Goal: Task Accomplishment & Management: Manage account settings

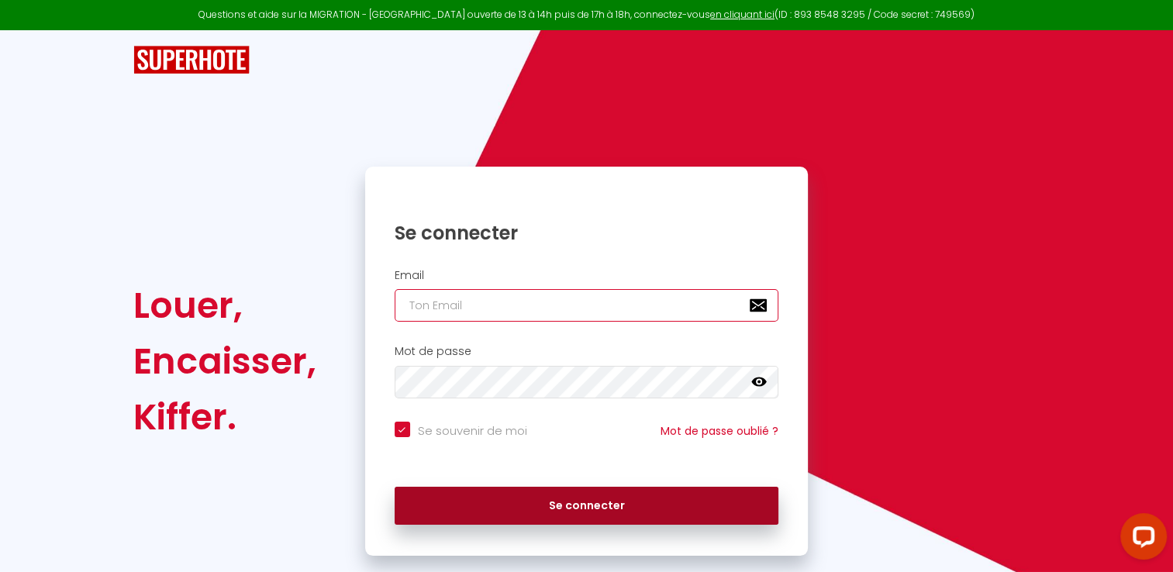
type input "[EMAIL_ADDRESS][DOMAIN_NAME]"
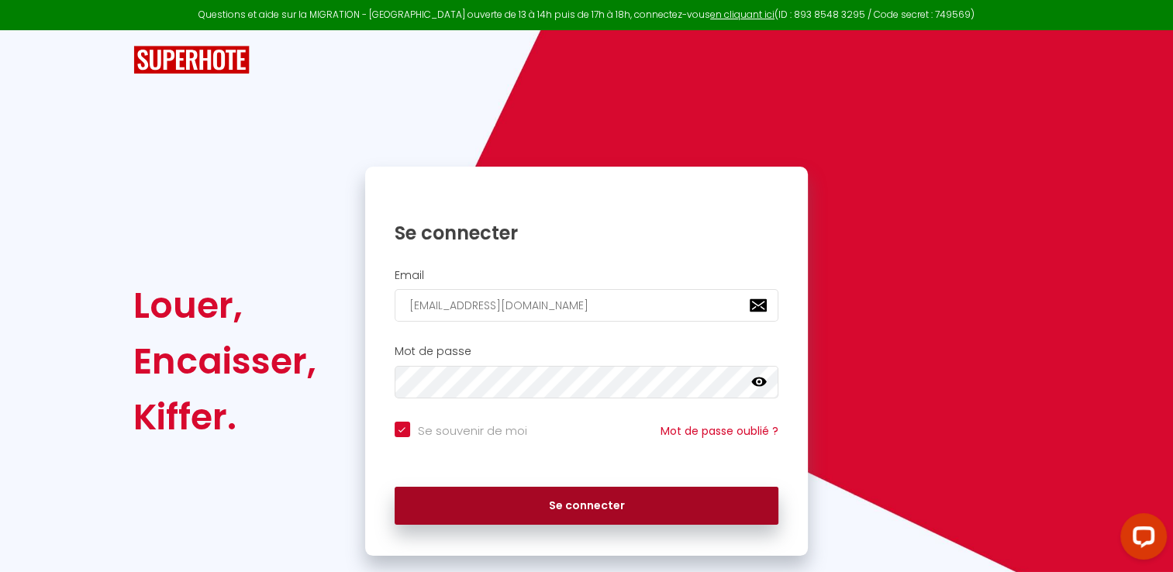
click at [542, 501] on button "Se connecter" at bounding box center [587, 506] width 384 height 39
checkbox input "true"
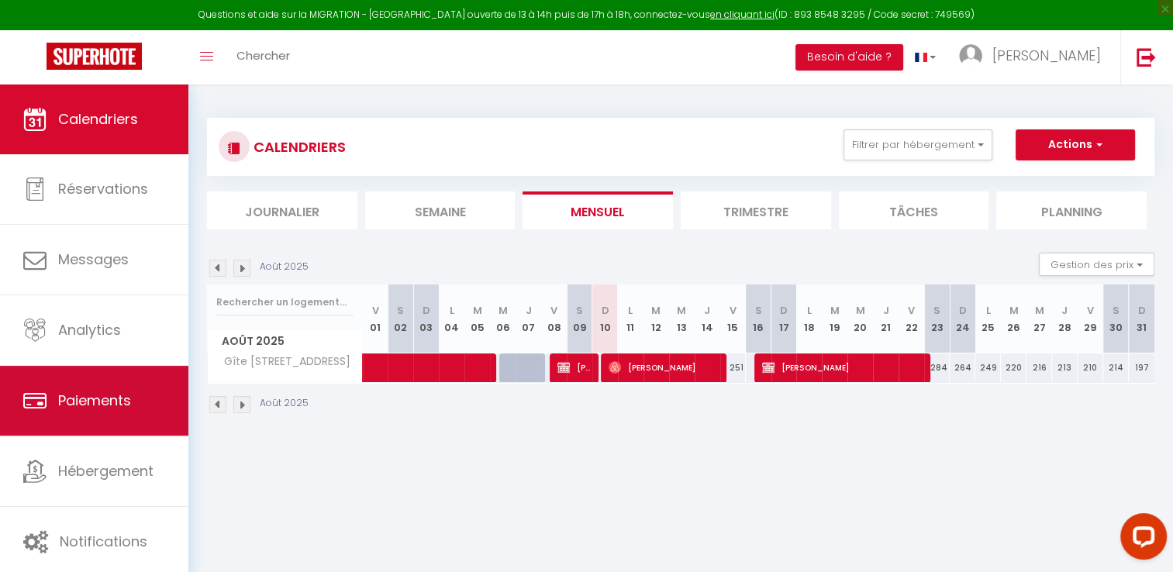
scroll to position [84, 0]
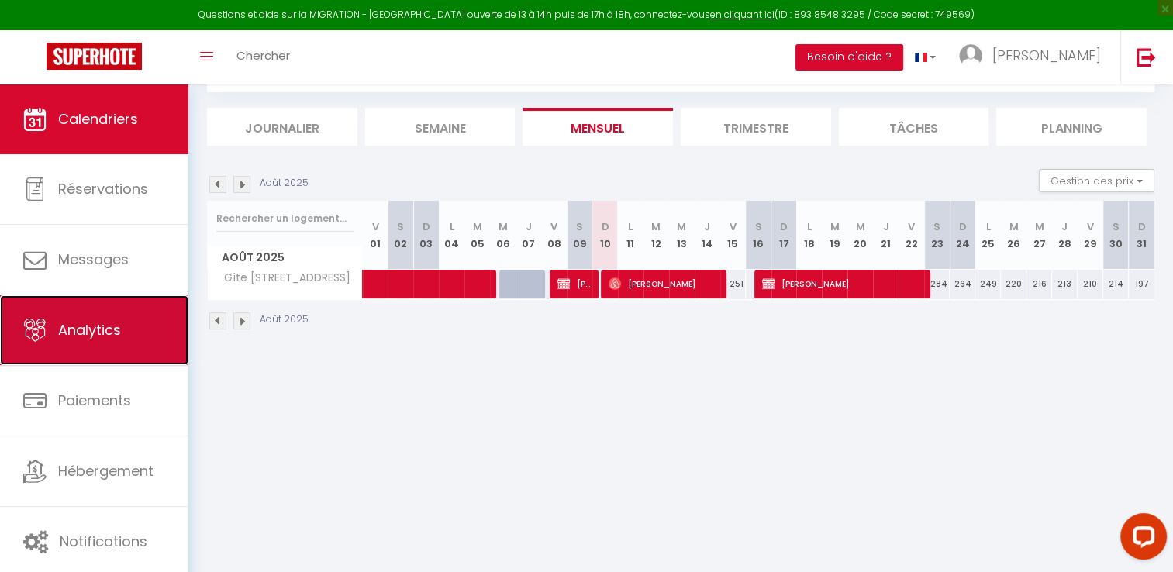
click at [82, 343] on link "Analytics" at bounding box center [94, 330] width 188 height 70
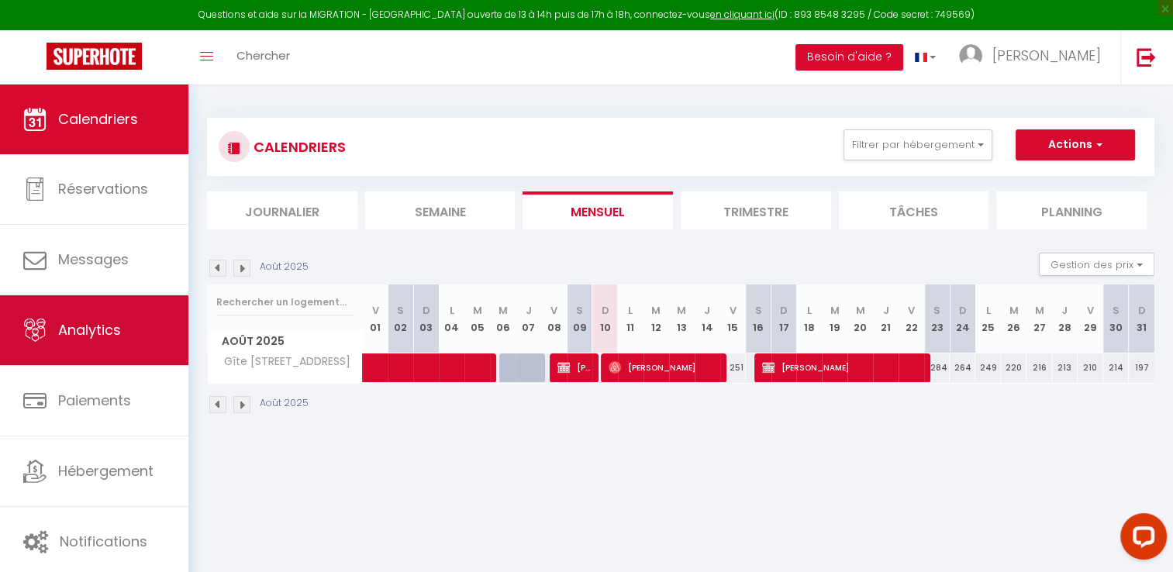
select select "2025"
select select "8"
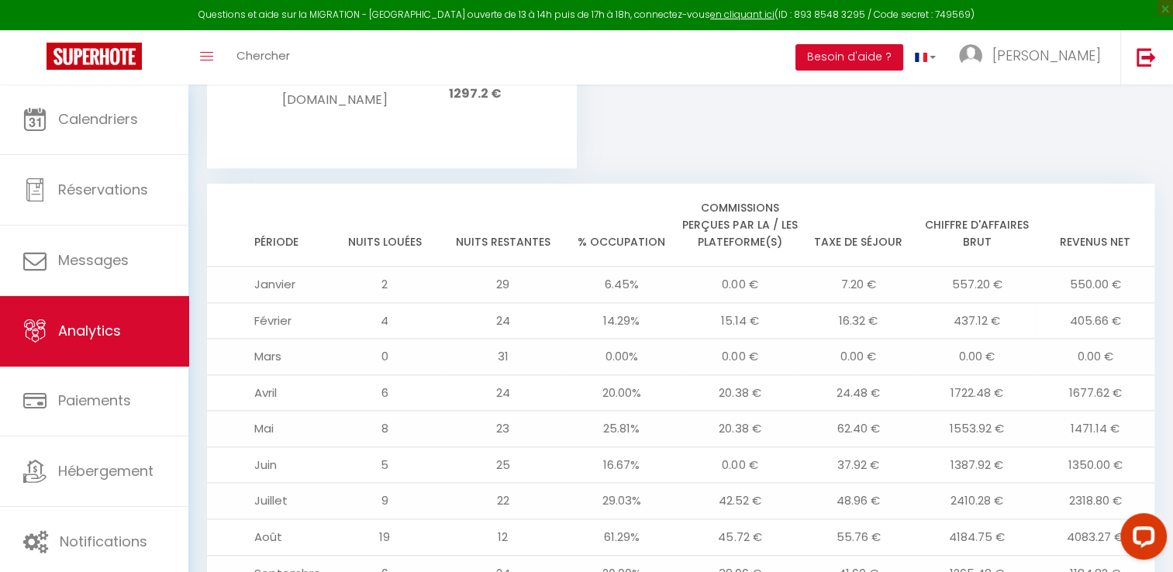
scroll to position [1649, 0]
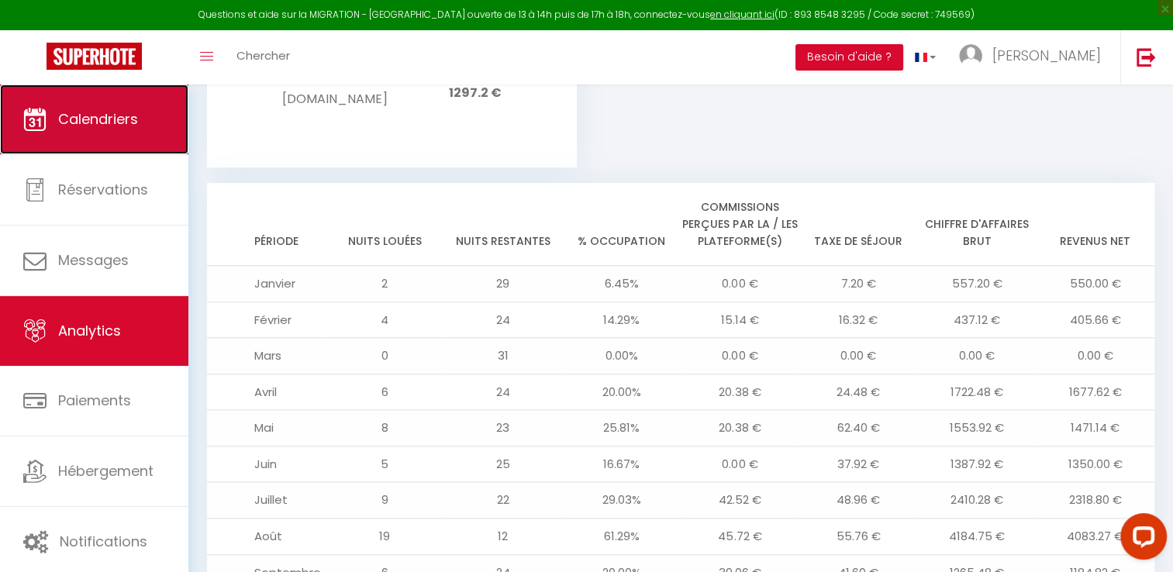
click at [96, 140] on link "Calendriers" at bounding box center [94, 119] width 188 height 70
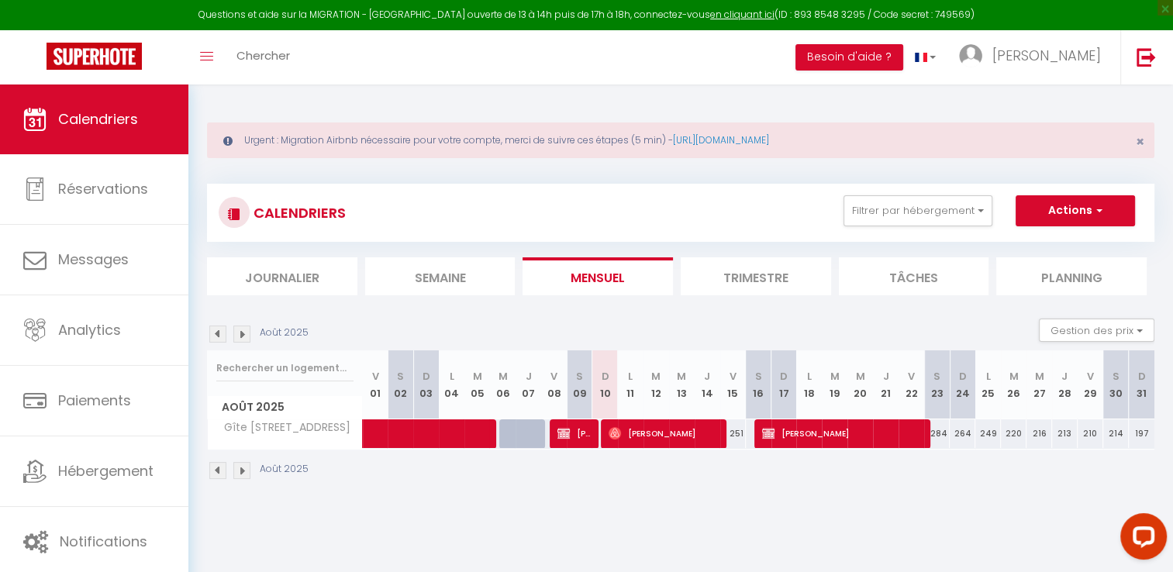
click at [739, 274] on li "Trimestre" at bounding box center [756, 276] width 150 height 38
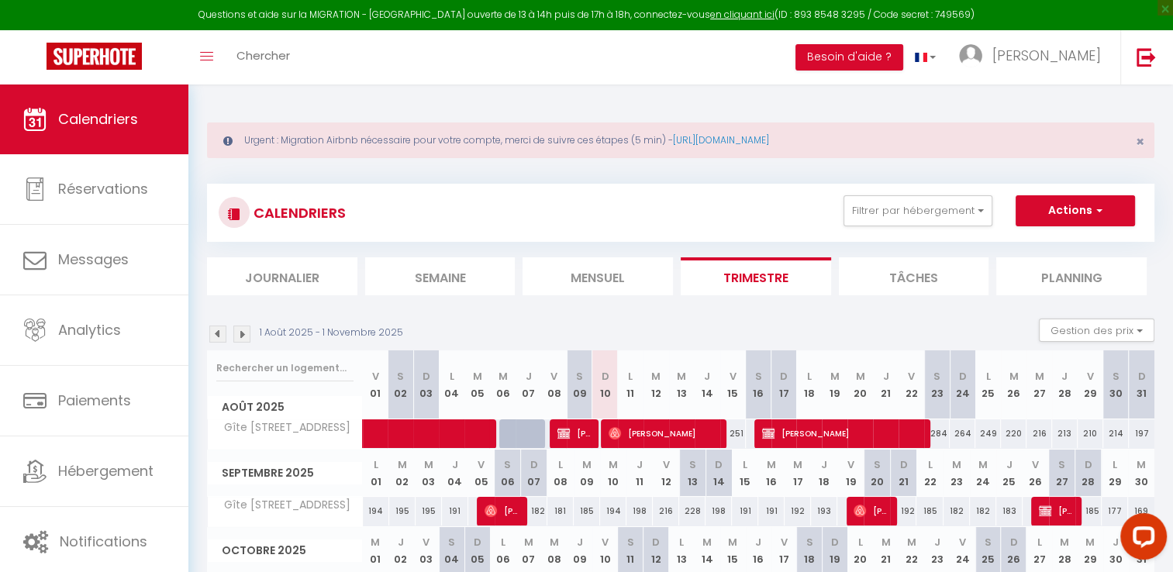
click at [220, 336] on img at bounding box center [217, 334] width 17 height 17
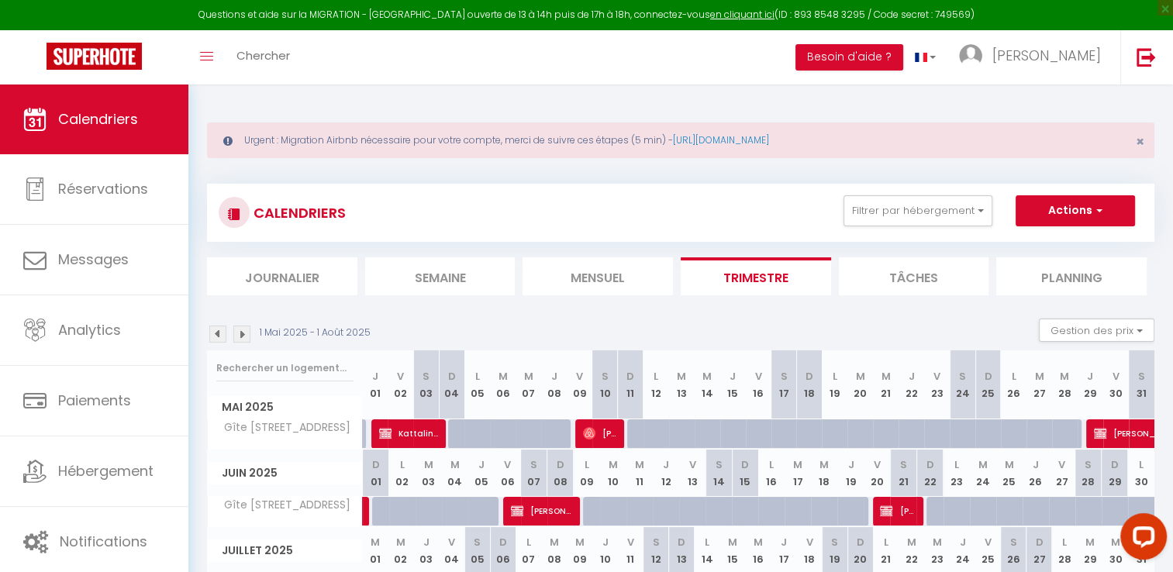
click at [220, 336] on img at bounding box center [217, 334] width 17 height 17
select select
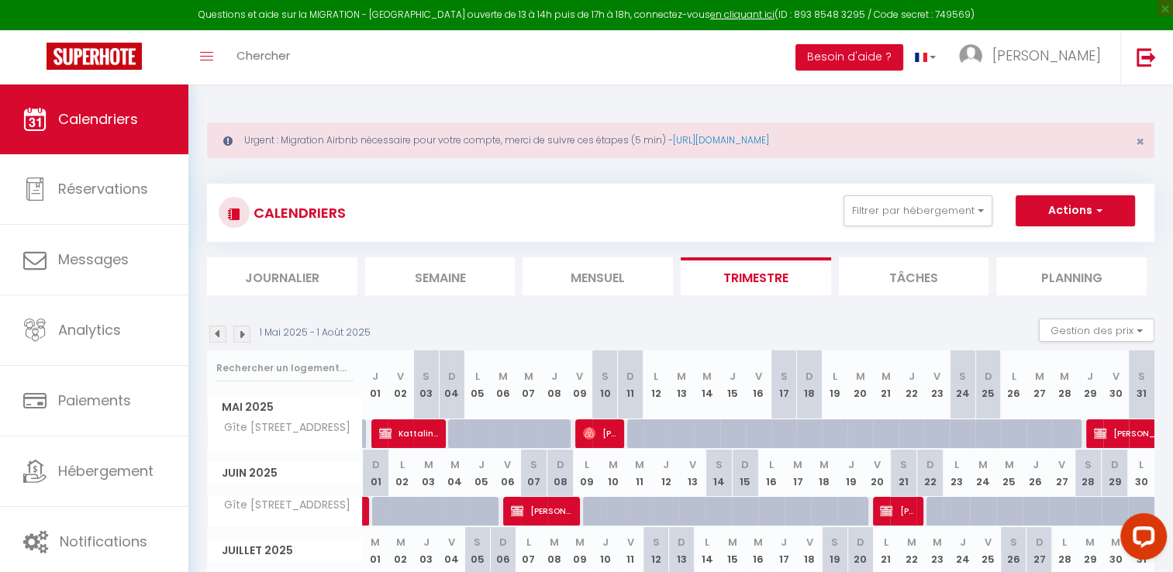
select select
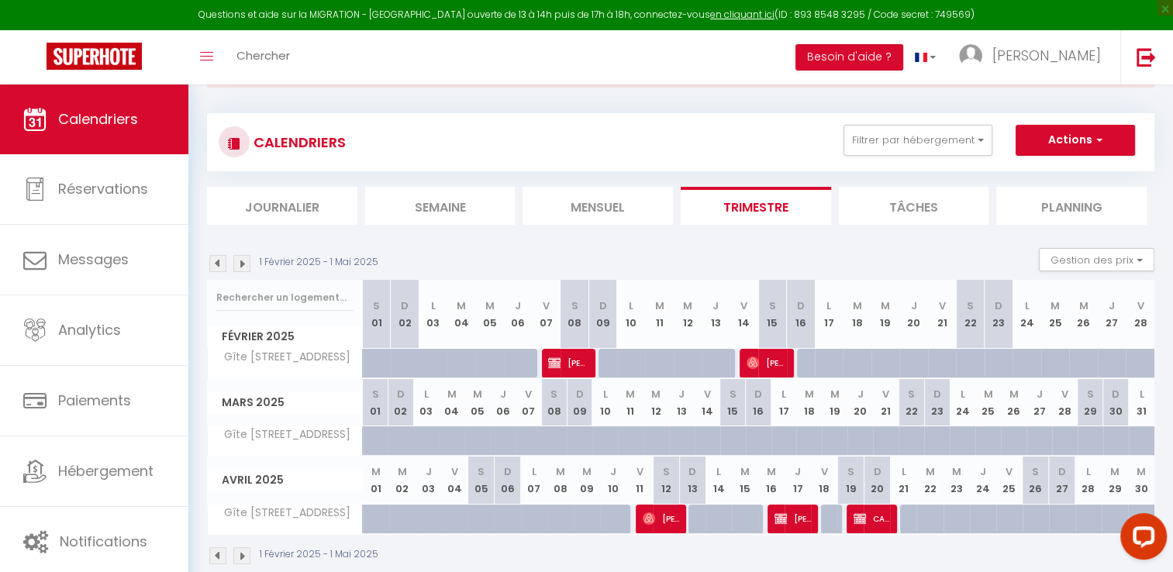
scroll to position [71, 0]
click at [563, 359] on span "[PERSON_NAME]" at bounding box center [566, 361] width 37 height 29
select select "OK"
select select "0"
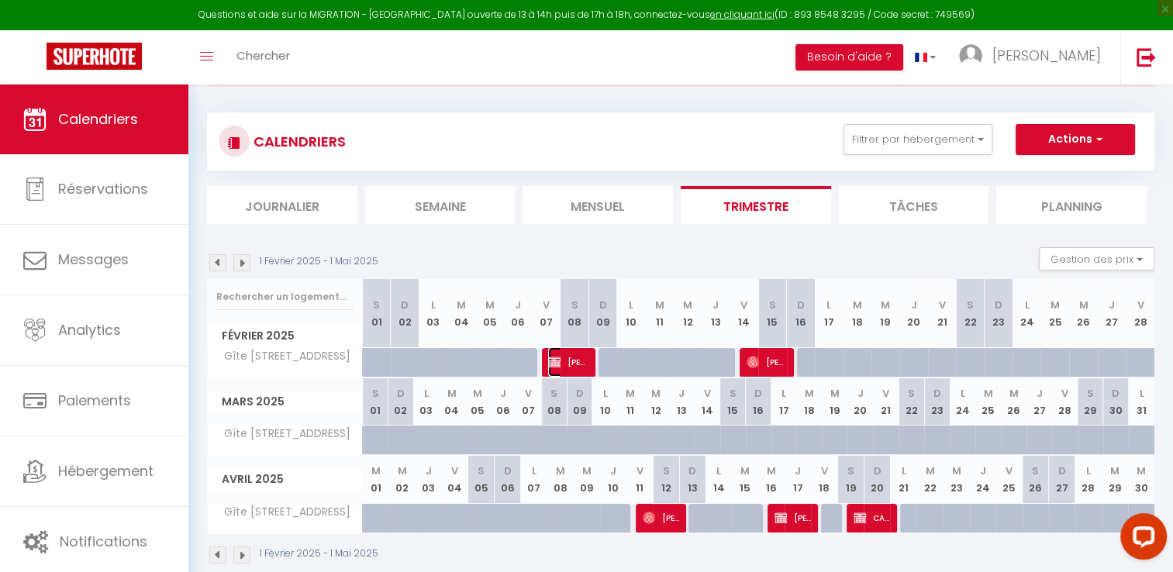
select select "0"
select select "1"
select select
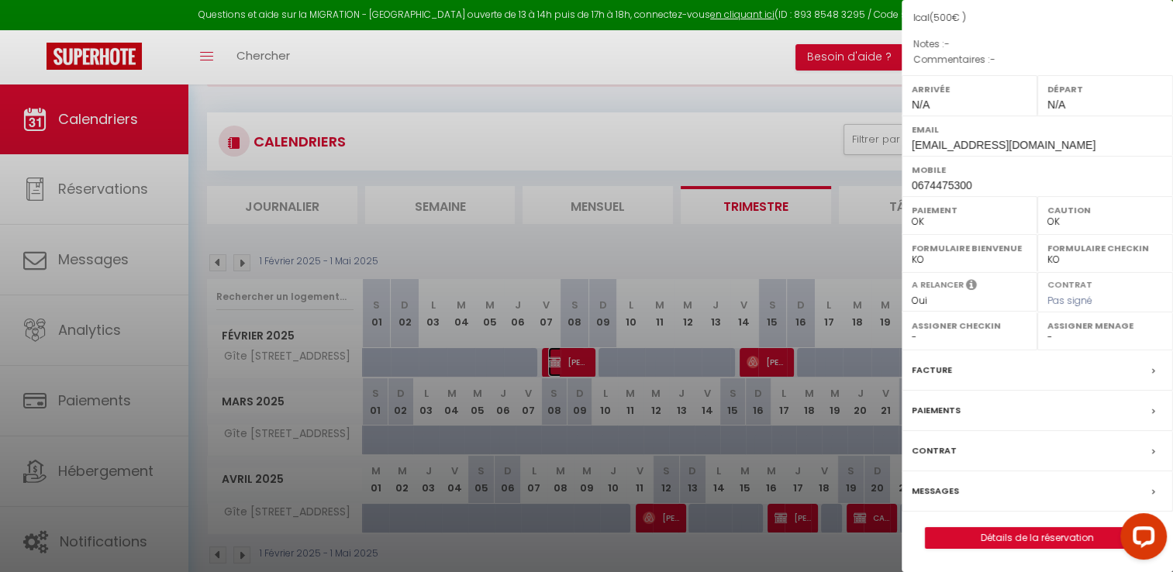
scroll to position [172, 0]
click at [930, 410] on label "Paiements" at bounding box center [936, 410] width 49 height 16
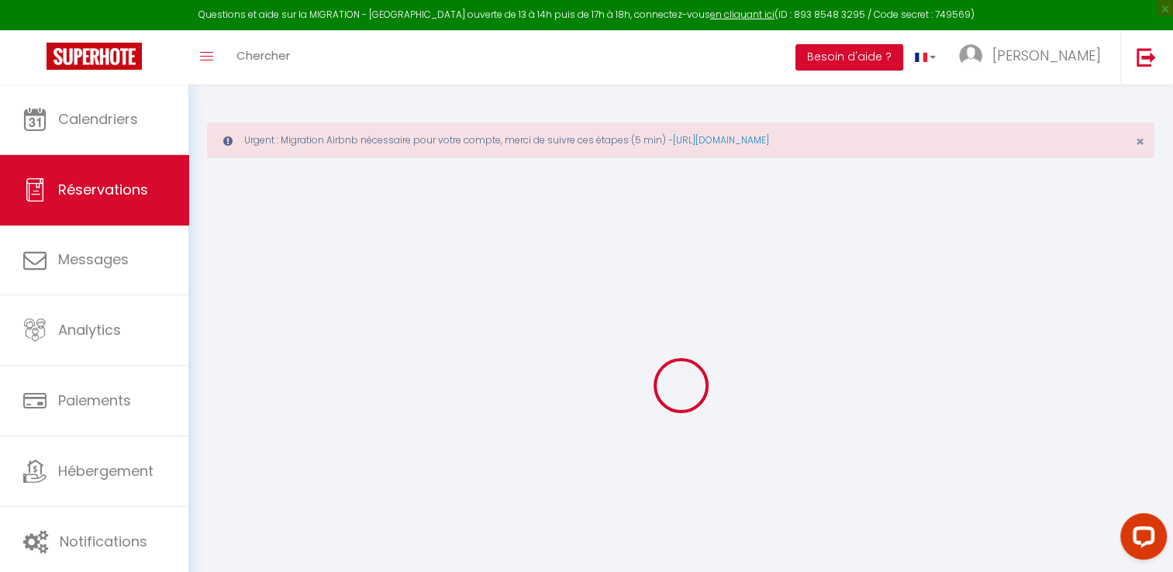
select select
checkbox input "false"
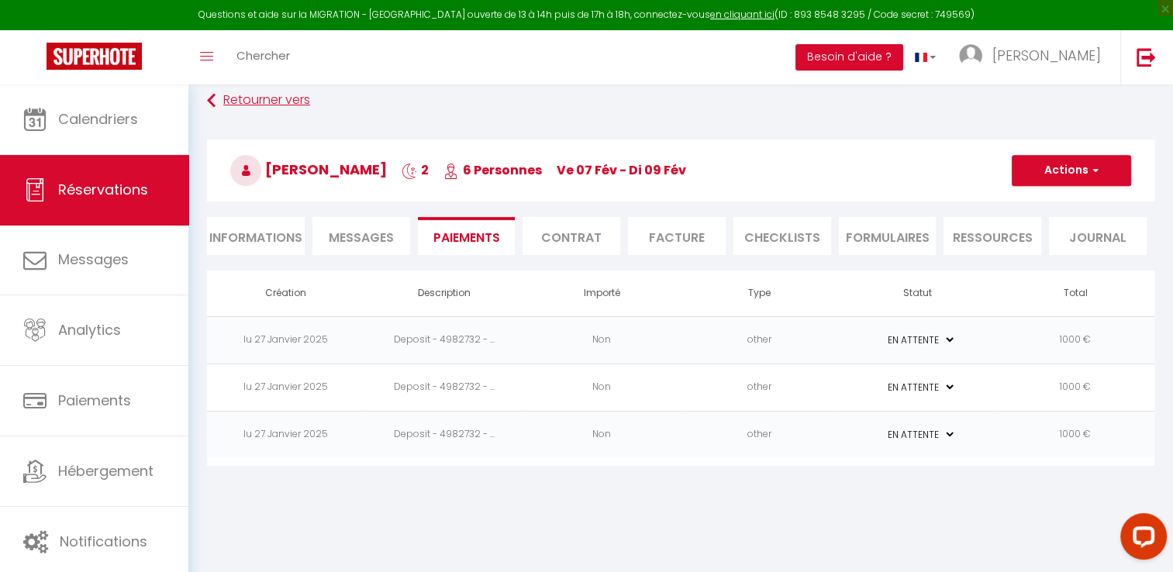
scroll to position [83, 0]
click at [1095, 166] on span "button" at bounding box center [1092, 170] width 9 height 14
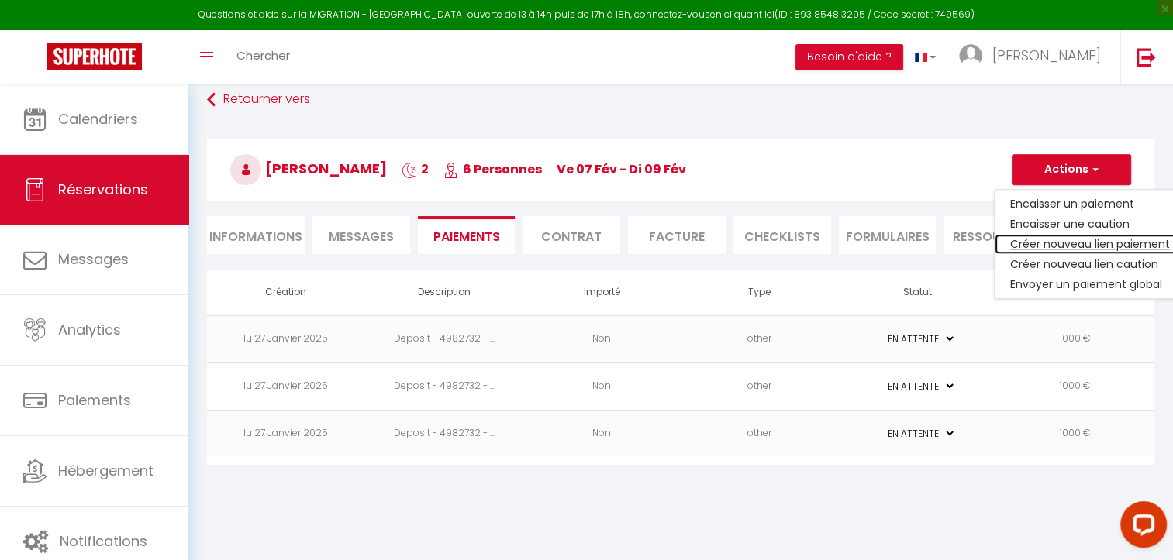
click at [1039, 243] on link "Créer nouveau lien paiement" at bounding box center [1090, 244] width 191 height 20
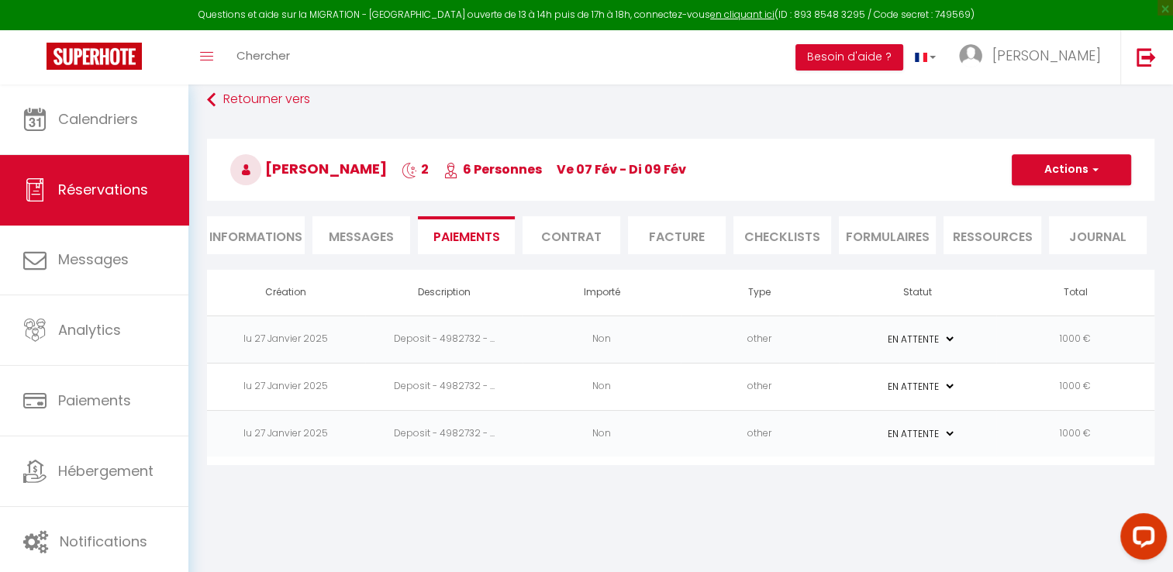
select select "nights"
type input "[EMAIL_ADDRESS][DOMAIN_NAME]"
select select "5452"
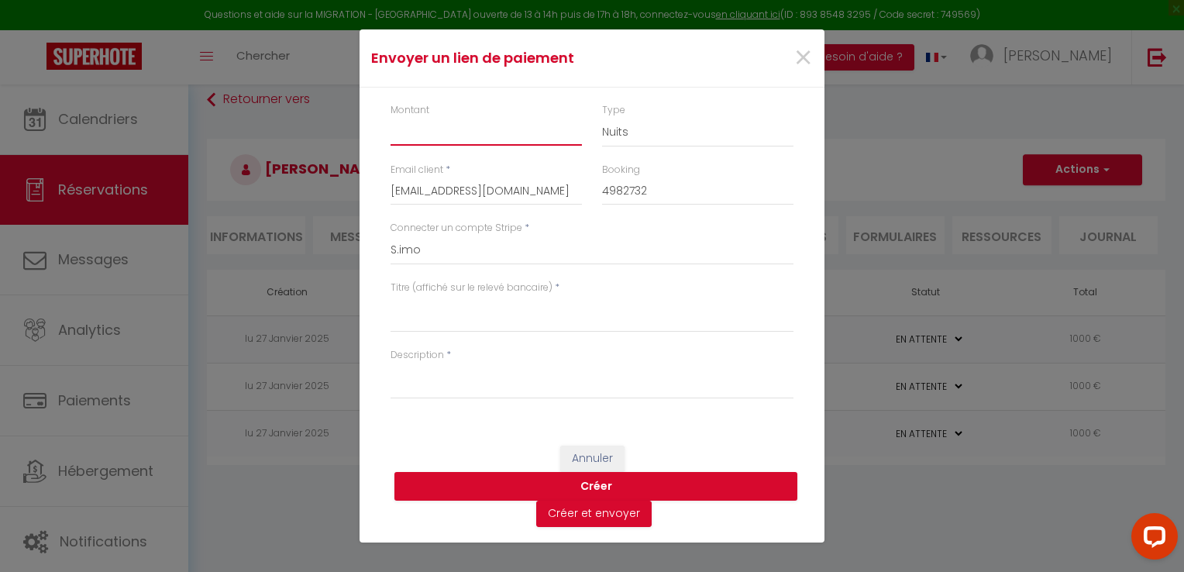
click at [402, 135] on input "Montant" at bounding box center [486, 132] width 191 height 28
type input "650.4"
click at [595, 486] on button "Créer" at bounding box center [596, 486] width 403 height 29
click at [409, 309] on textarea "séejour" at bounding box center [592, 313] width 403 height 37
type textarea "séjour"
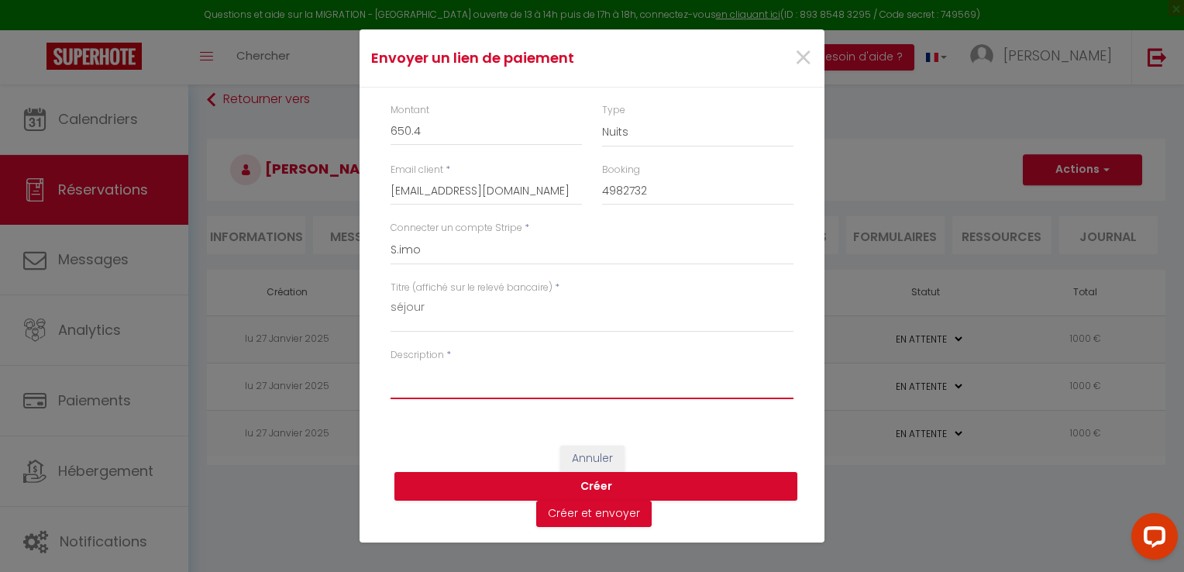
click at [411, 388] on textarea "Description" at bounding box center [592, 380] width 403 height 37
type textarea "séjour"
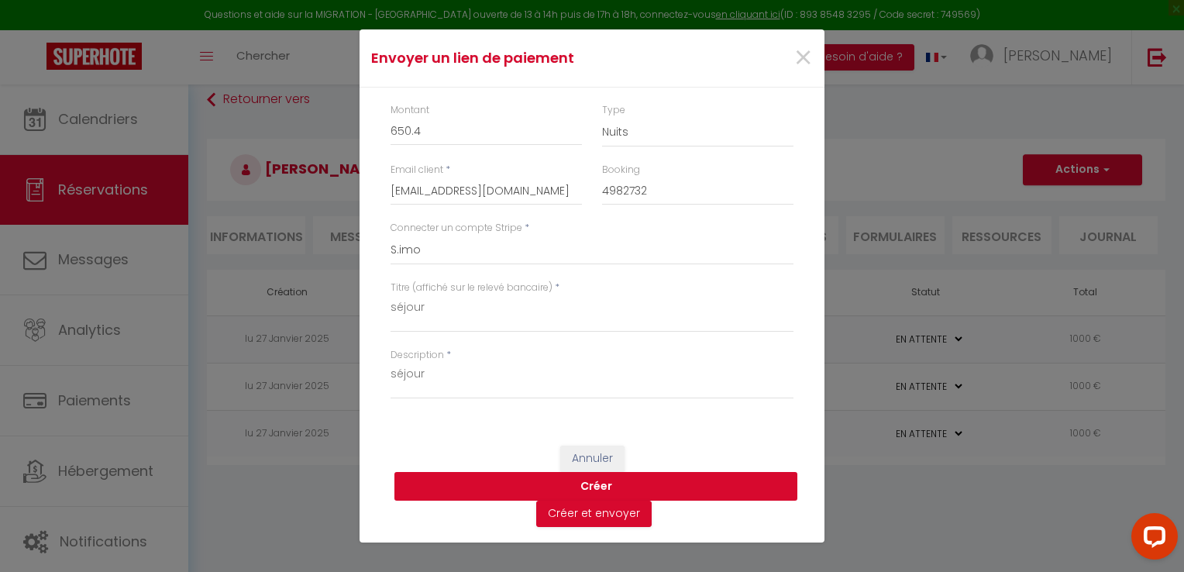
click at [600, 484] on button "Créer" at bounding box center [596, 486] width 403 height 29
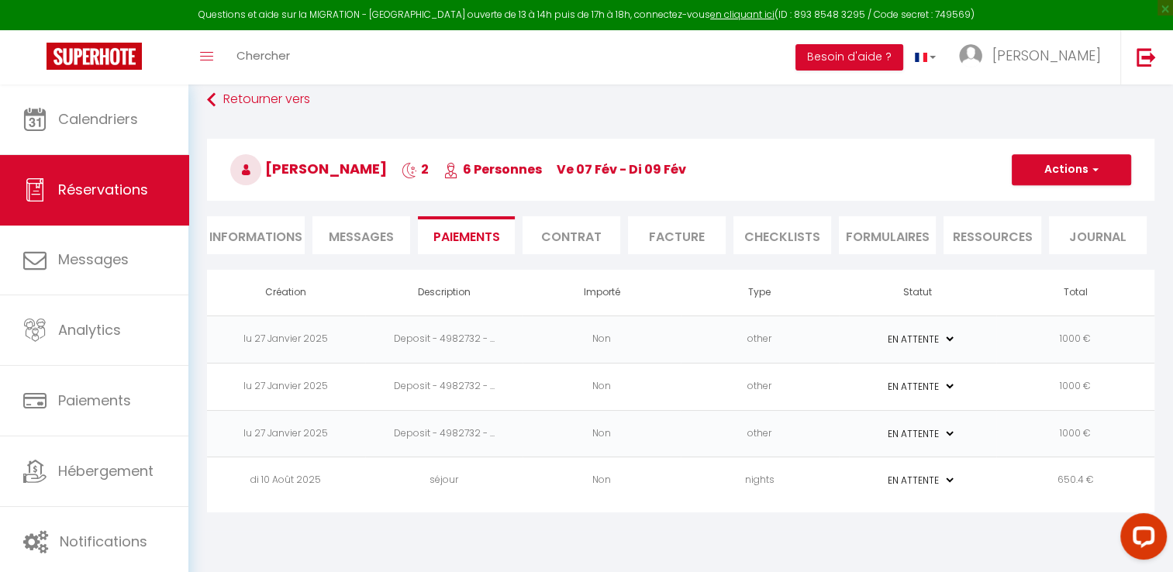
click at [949, 478] on select "PAYÉ EN ATTENTE" at bounding box center [917, 480] width 78 height 15
select select "1"
click at [878, 473] on select "PAYÉ EN ATTENTE" at bounding box center [917, 480] width 78 height 15
click at [357, 236] on span "Messages" at bounding box center [361, 237] width 65 height 18
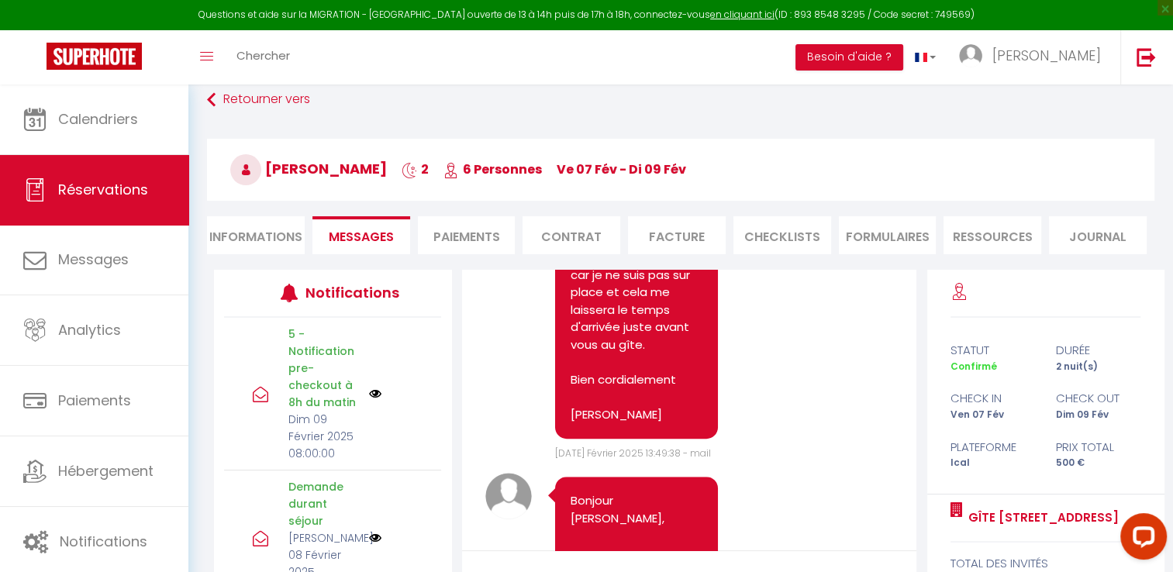
scroll to position [6574, 0]
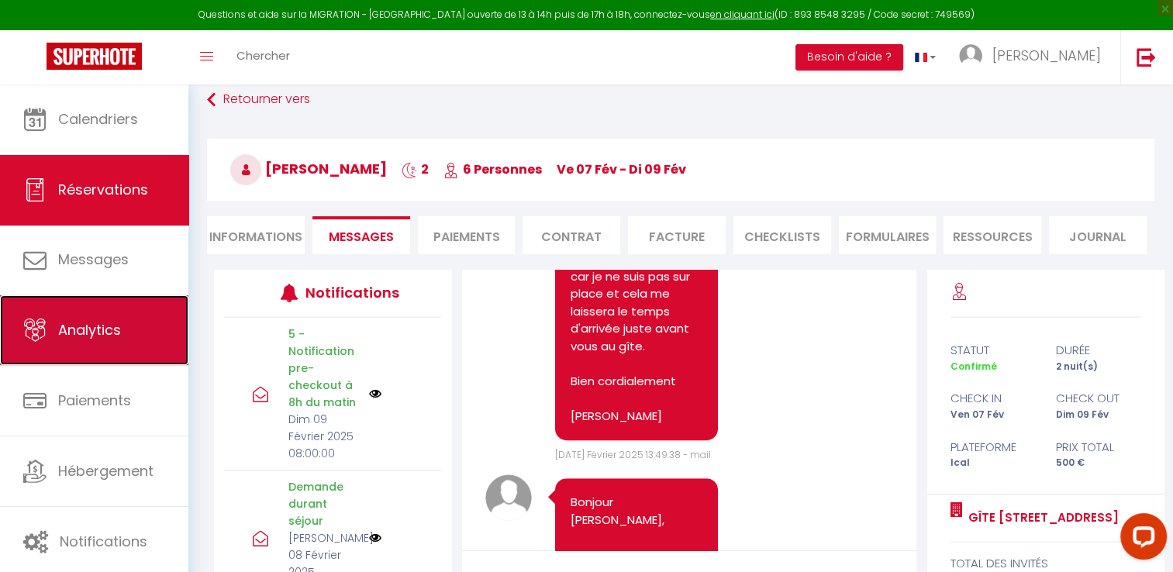
click at [84, 333] on span "Analytics" at bounding box center [89, 329] width 63 height 19
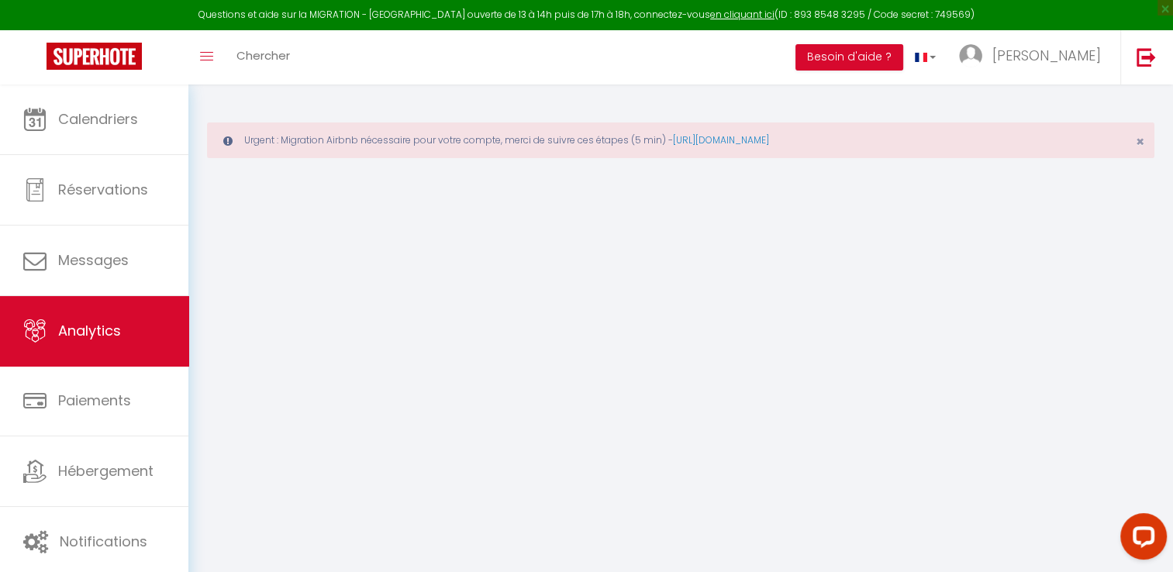
select select "2025"
select select "8"
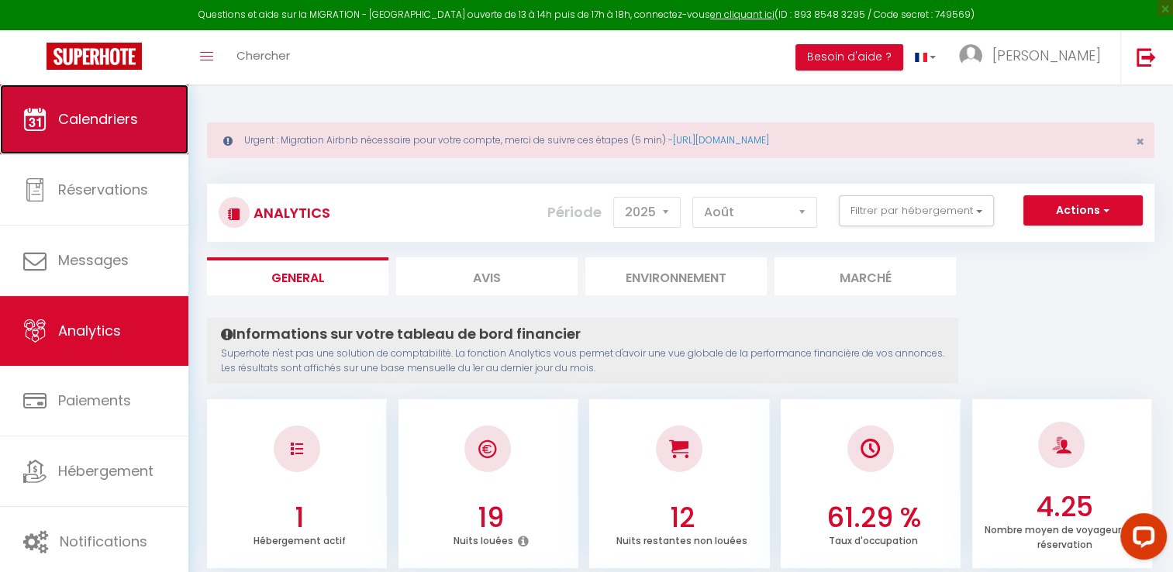
click at [123, 128] on span "Calendriers" at bounding box center [98, 118] width 80 height 19
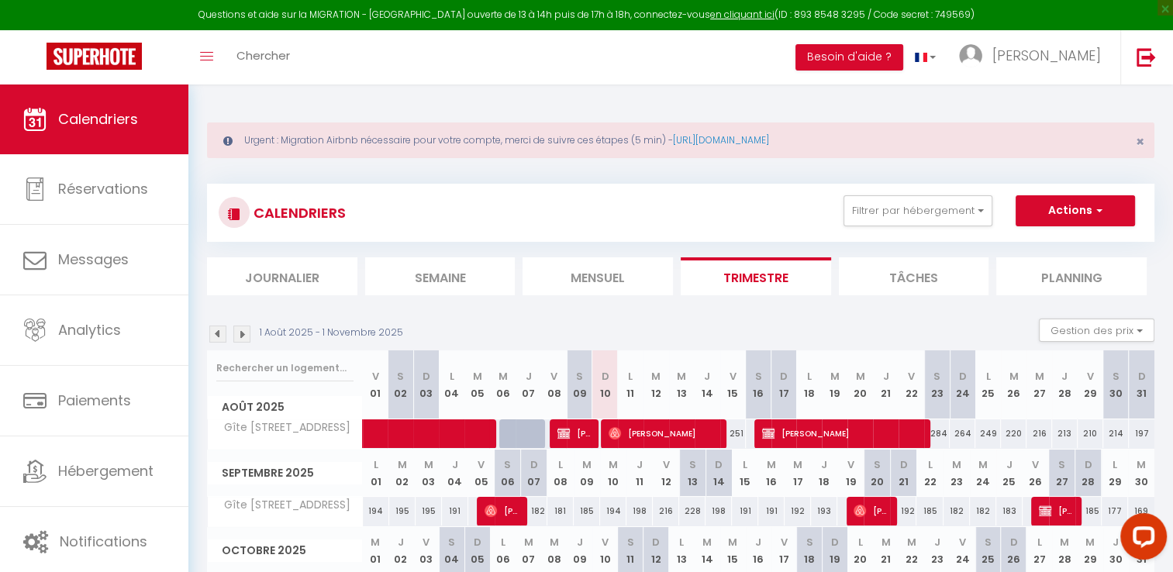
click at [212, 331] on img at bounding box center [217, 334] width 17 height 17
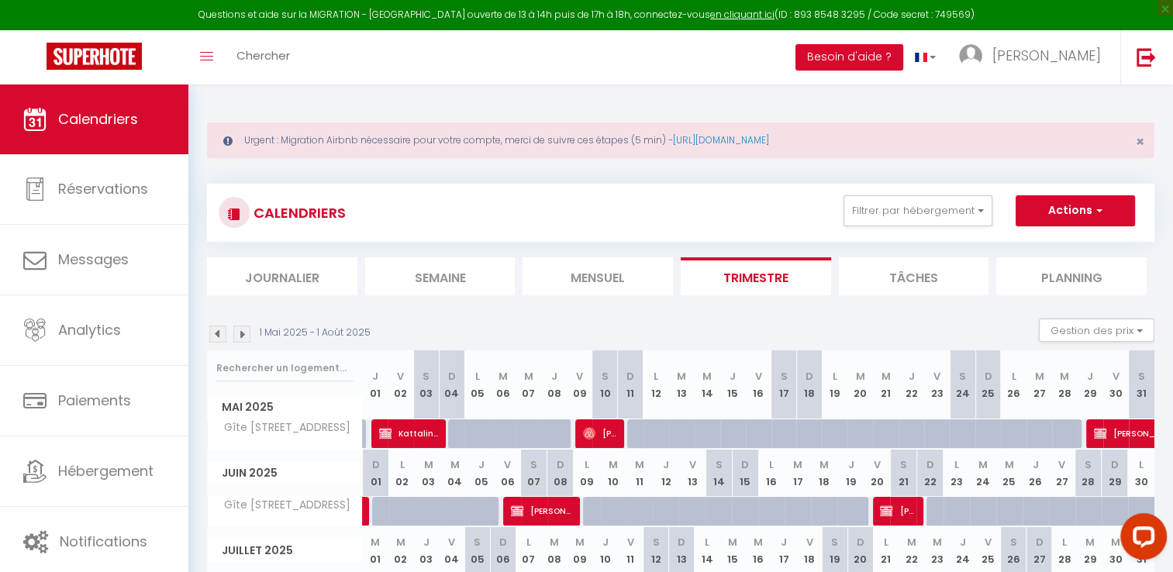
click at [212, 331] on img at bounding box center [217, 334] width 17 height 17
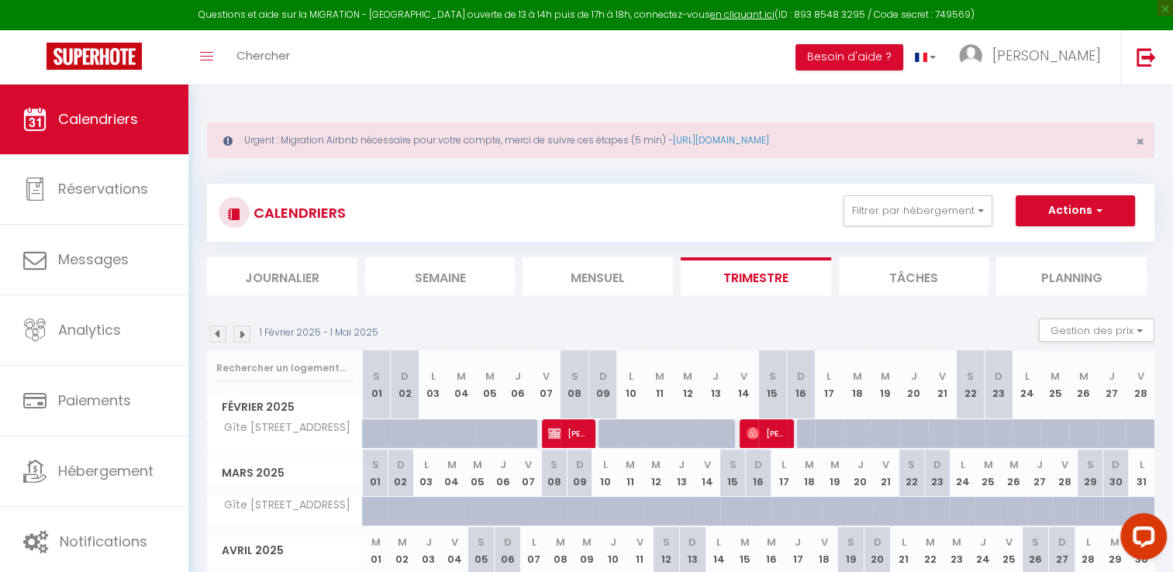
click at [212, 331] on img at bounding box center [217, 334] width 17 height 17
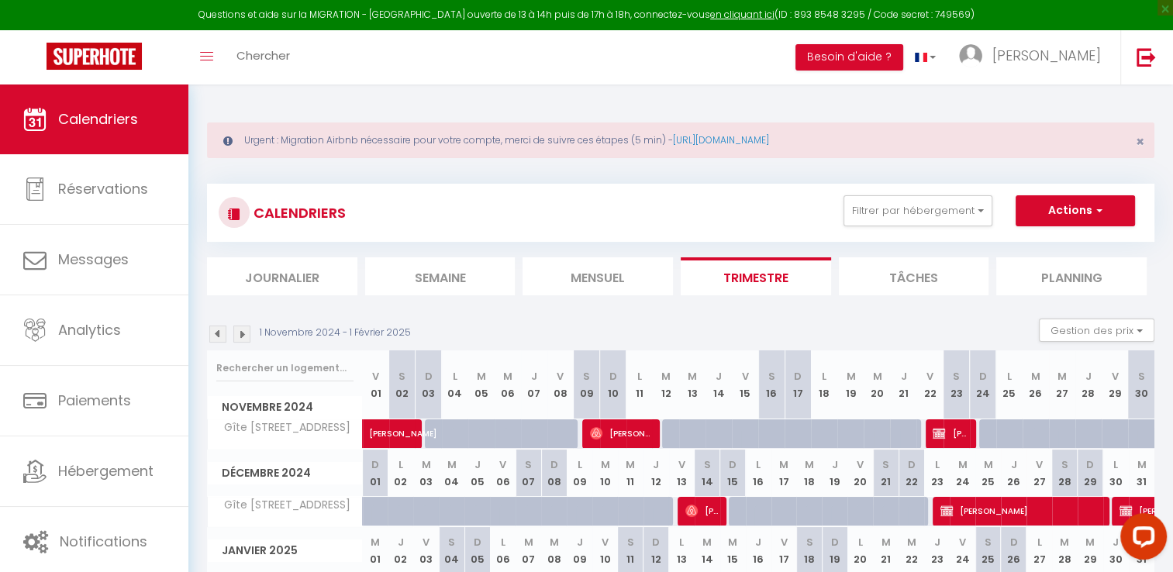
scroll to position [95, 0]
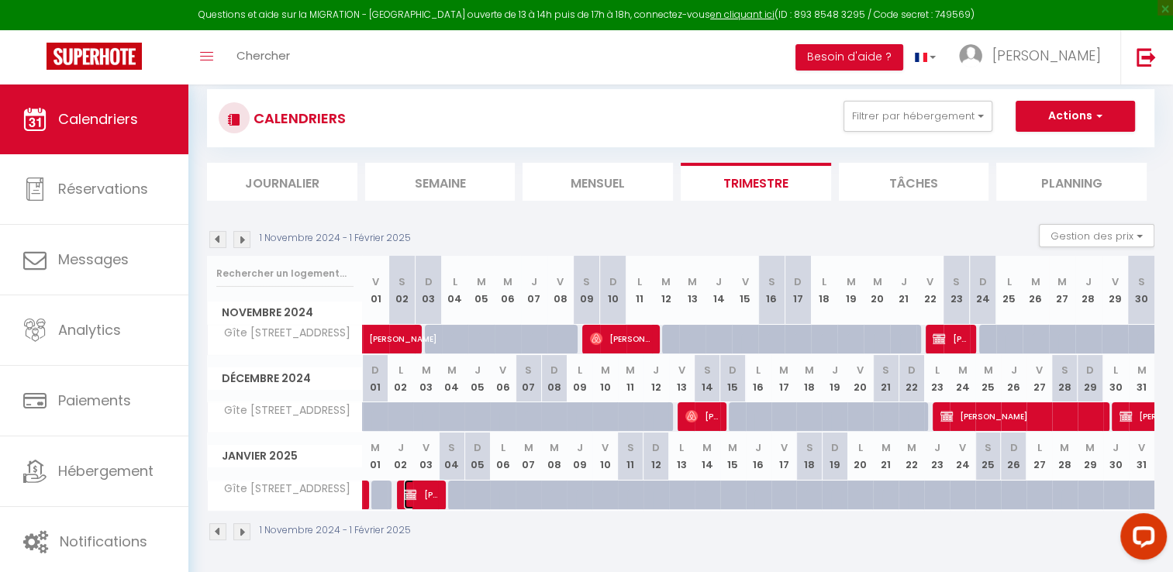
click at [419, 498] on span "[PERSON_NAME]" at bounding box center [421, 494] width 35 height 29
select select "OK"
select select "0"
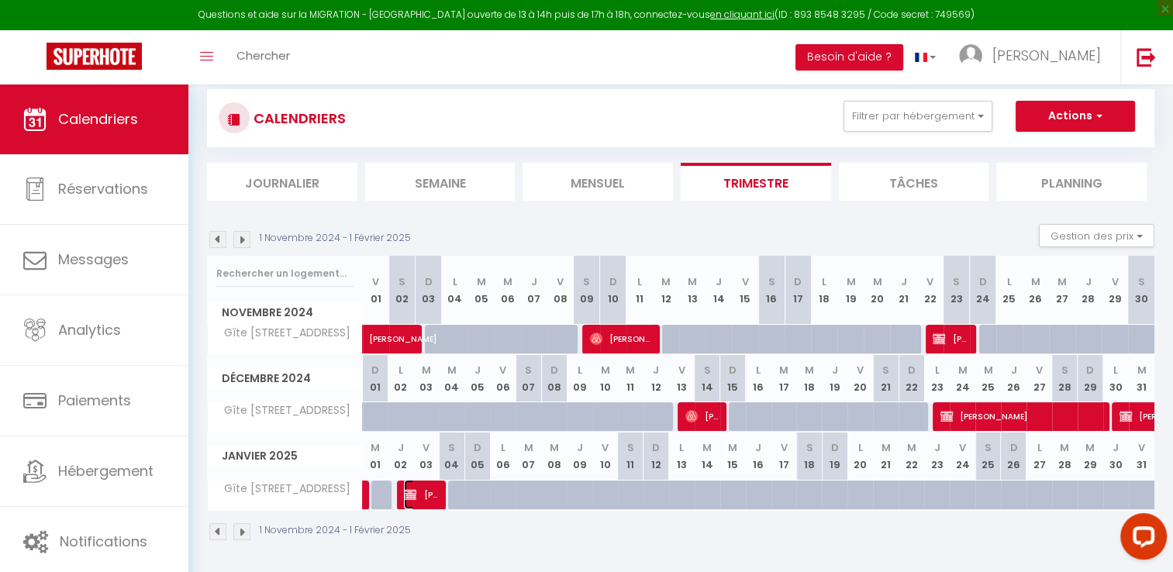
select select "1"
select select
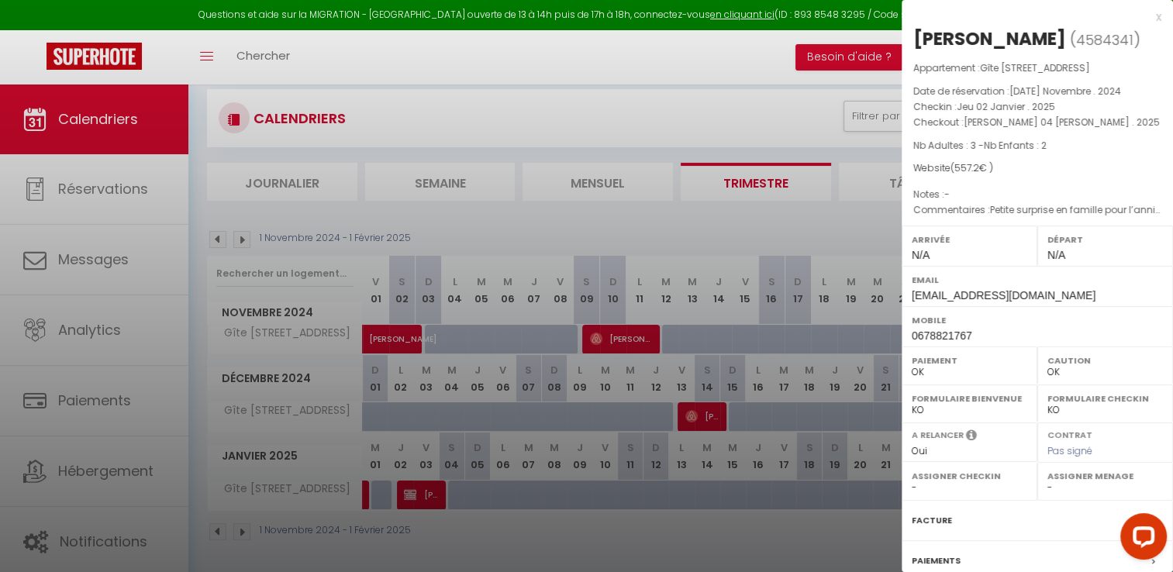
click at [484, 529] on div at bounding box center [586, 286] width 1173 height 572
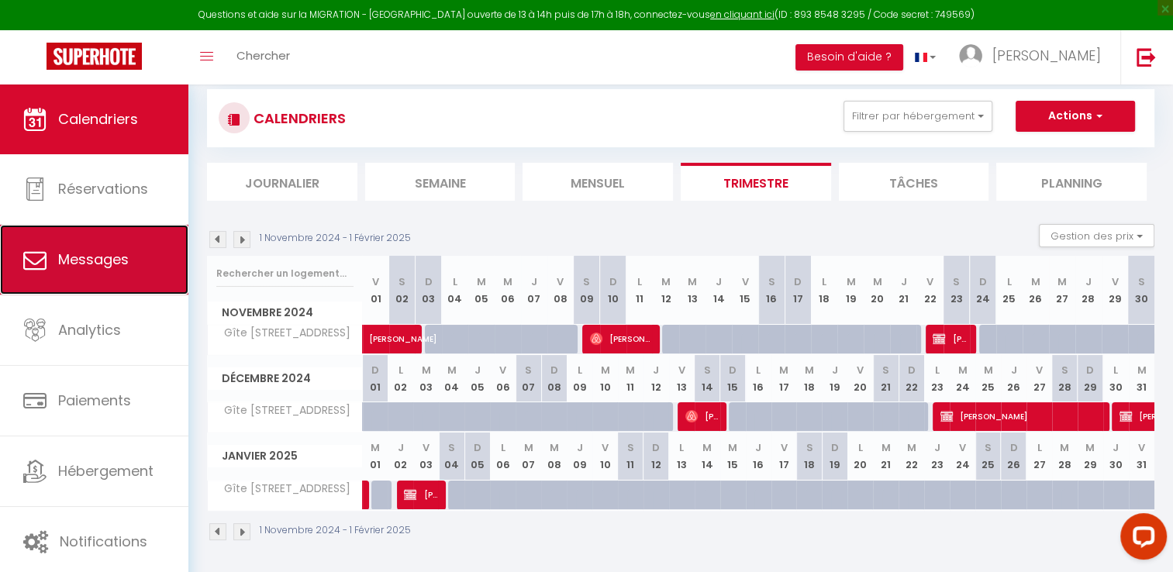
click at [112, 261] on span "Messages" at bounding box center [93, 259] width 71 height 19
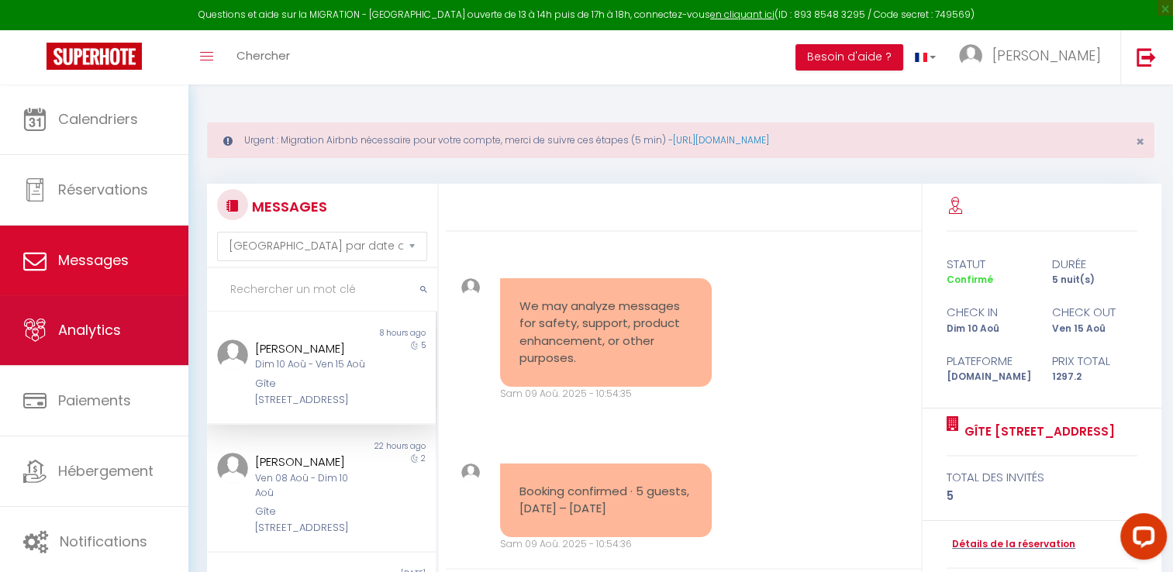
scroll to position [6213, 0]
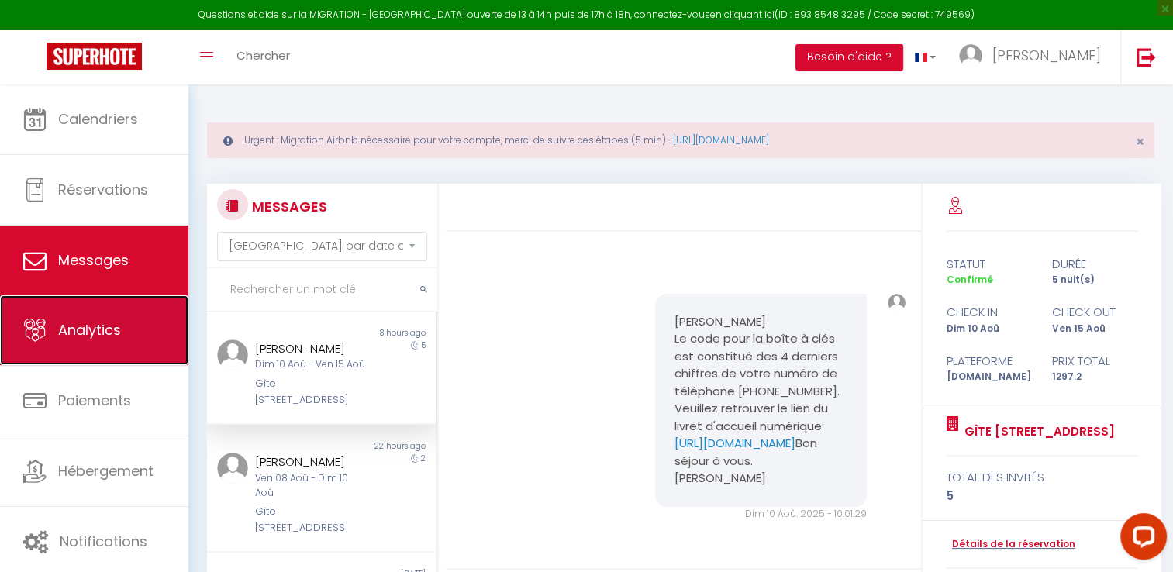
click at [74, 338] on span "Analytics" at bounding box center [89, 329] width 63 height 19
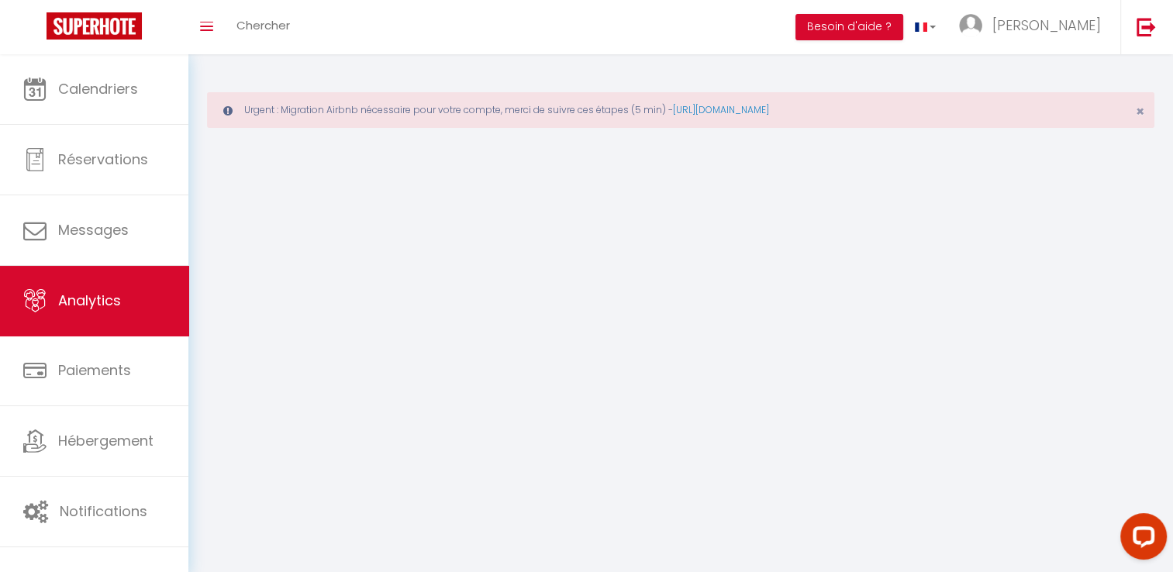
select select "2025"
select select "8"
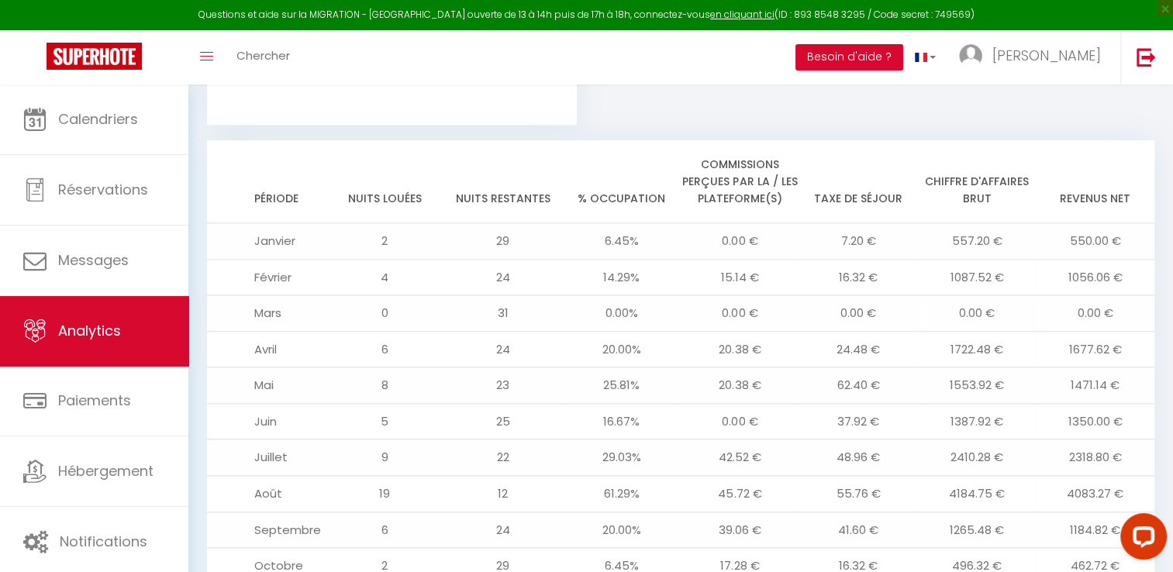
scroll to position [1695, 0]
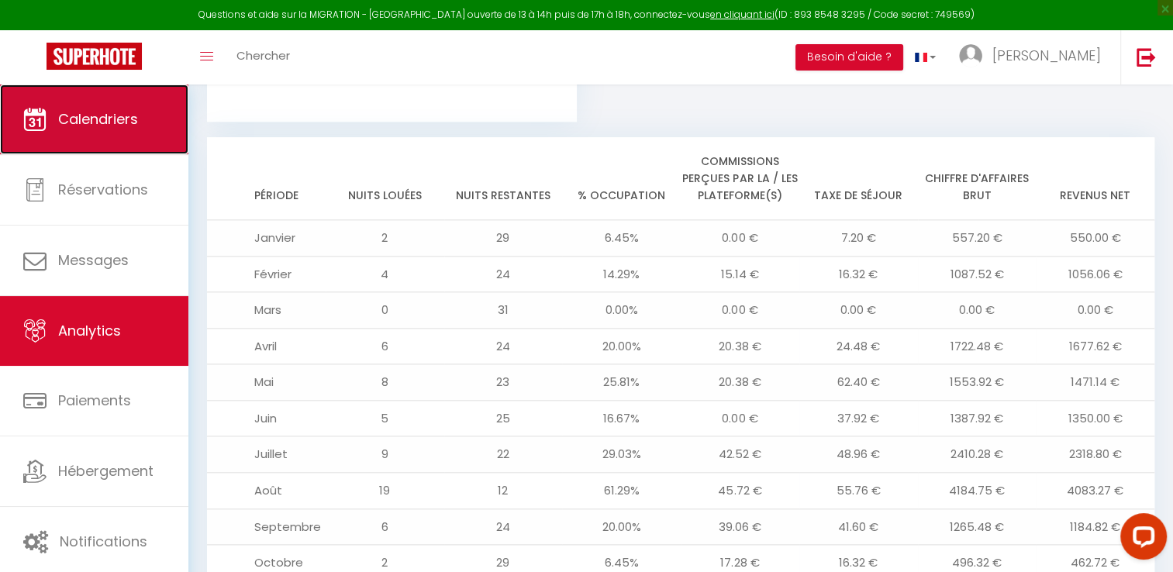
click at [134, 122] on span "Calendriers" at bounding box center [98, 118] width 80 height 19
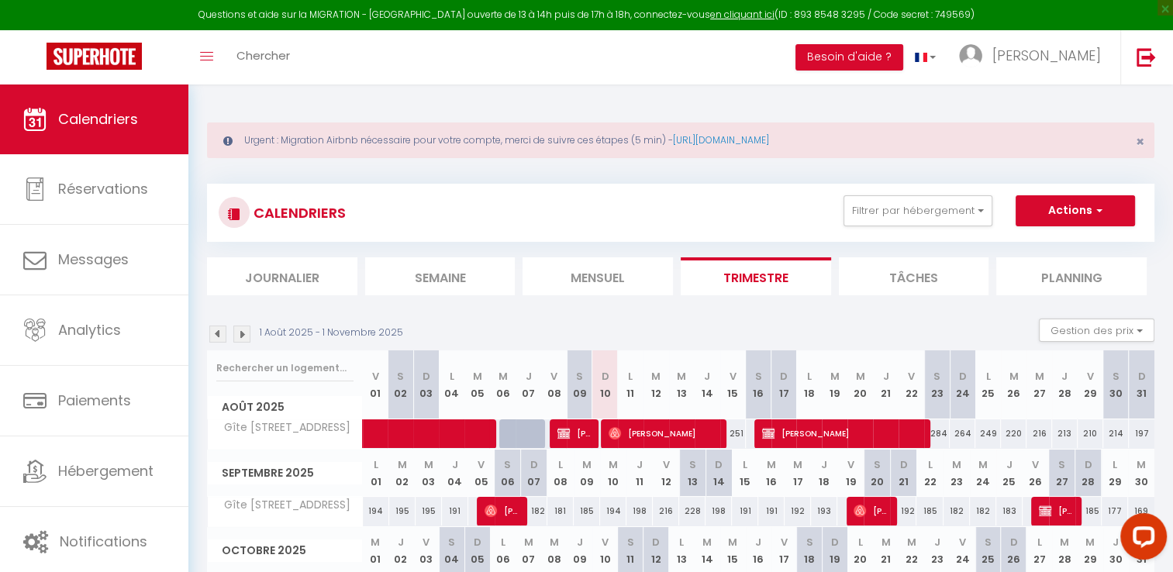
click at [216, 333] on img at bounding box center [217, 334] width 17 height 17
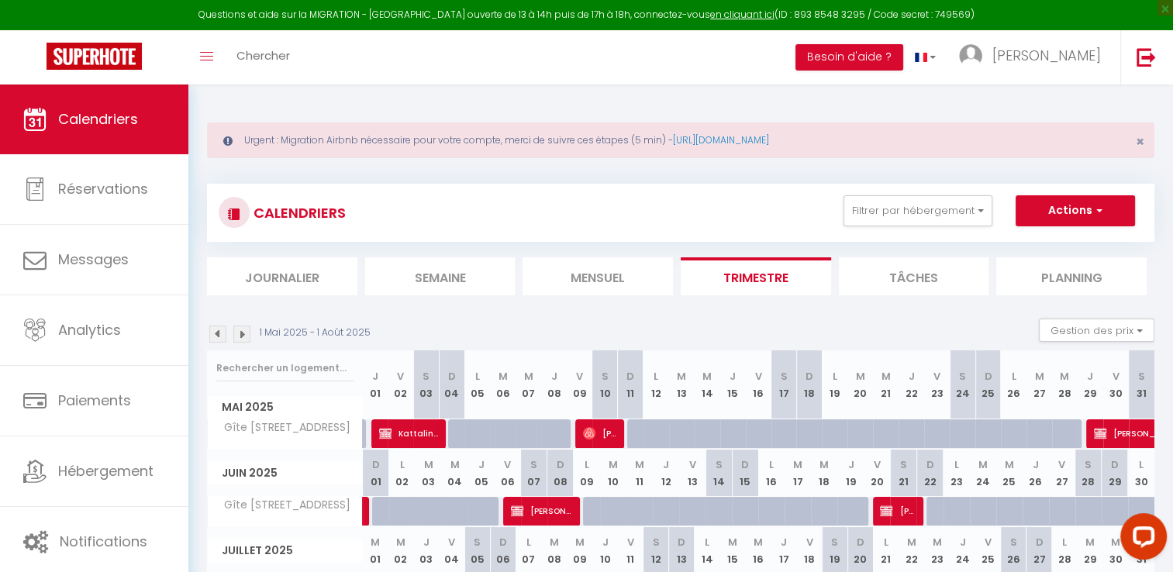
click at [216, 333] on img at bounding box center [217, 334] width 17 height 17
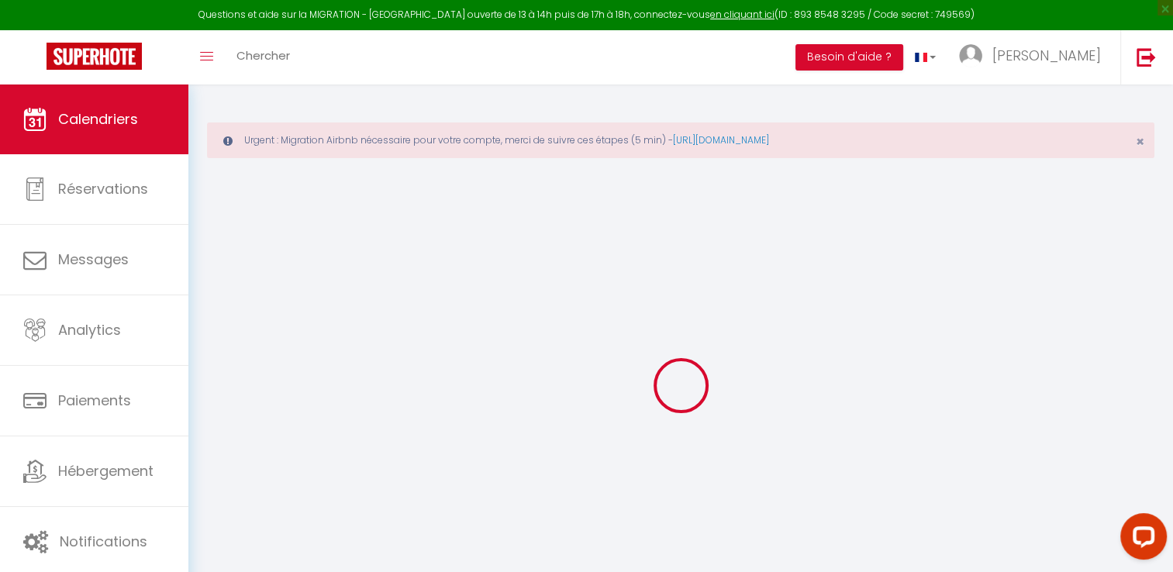
select select
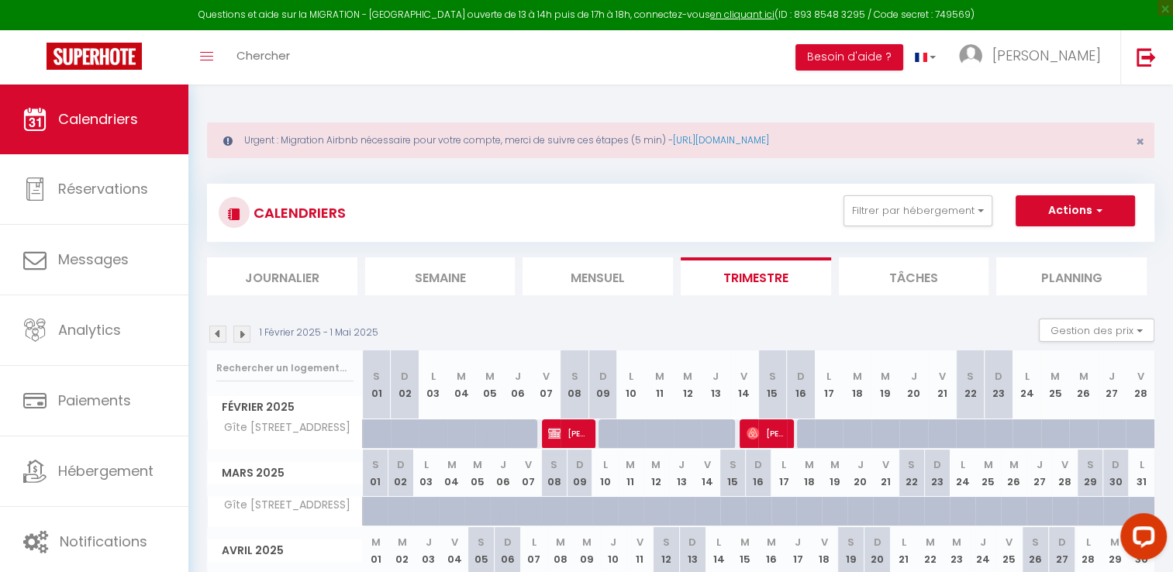
scroll to position [95, 0]
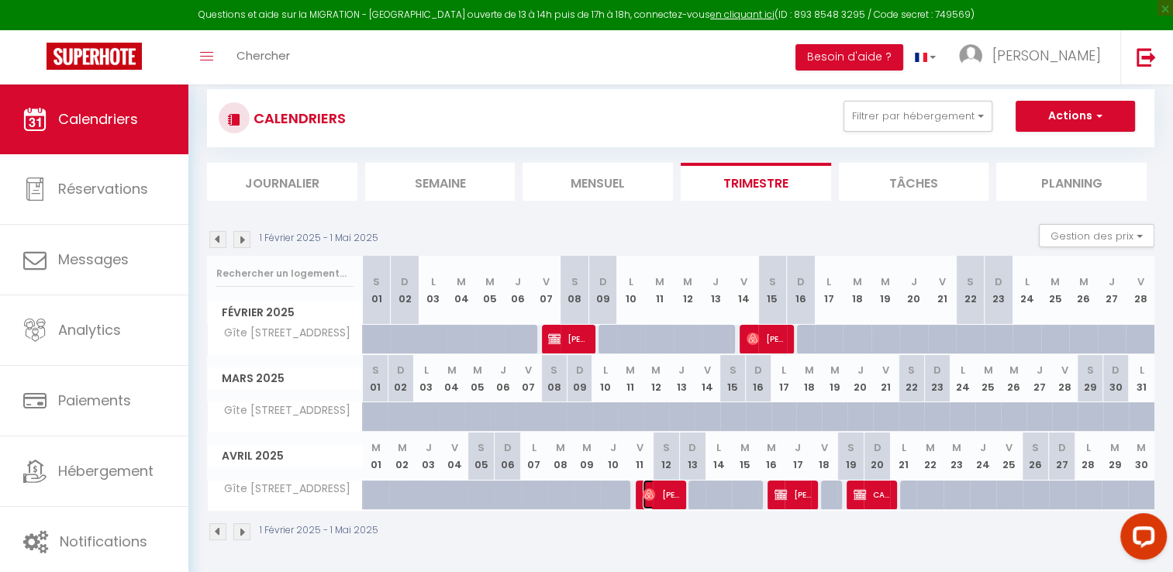
click at [667, 491] on span "[PERSON_NAME]" at bounding box center [661, 494] width 37 height 29
select select "OK"
select select "0"
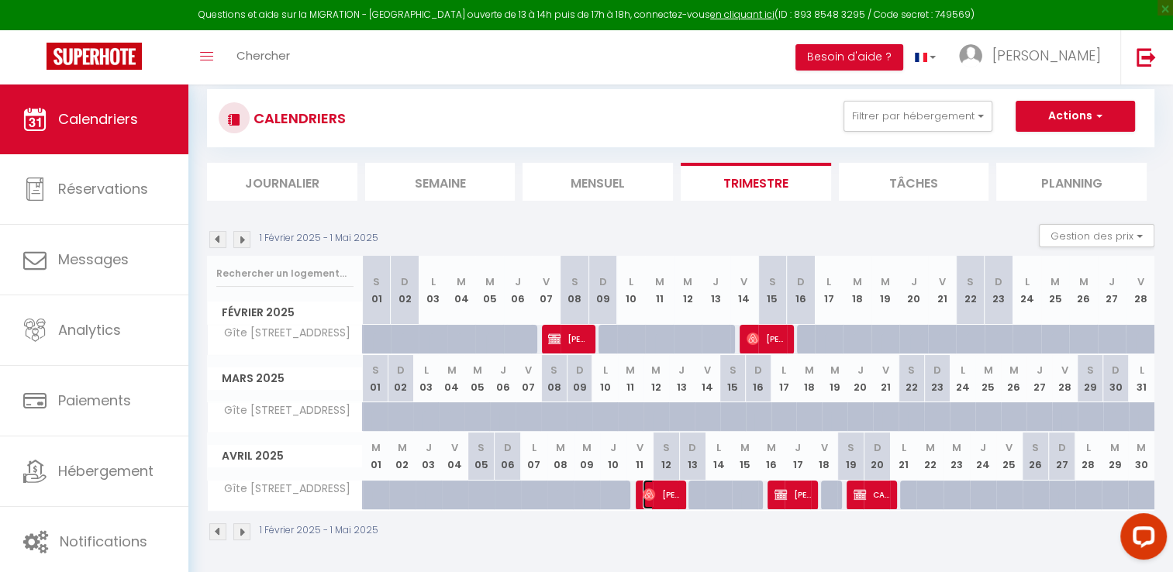
select select "1"
select select
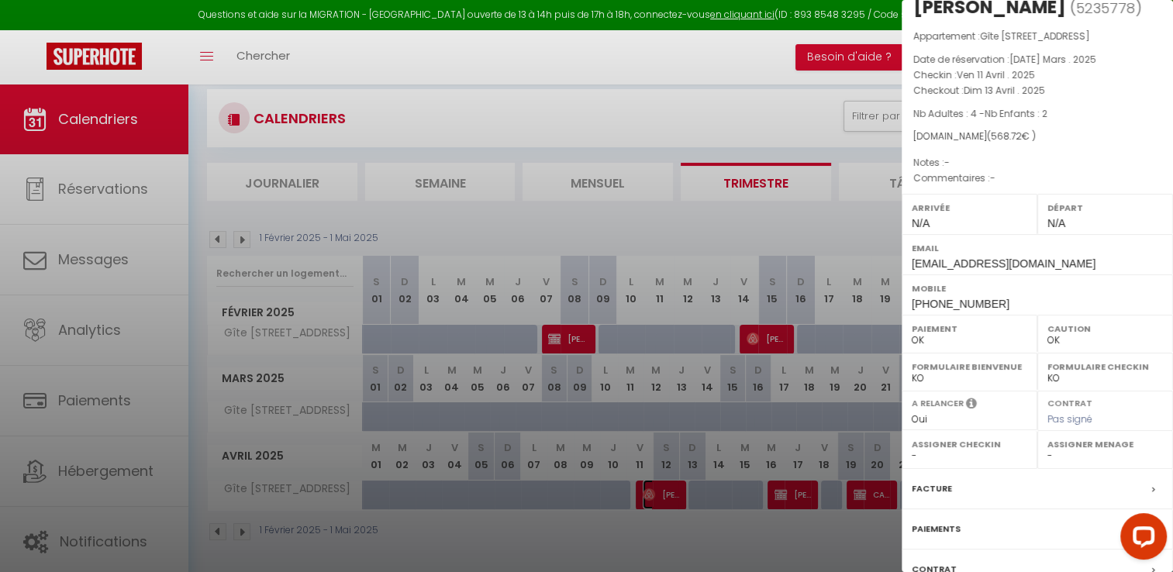
scroll to position [147, 0]
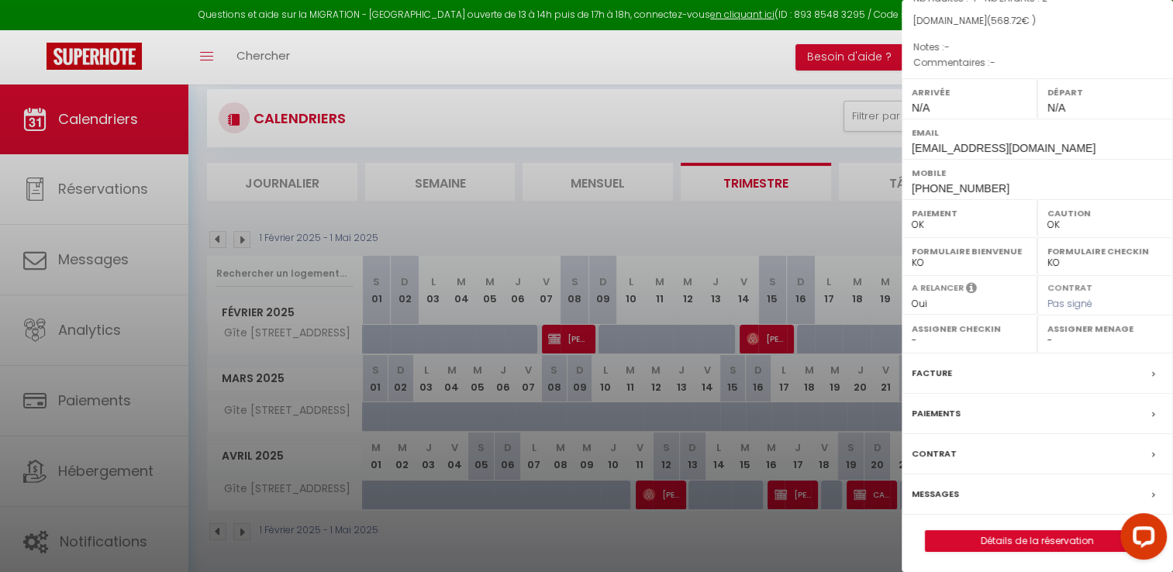
click at [938, 362] on div "Facture" at bounding box center [1037, 373] width 271 height 40
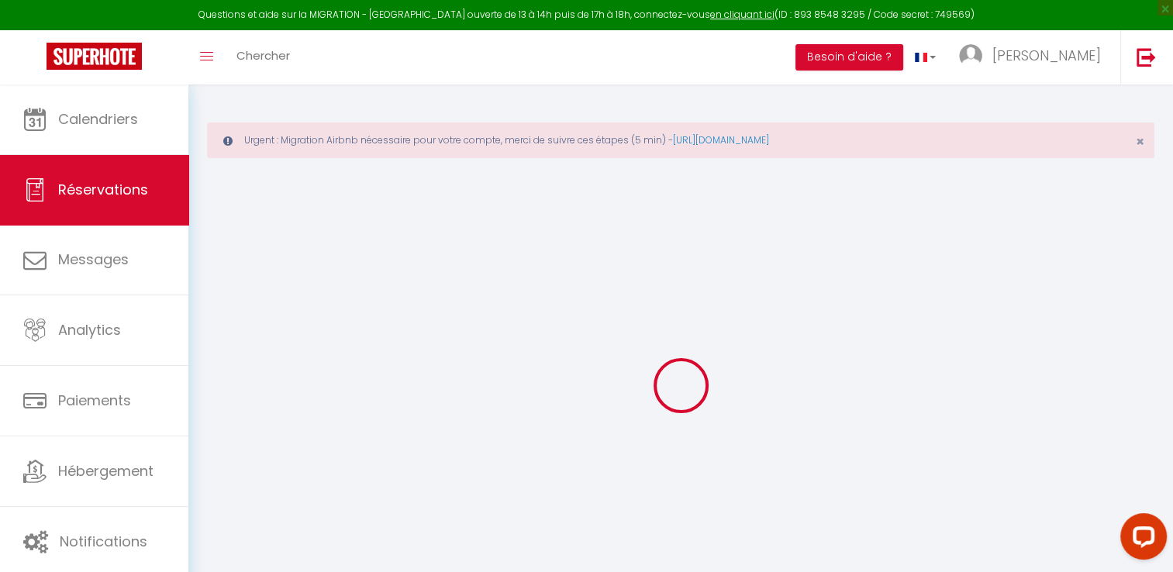
select select "cleaning"
select select "taxes"
select select
checkbox input "false"
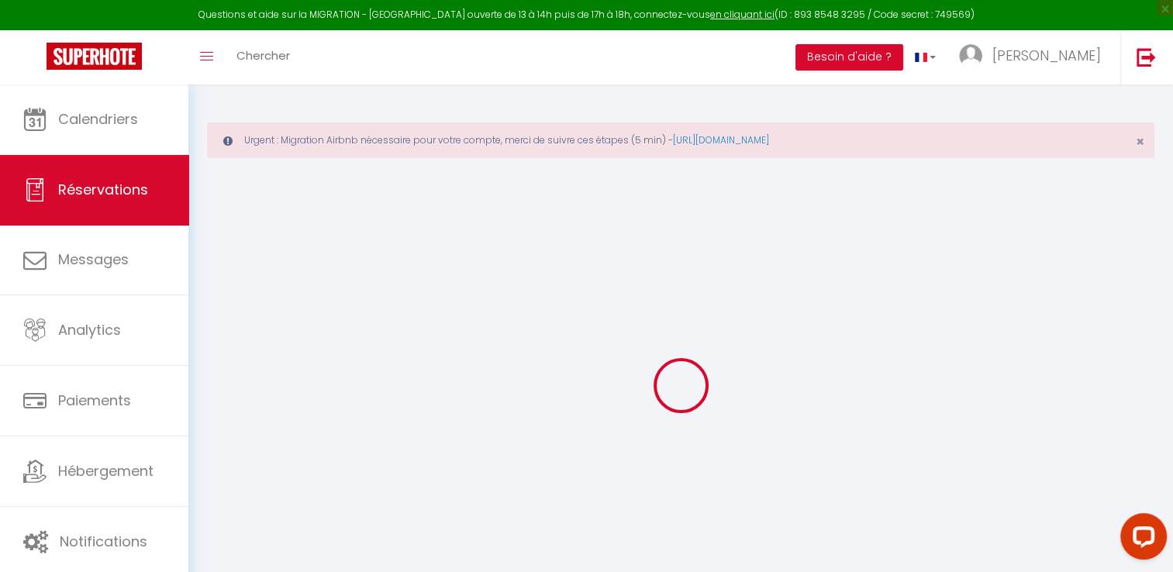
select select
checkbox input "false"
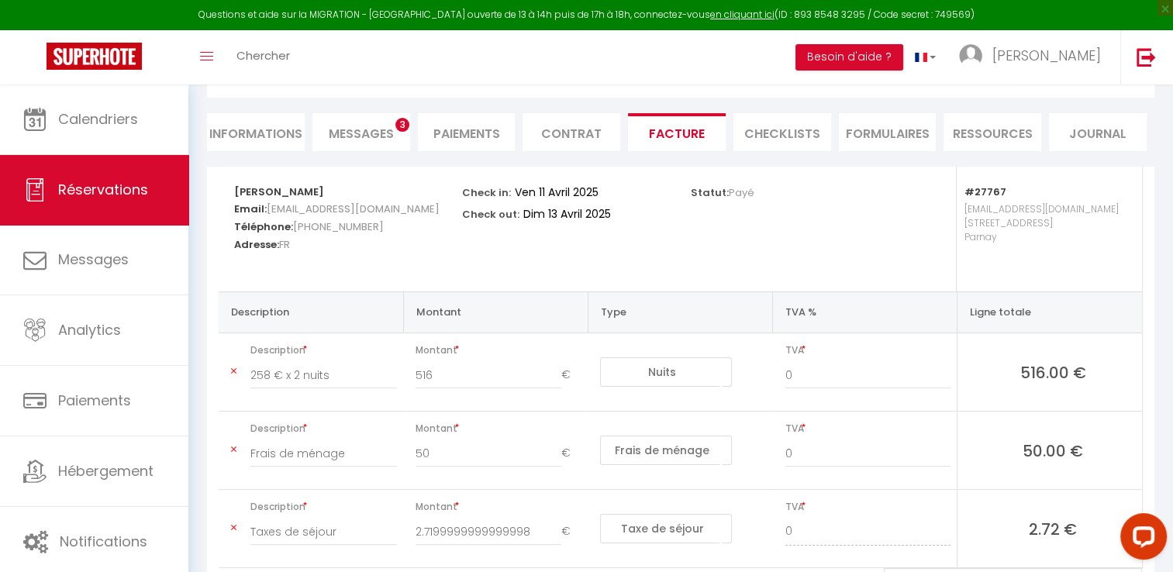
scroll to position [185, 0]
click at [459, 130] on li "Paiements" at bounding box center [467, 133] width 98 height 38
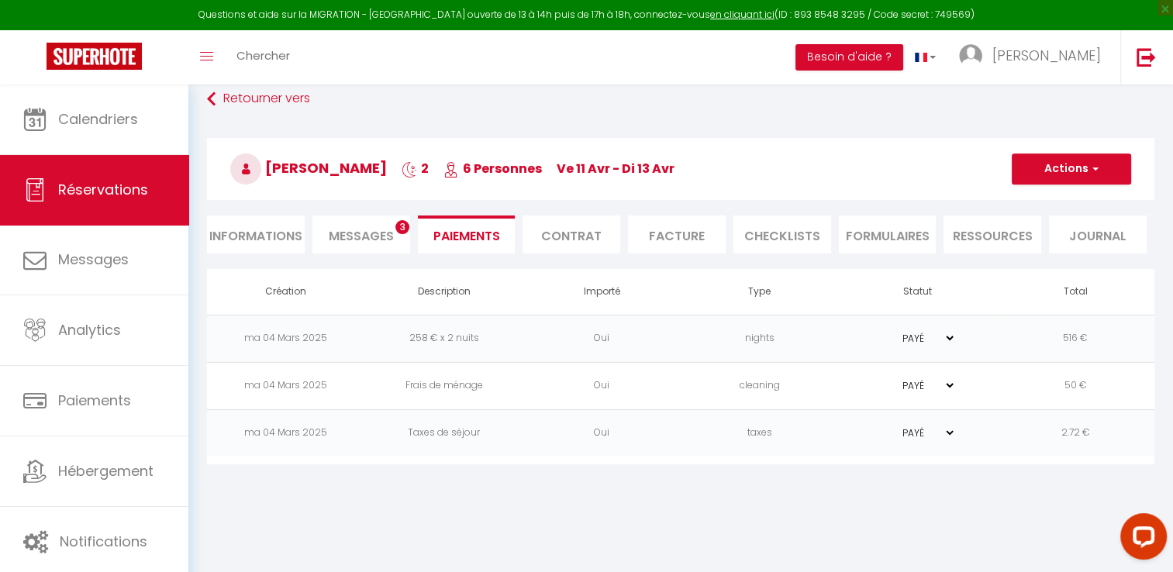
click at [353, 234] on span "Messages" at bounding box center [361, 236] width 65 height 18
select select
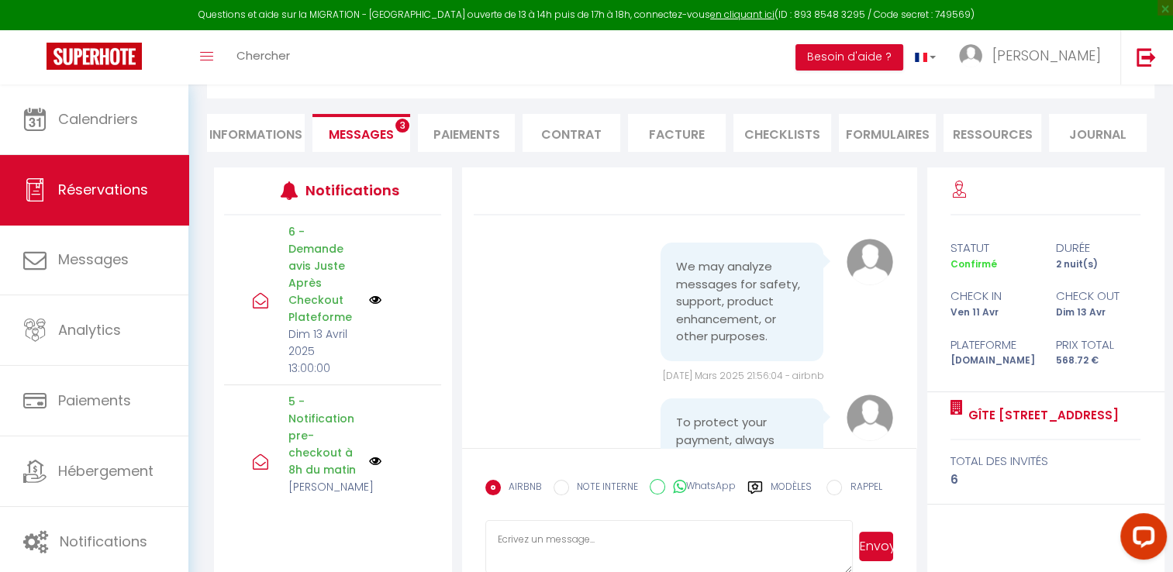
select select
click at [251, 122] on li "Informations" at bounding box center [256, 133] width 98 height 38
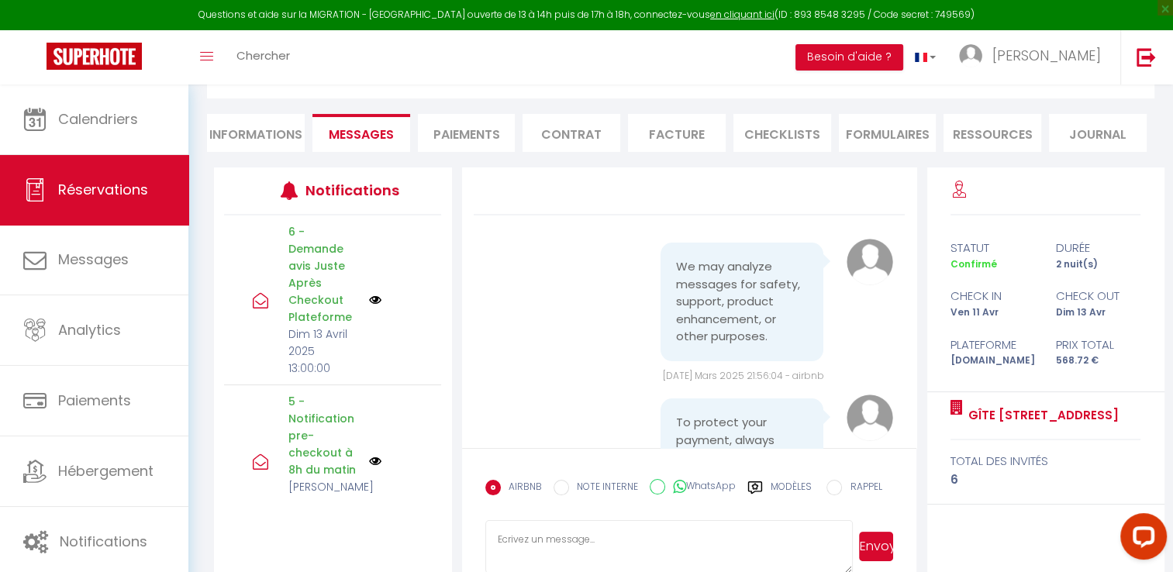
select select
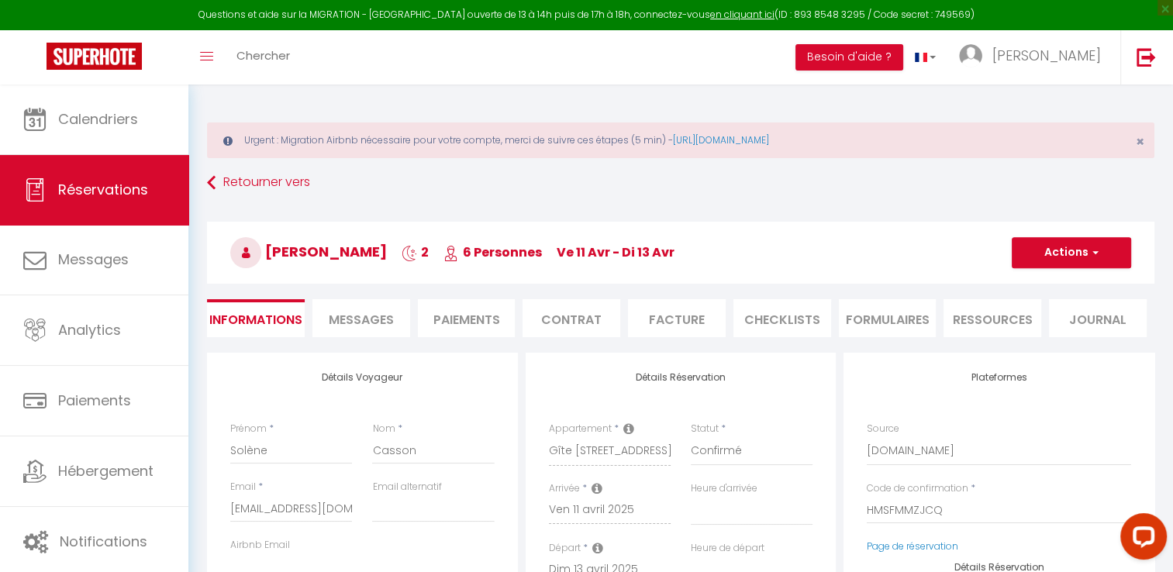
click at [465, 309] on li "Paiements" at bounding box center [467, 318] width 98 height 38
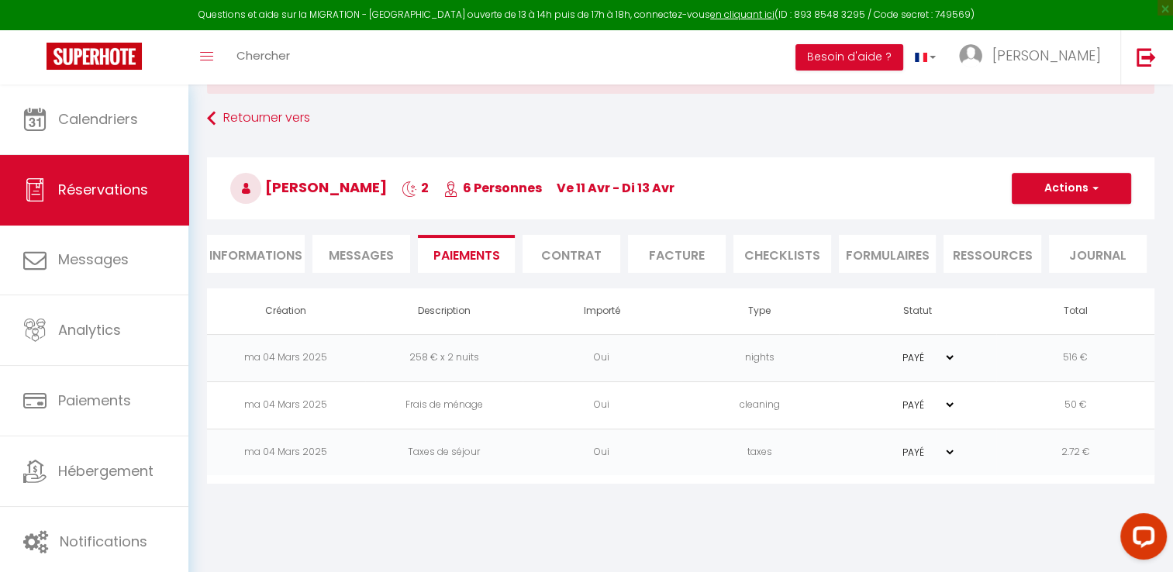
scroll to position [65, 0]
click at [945, 357] on select "PAYÉ EN ATTENTE" at bounding box center [917, 357] width 78 height 15
click at [696, 253] on li "Facture" at bounding box center [677, 253] width 98 height 38
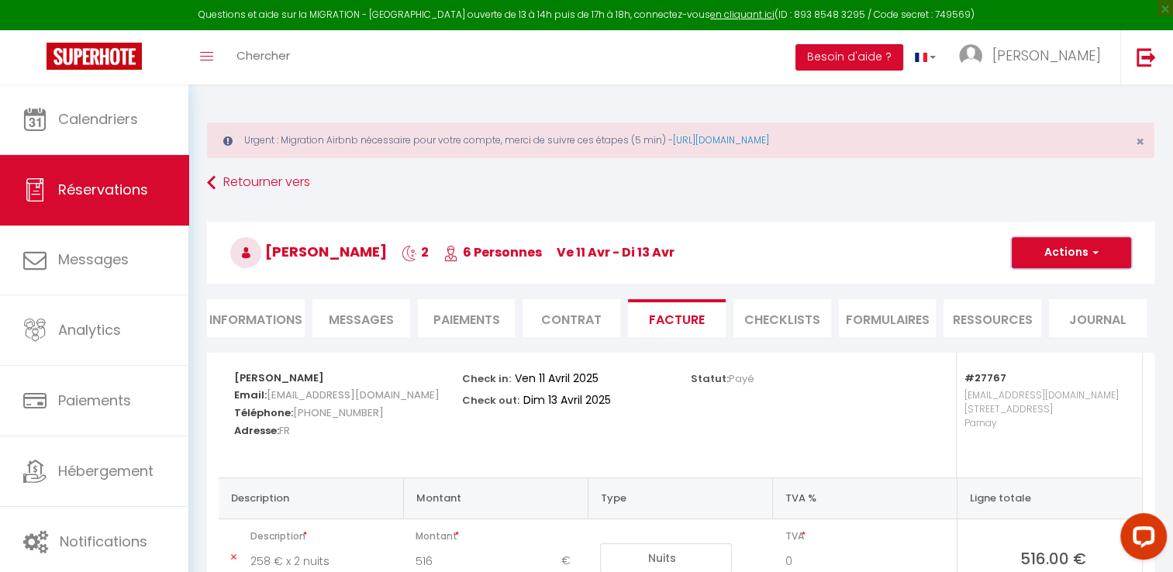
click at [1095, 253] on span "button" at bounding box center [1092, 253] width 9 height 14
click at [778, 425] on div "Statut: Payé" at bounding box center [795, 415] width 228 height 125
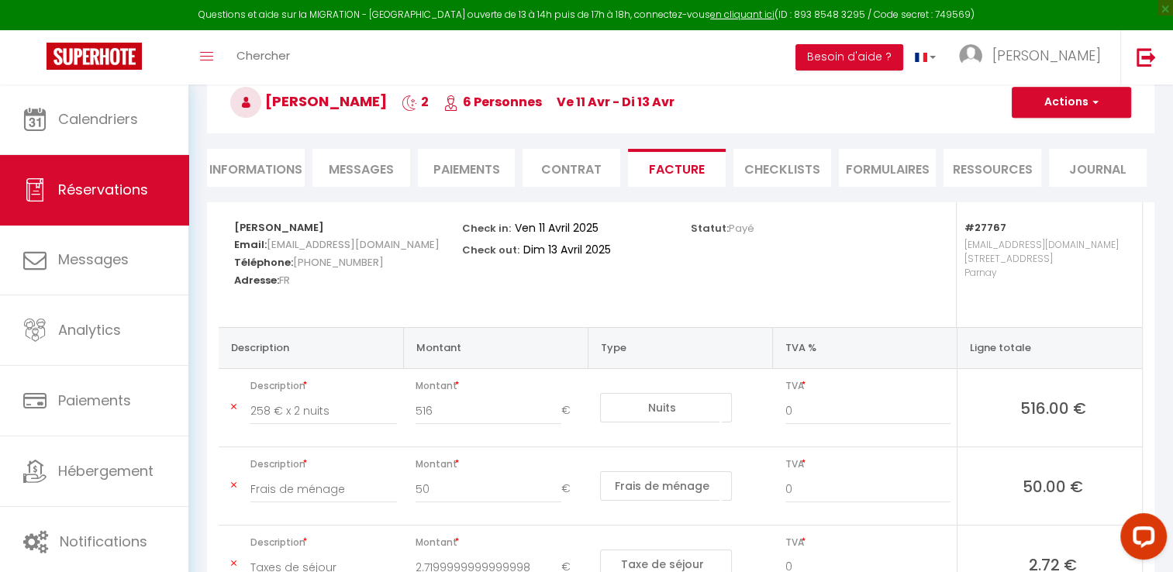
scroll to position [151, 0]
click at [462, 166] on li "Paiements" at bounding box center [467, 167] width 98 height 38
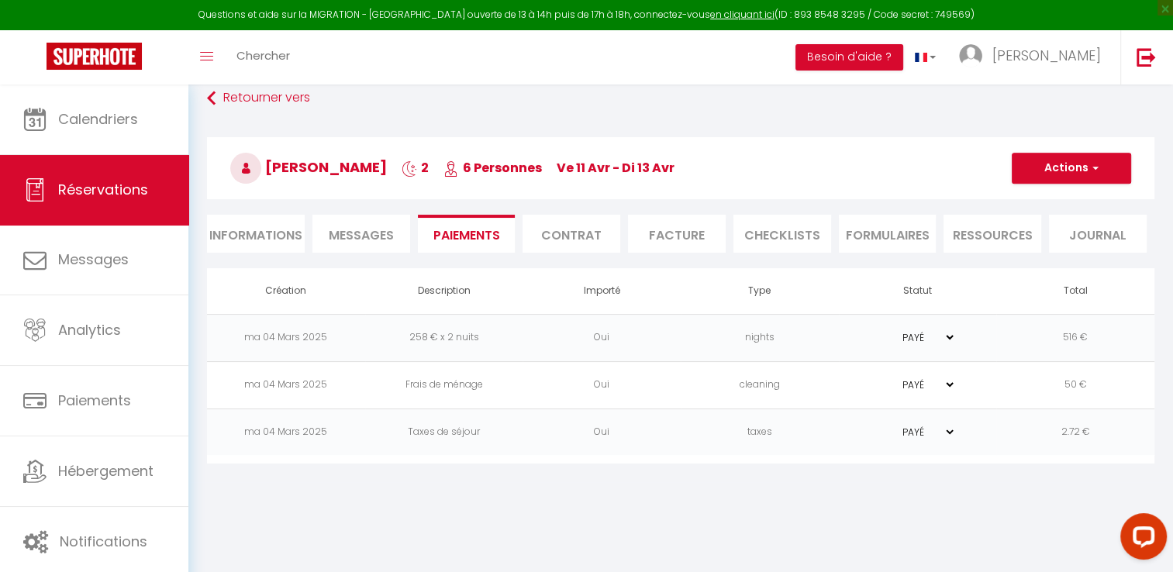
scroll to position [84, 0]
drag, startPoint x: 508, startPoint y: 340, endPoint x: 478, endPoint y: 342, distance: 30.3
click at [478, 342] on td "258 € x 2 nuits" at bounding box center [444, 338] width 158 height 47
click at [465, 342] on td "258 € x 2 nuits" at bounding box center [444, 338] width 158 height 47
click at [259, 223] on li "Informations" at bounding box center [256, 235] width 98 height 38
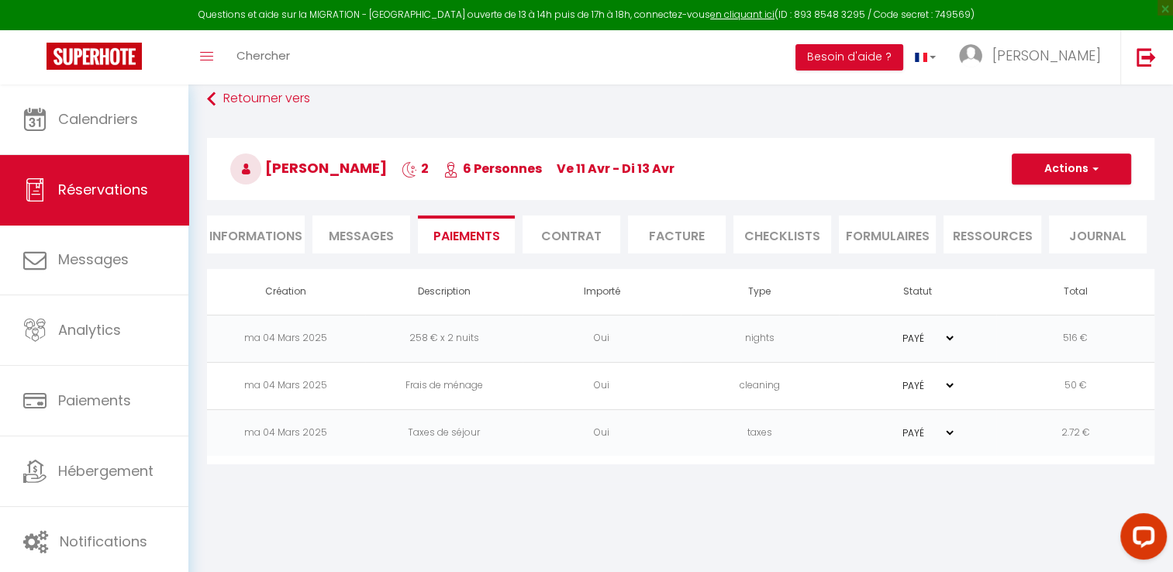
select select
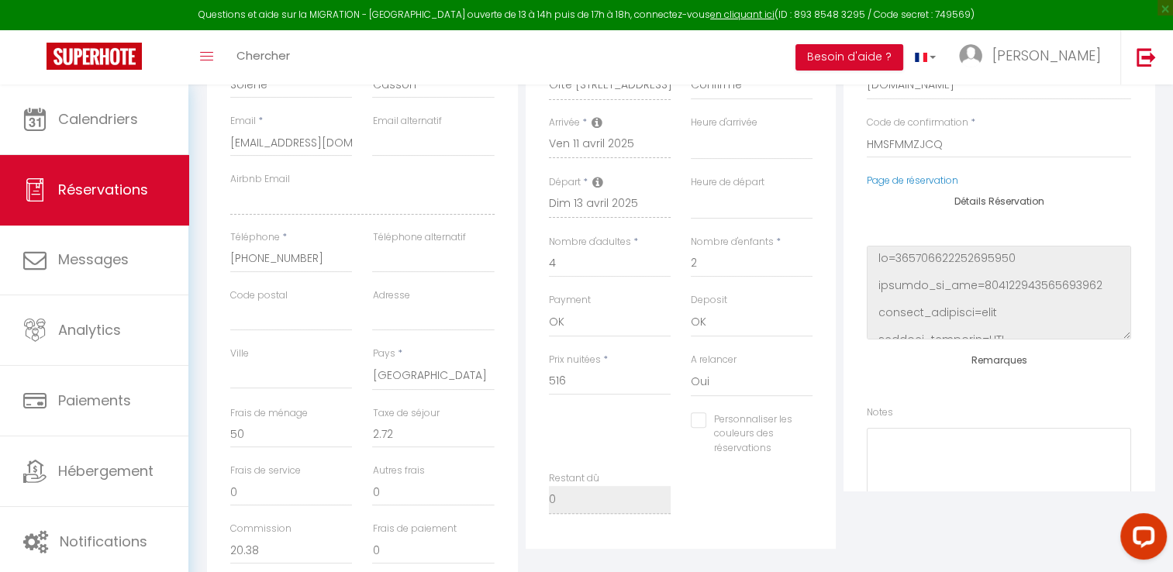
scroll to position [364, 0]
select select
checkbox input "false"
select select
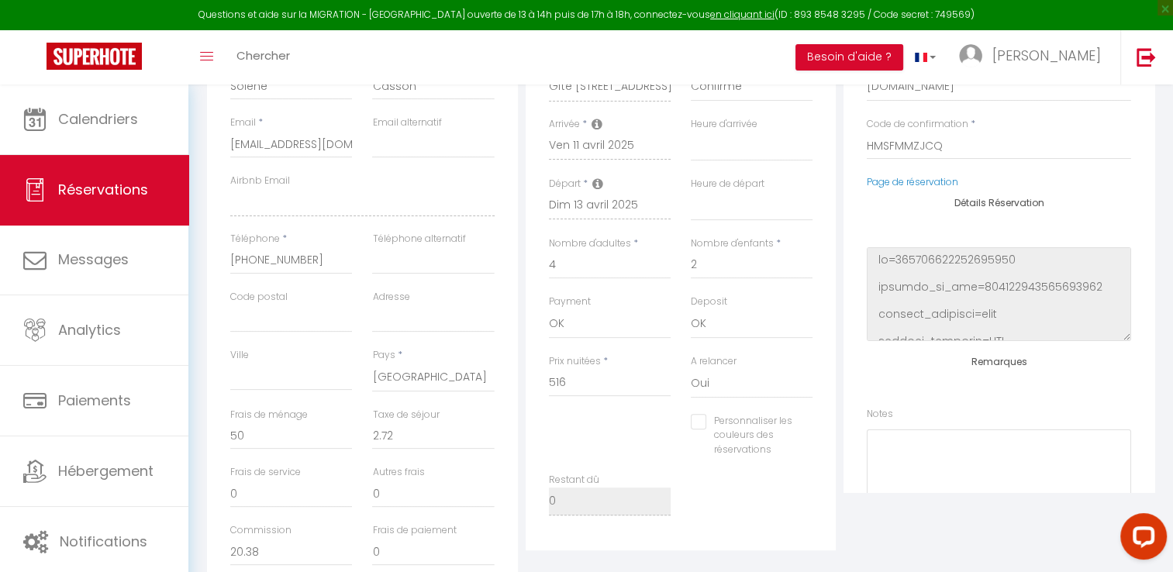
select select
checkbox input "false"
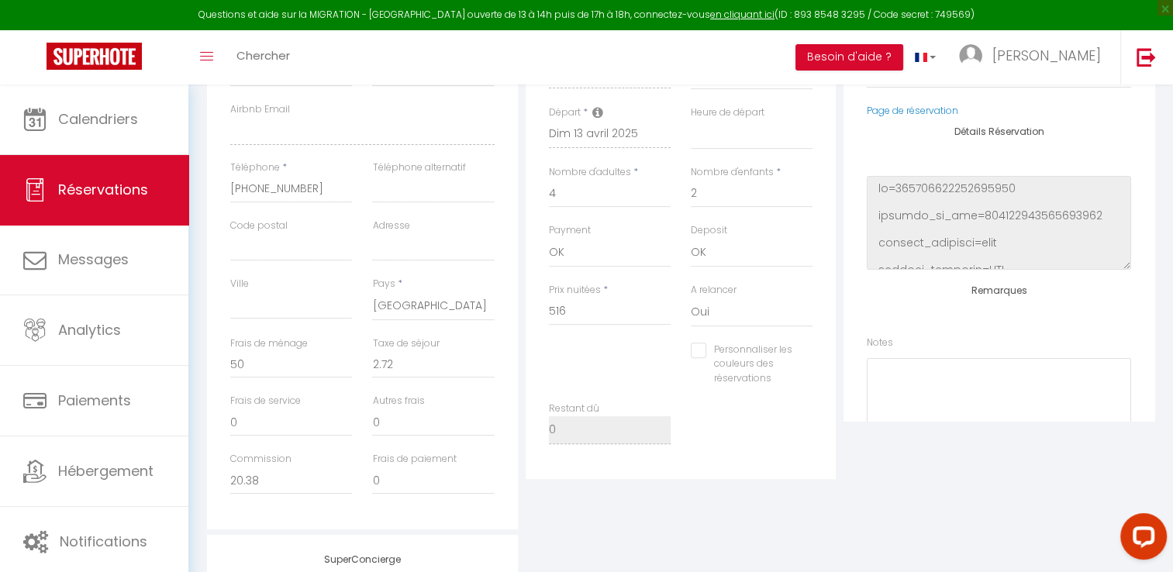
scroll to position [433, 0]
click at [567, 312] on input "516" at bounding box center [610, 314] width 122 height 28
select select
checkbox input "false"
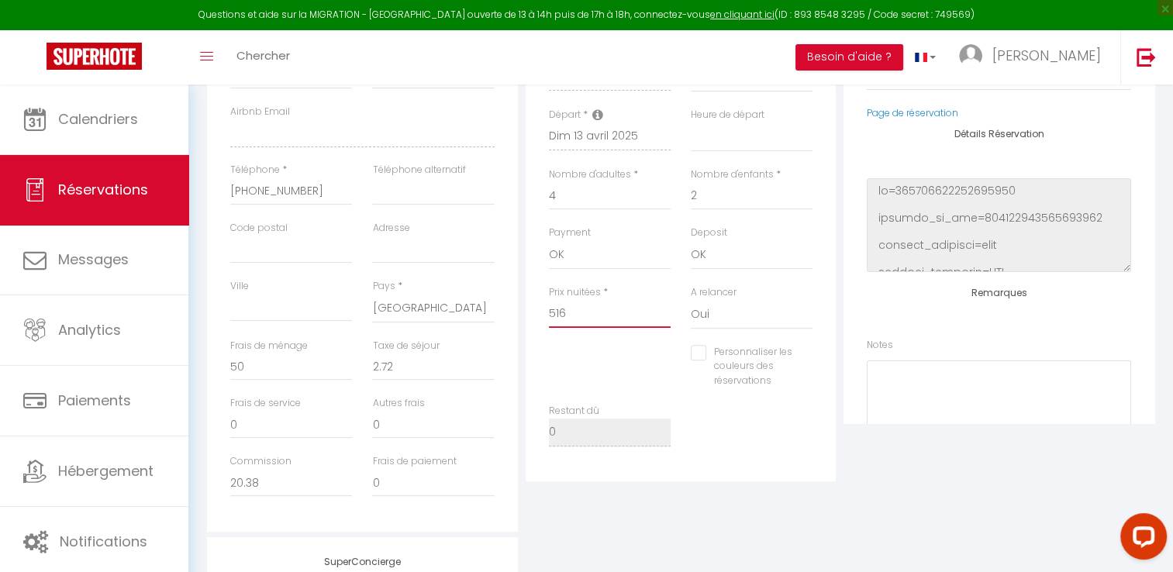
select select
checkbox input "false"
select select
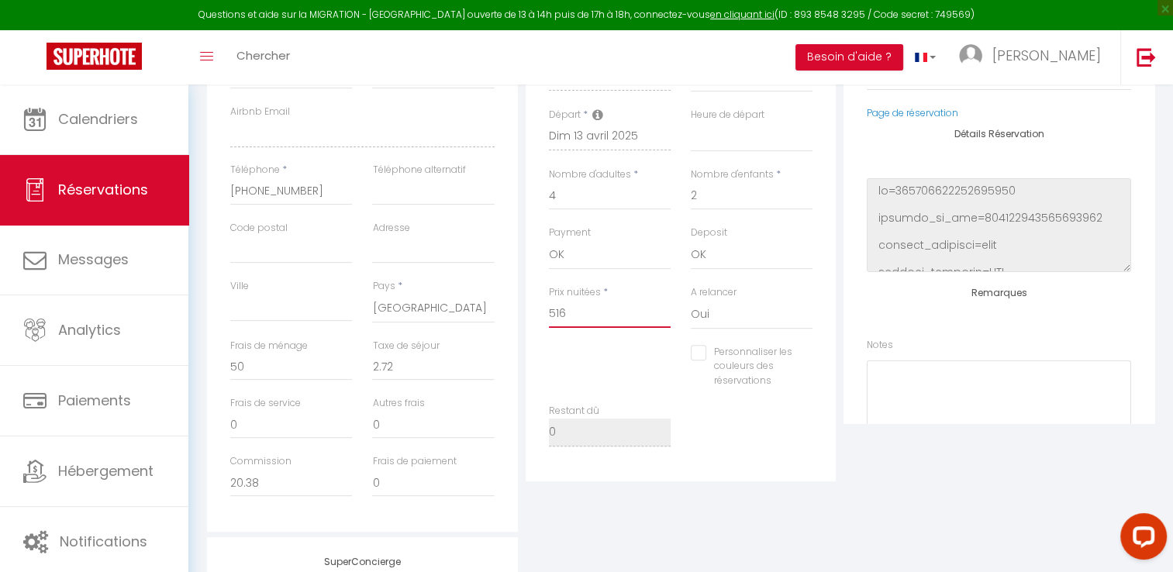
checkbox input "false"
type input "51"
select select
checkbox input "false"
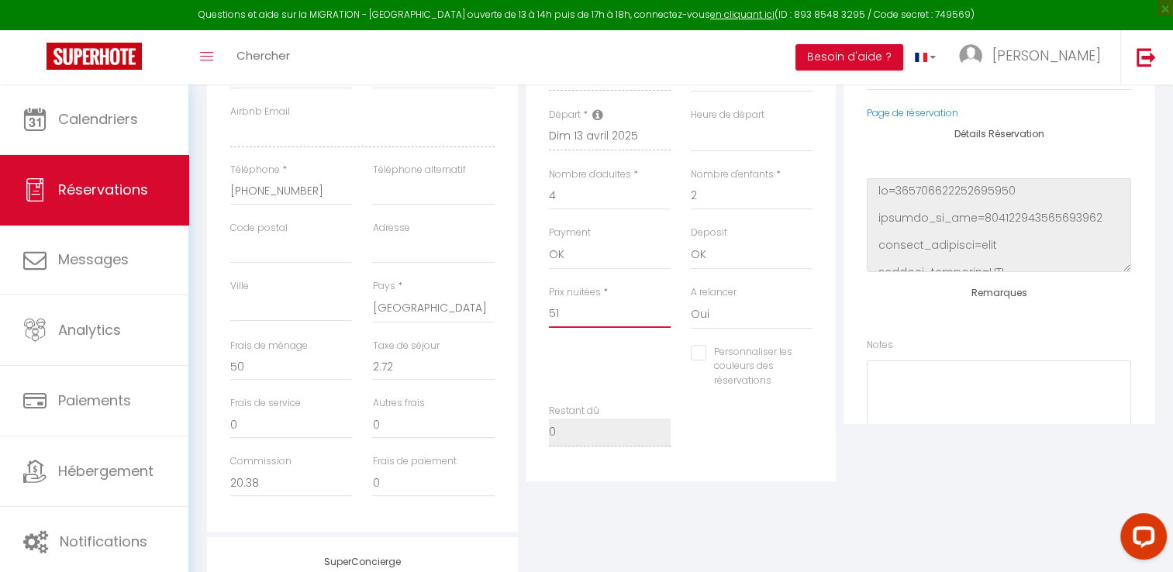
select select
checkbox input "false"
type input "5"
select select
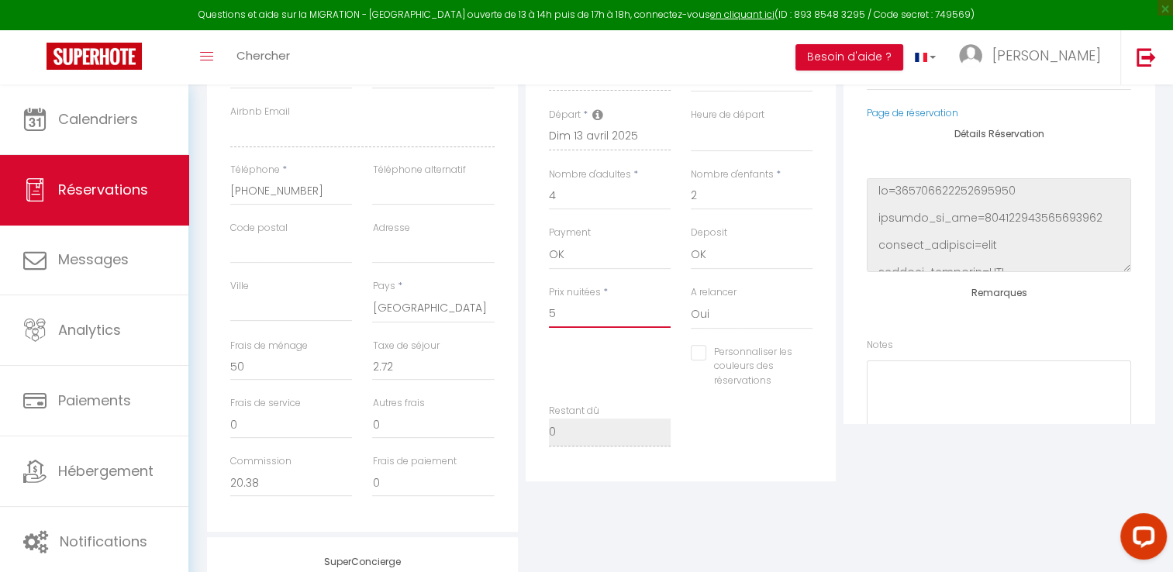
select select
checkbox input "false"
type input "50"
select select
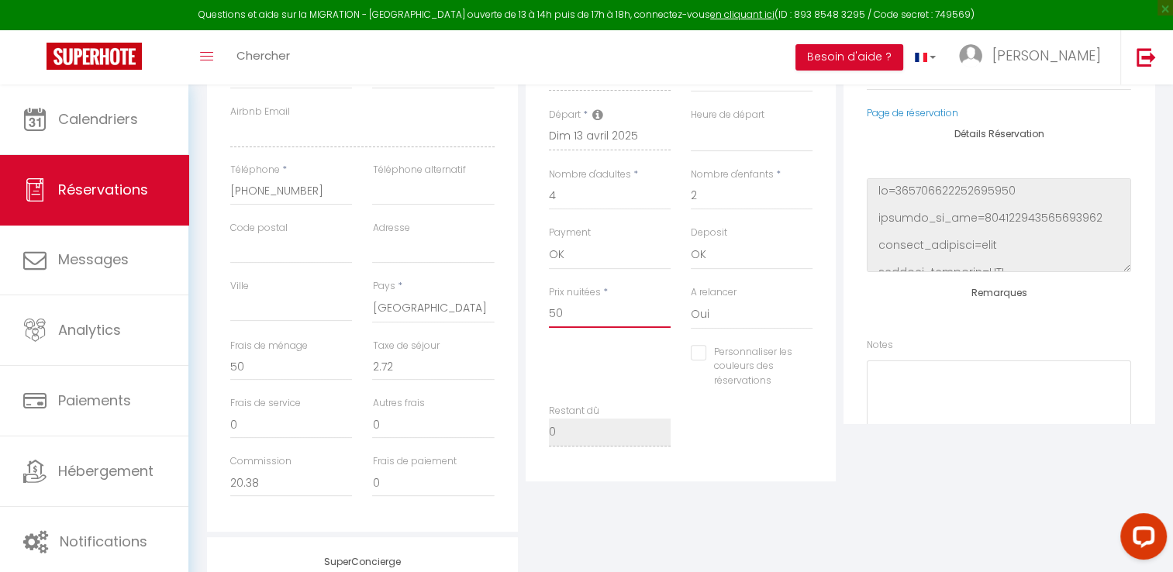
checkbox input "false"
type input "500"
select select
checkbox input "false"
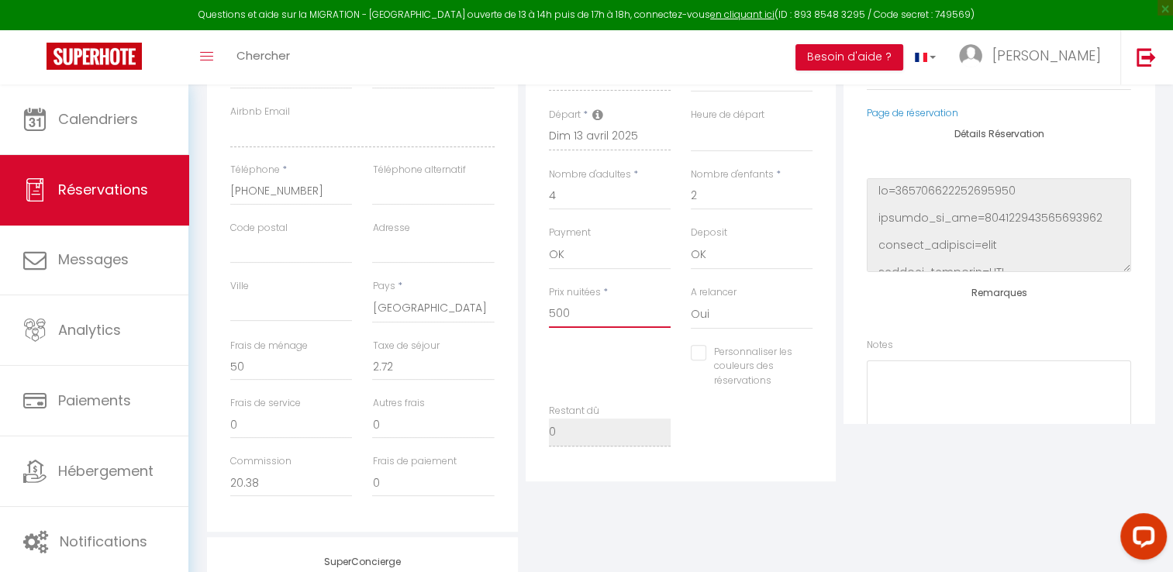
type input "500"
type input "0"
select select
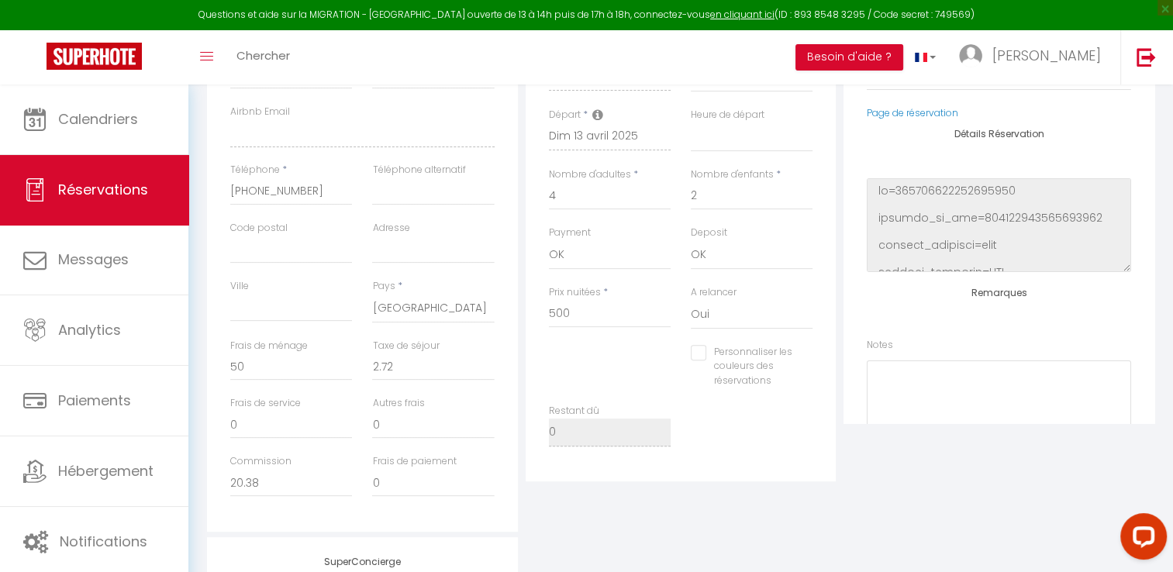
checkbox input "false"
click at [688, 502] on div "Détails Réservation Appartement * Gîte 21 route de Saumur Statut * Confirmé Non…" at bounding box center [681, 225] width 319 height 612
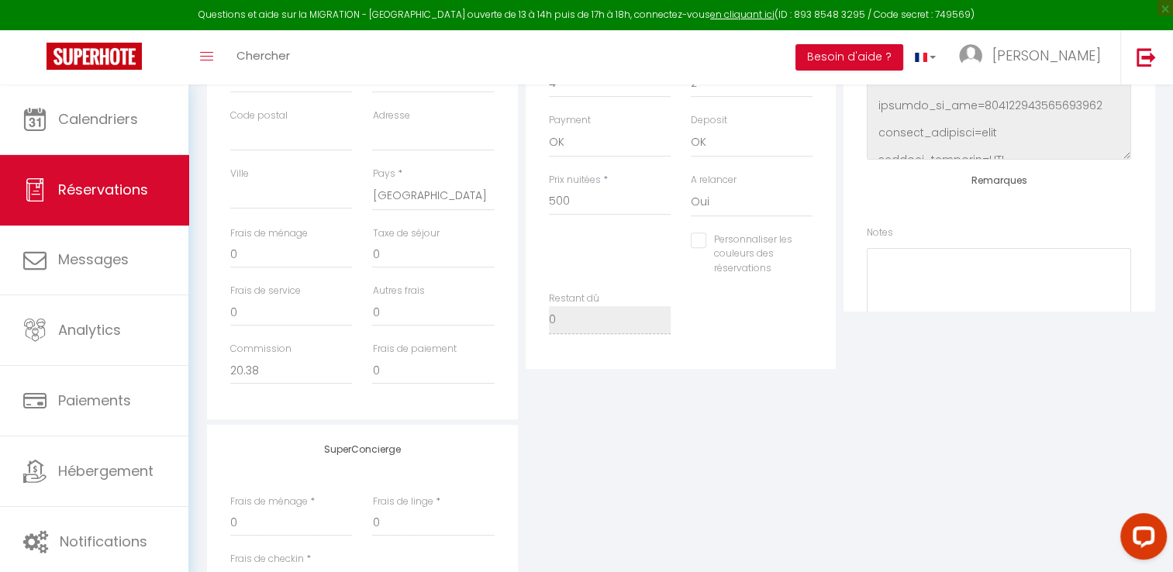
scroll to position [544, 0]
select select
checkbox input "false"
select select
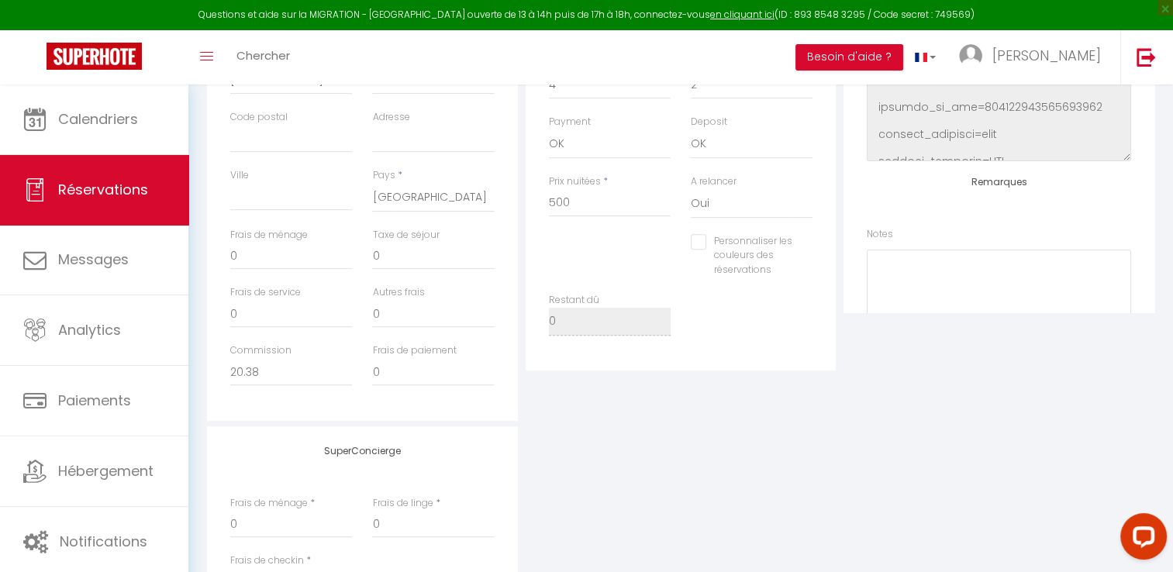
select select
checkbox input "false"
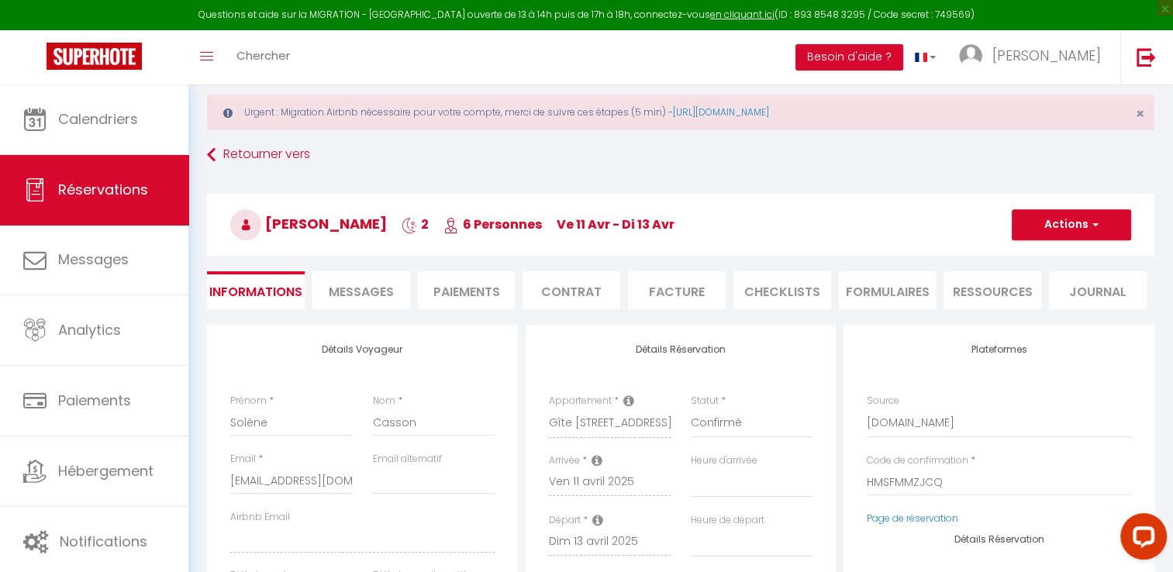
scroll to position [28, 0]
select select
checkbox input "false"
select select
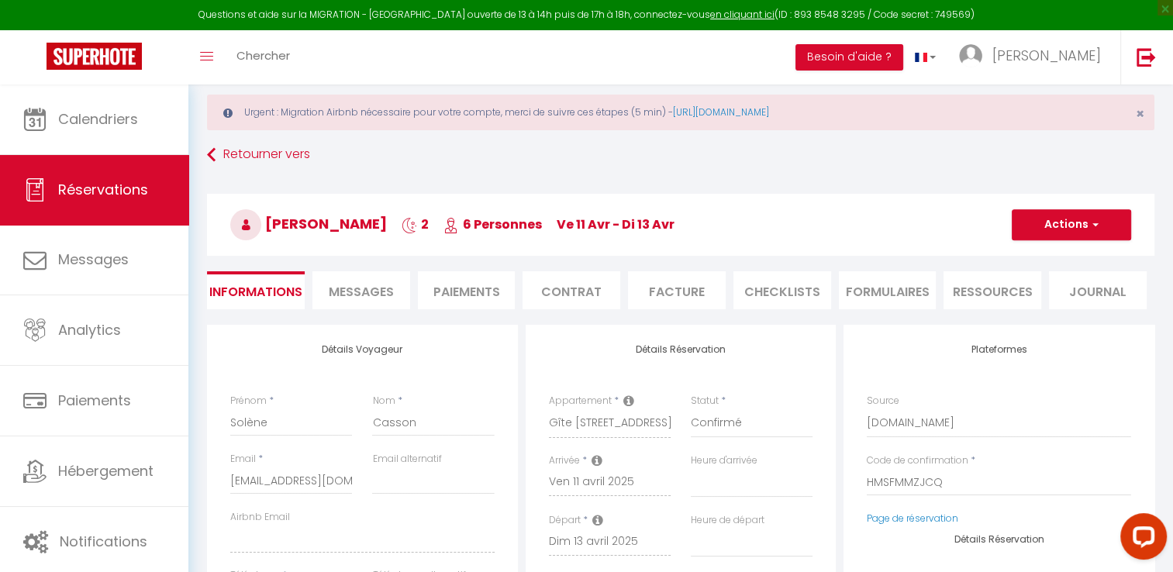
select select
checkbox input "false"
click at [1104, 219] on button "Actions" at bounding box center [1071, 224] width 119 height 31
click at [1029, 259] on link "Enregistrer" at bounding box center [1056, 259] width 122 height 20
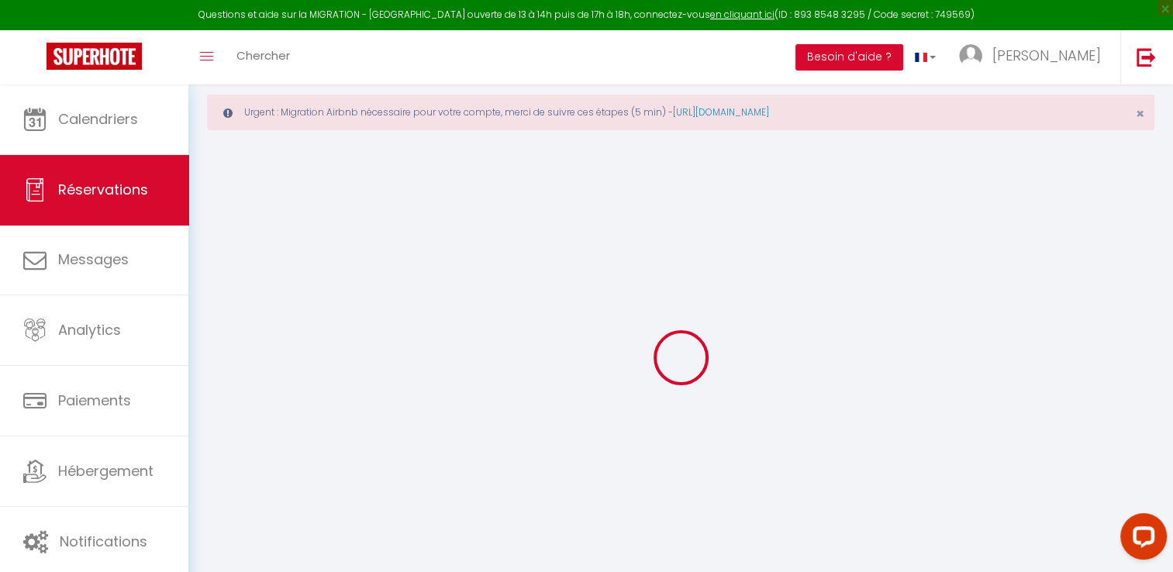
select select "not_cancelled"
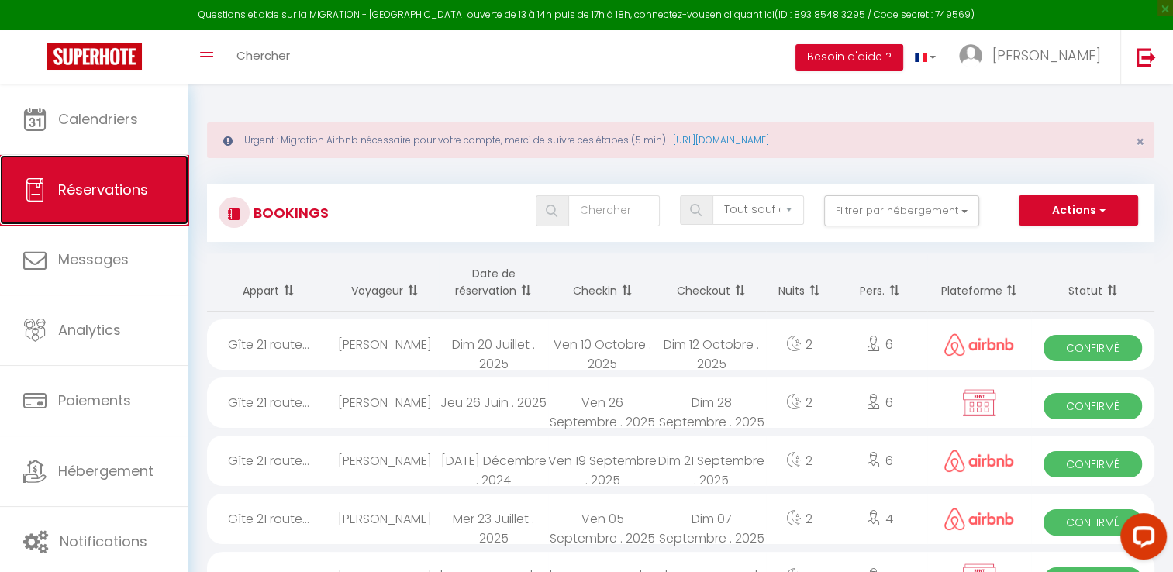
click at [112, 186] on span "Réservations" at bounding box center [103, 189] width 90 height 19
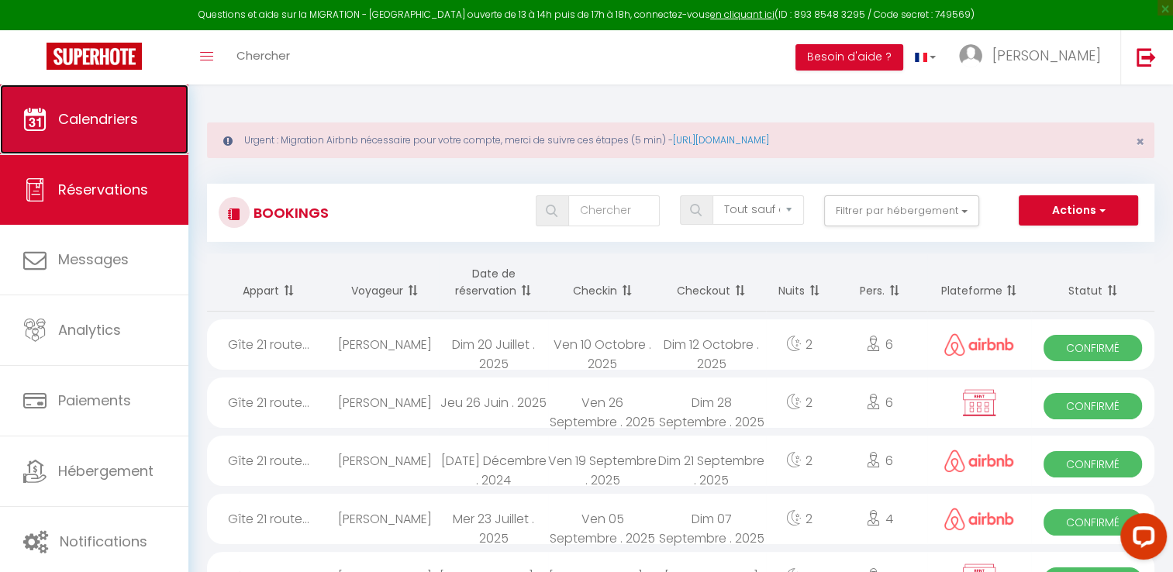
click at [140, 124] on link "Calendriers" at bounding box center [94, 119] width 188 height 70
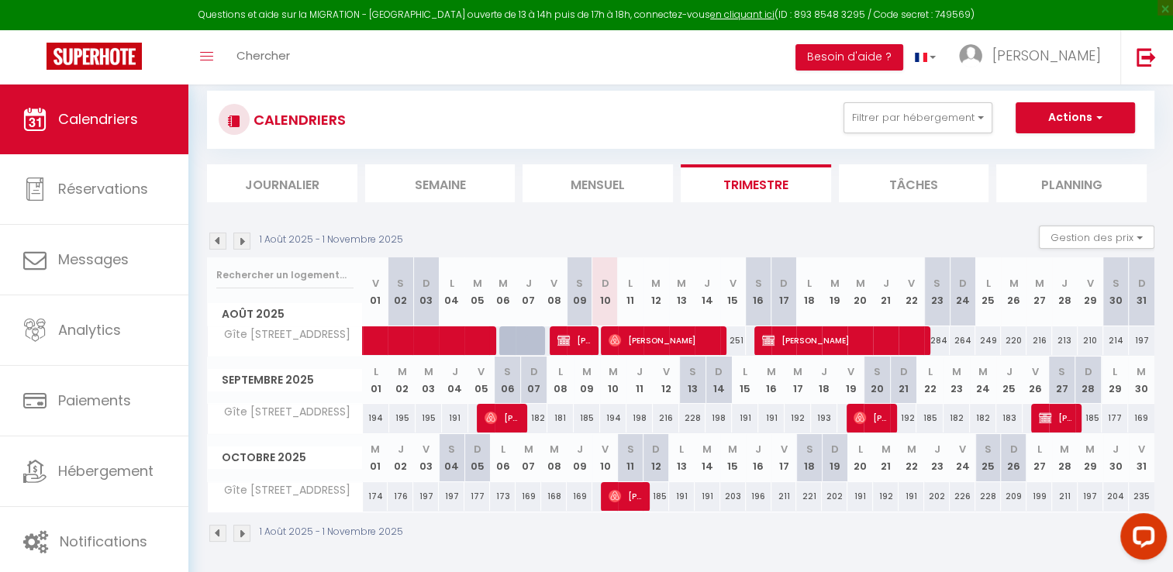
scroll to position [95, 0]
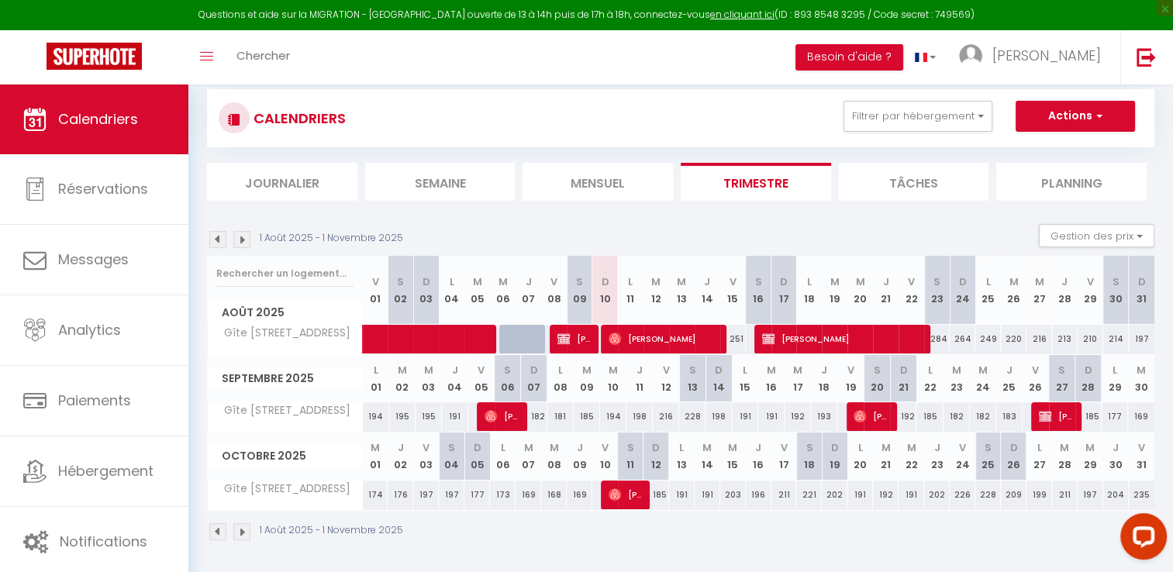
click at [217, 246] on img at bounding box center [217, 239] width 17 height 17
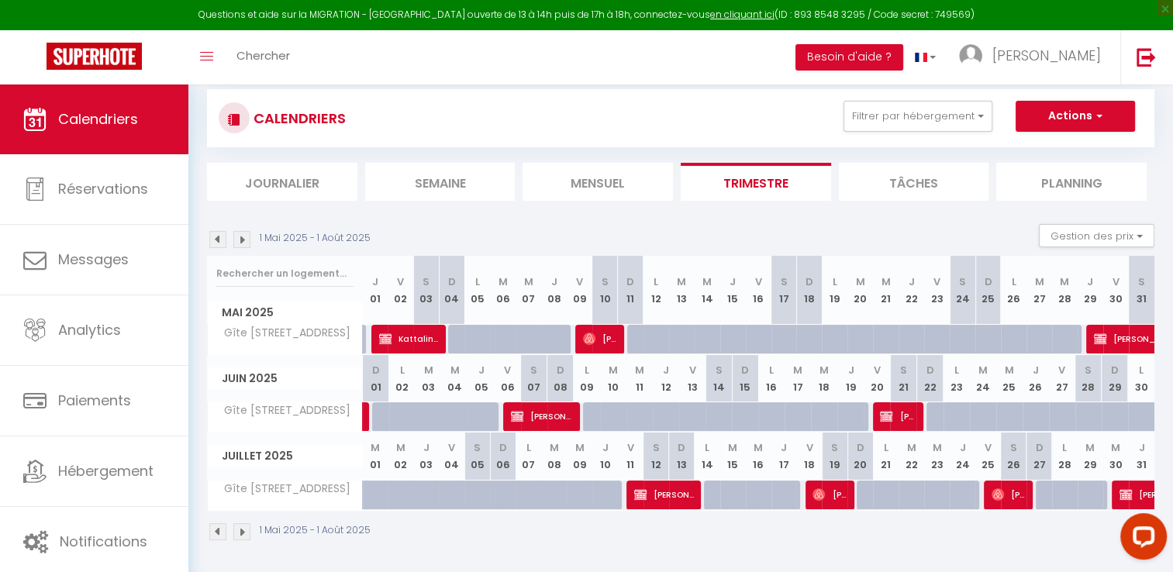
click at [217, 246] on img at bounding box center [217, 239] width 17 height 17
select select
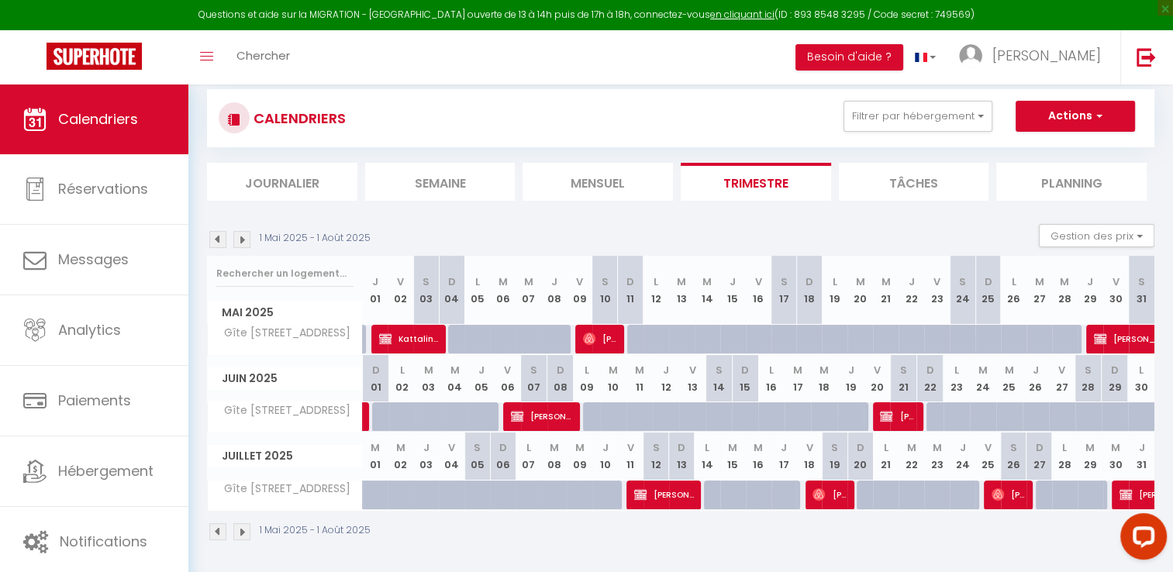
select select
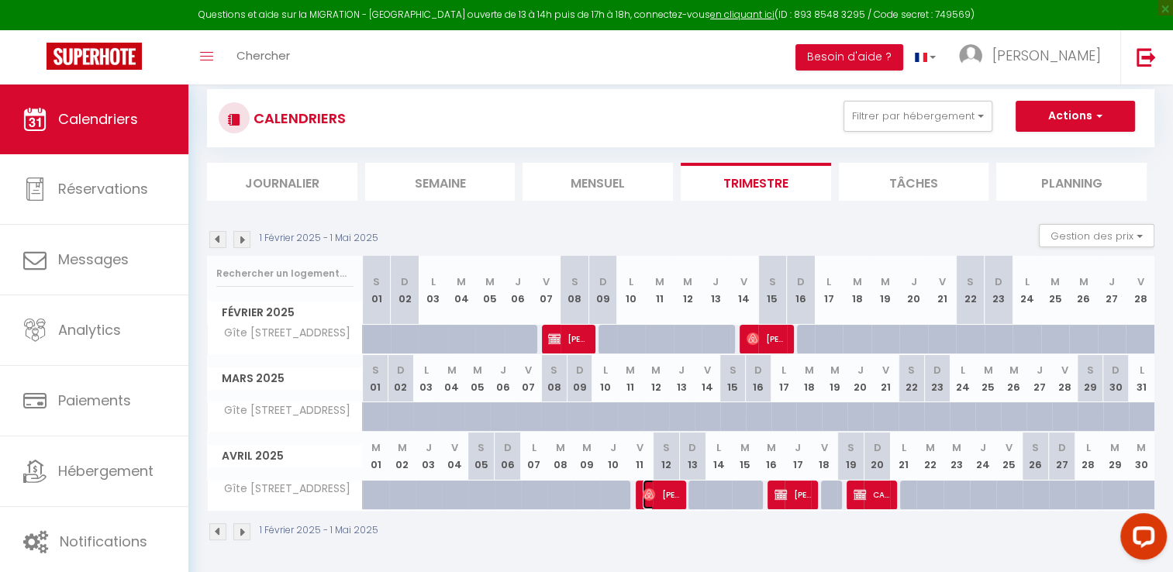
click at [676, 496] on span "[PERSON_NAME]" at bounding box center [661, 494] width 37 height 29
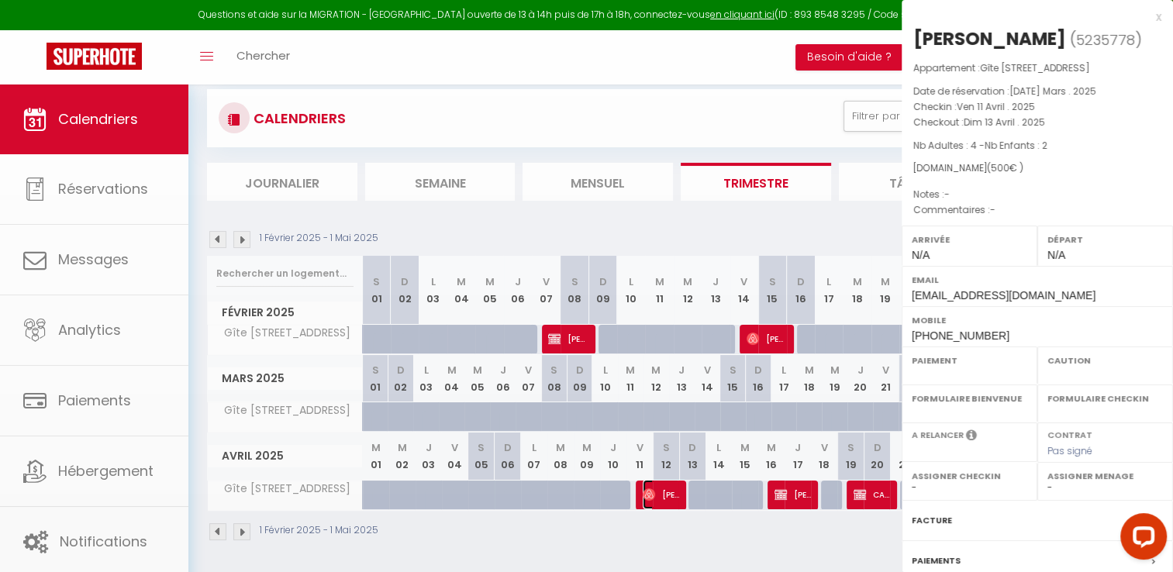
select select "OK"
select select "0"
select select "1"
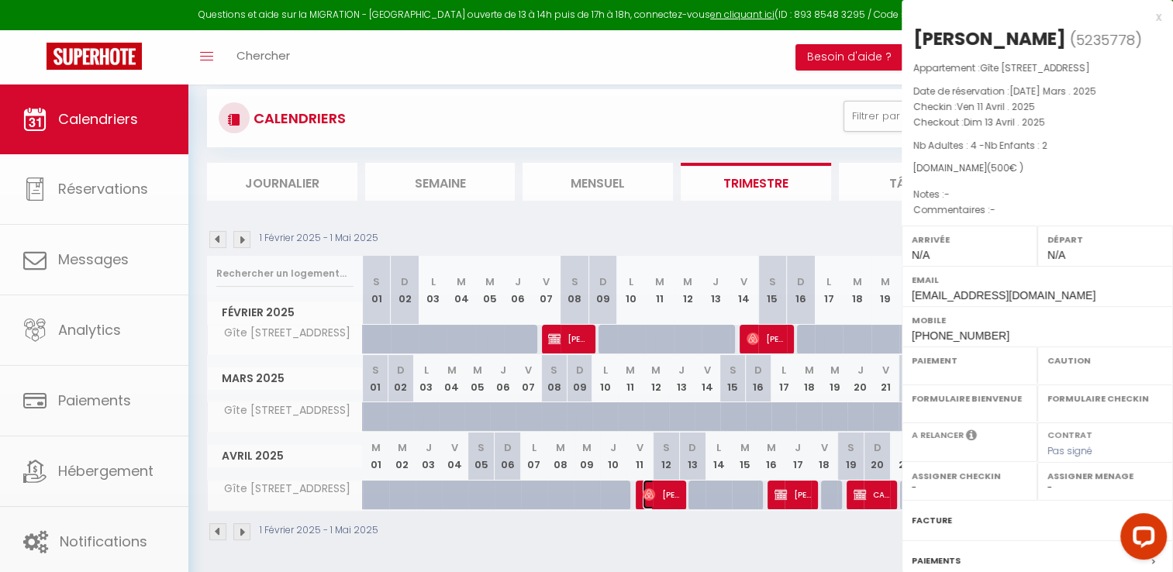
select select
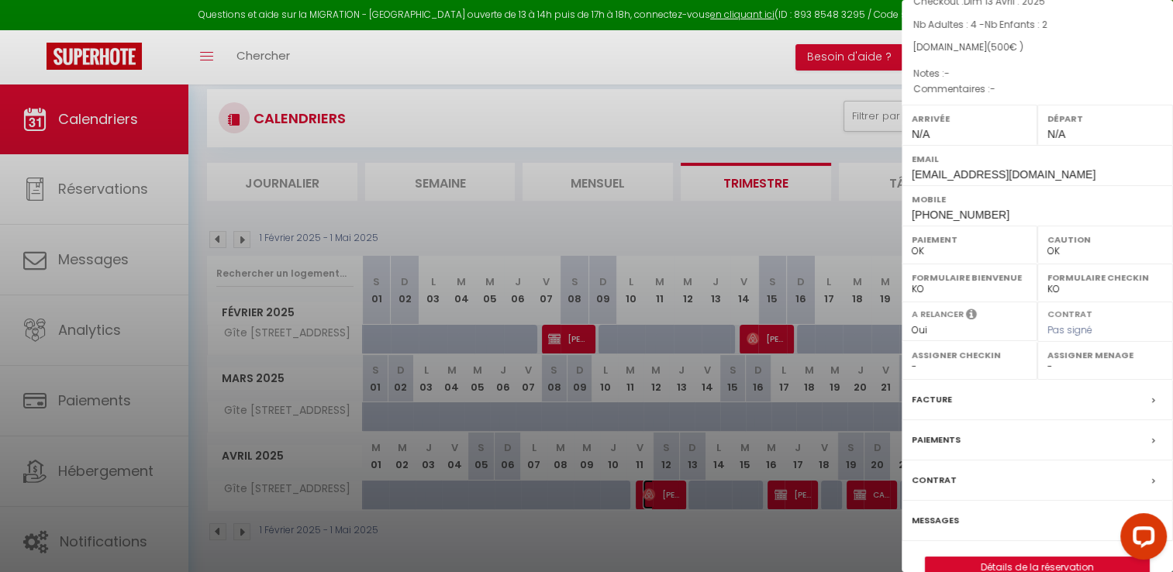
scroll to position [123, 0]
click at [930, 430] on label "Paiements" at bounding box center [936, 437] width 49 height 16
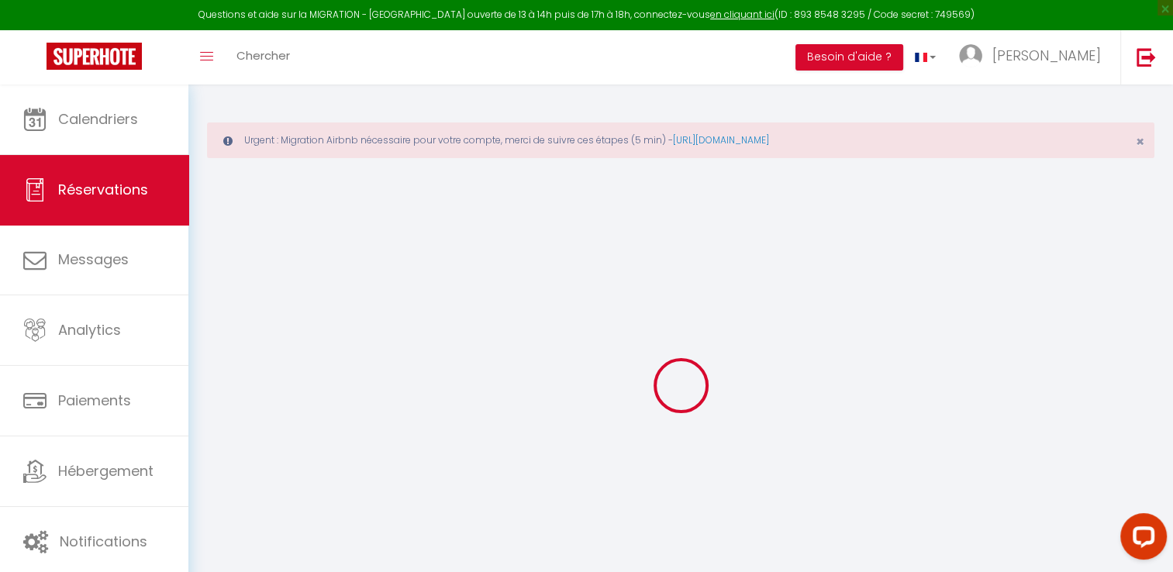
select select
checkbox input "false"
select select
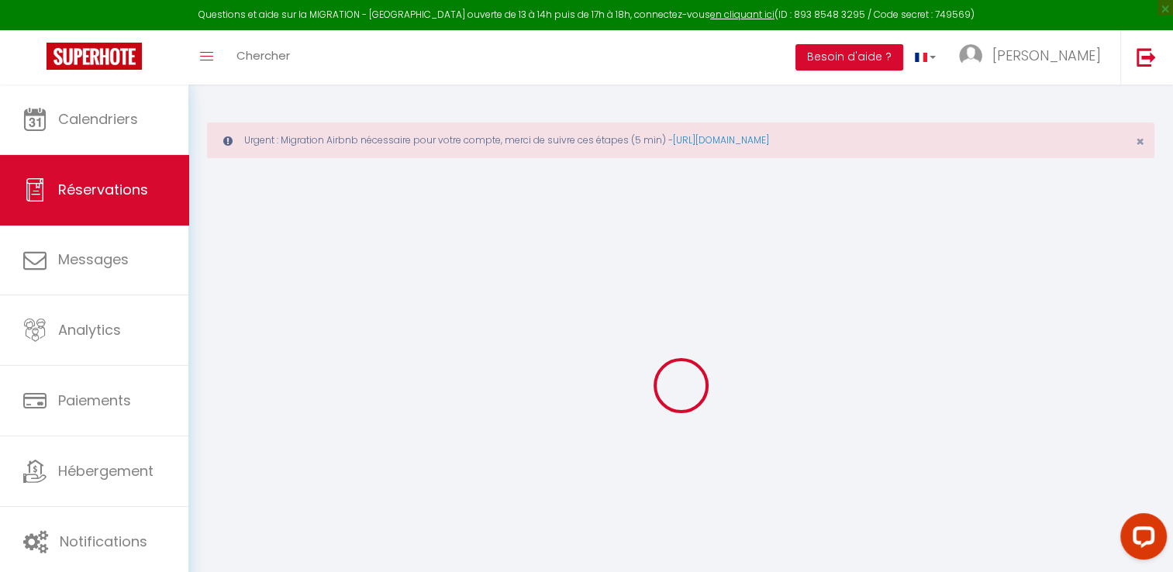
checkbox input "false"
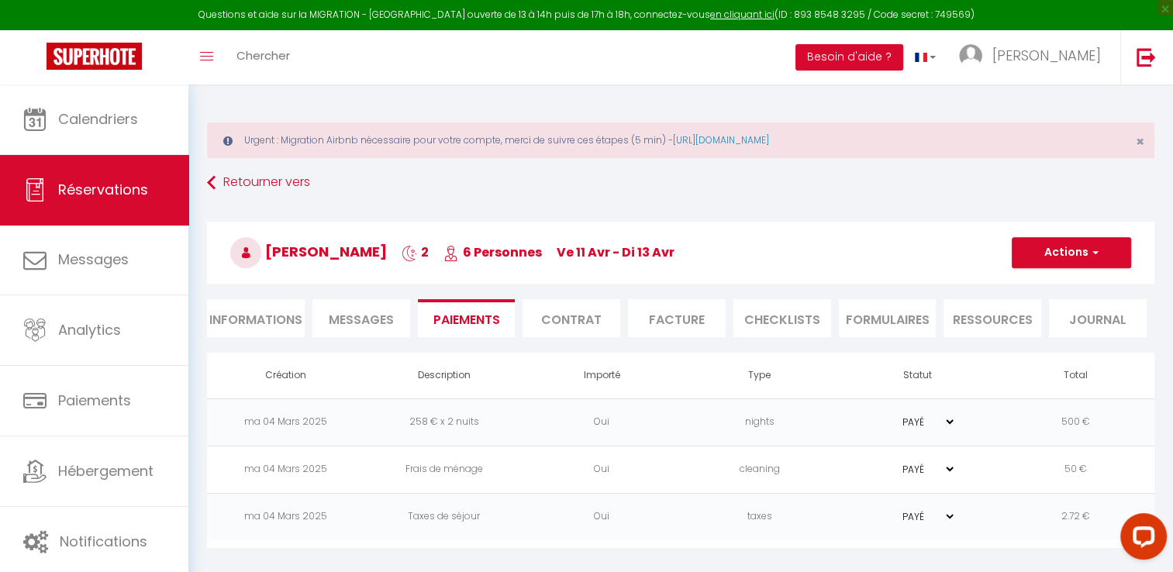
scroll to position [84, 0]
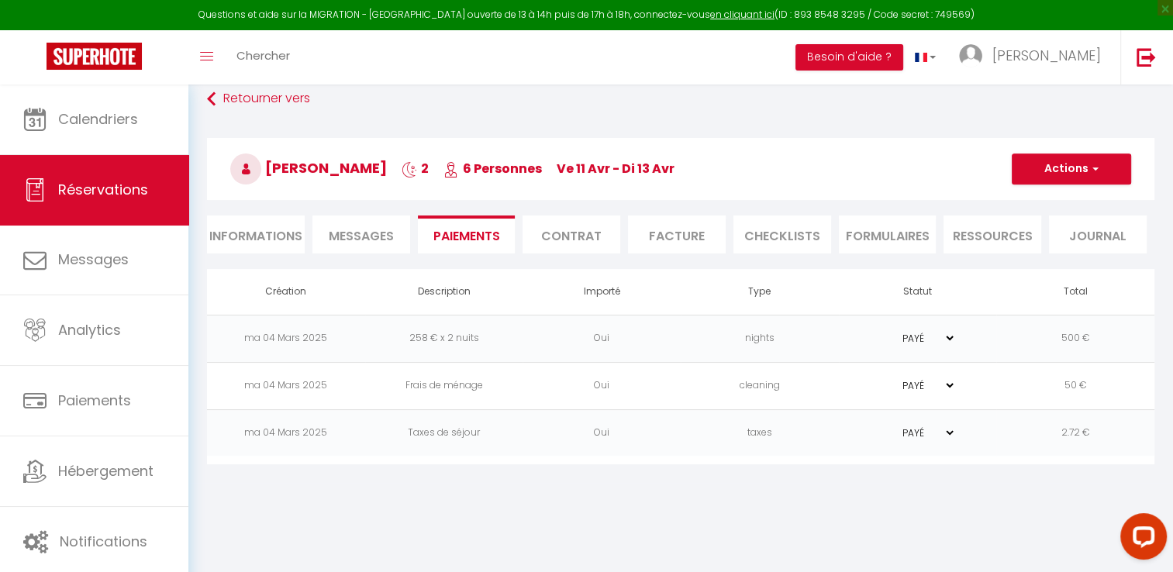
click at [673, 236] on li "Facture" at bounding box center [677, 235] width 98 height 38
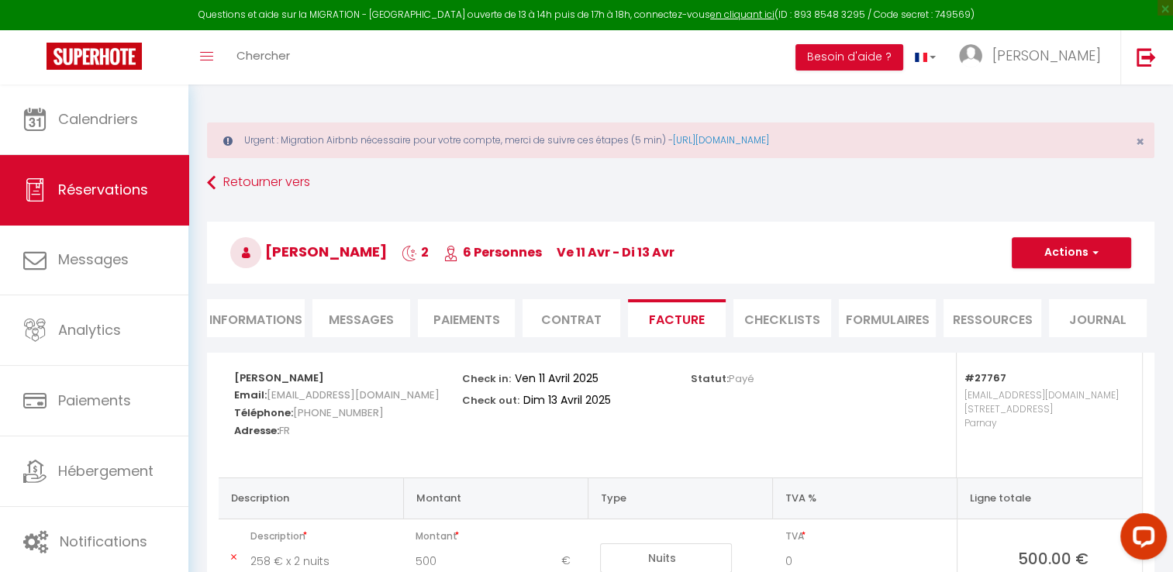
click at [257, 321] on li "Informations" at bounding box center [256, 318] width 98 height 38
select select
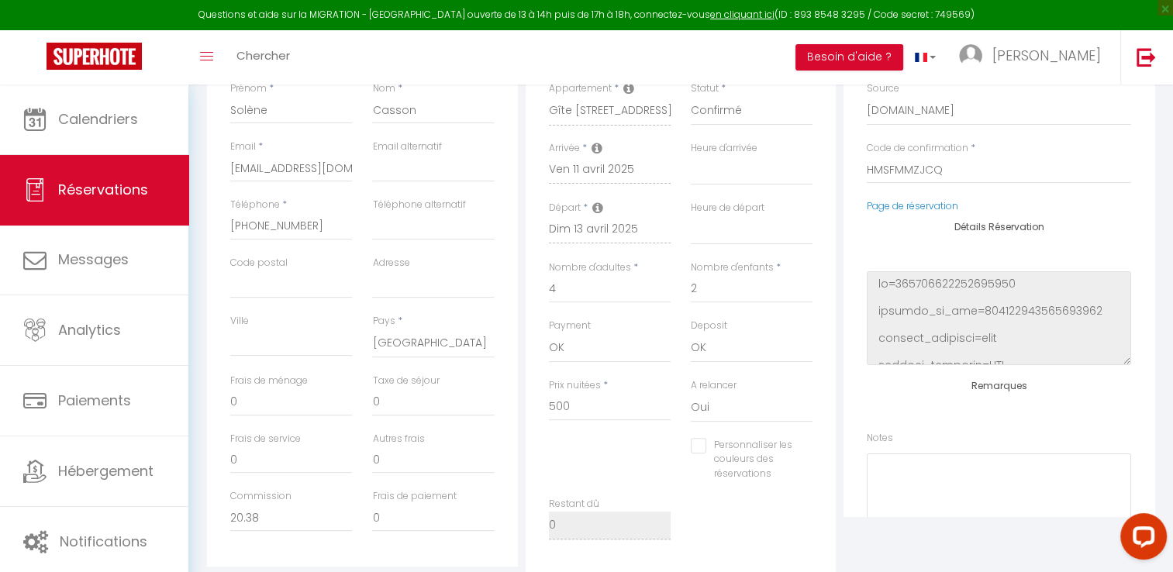
scroll to position [344, 0]
click at [580, 398] on input "500" at bounding box center [610, 403] width 122 height 28
type input "50"
select select
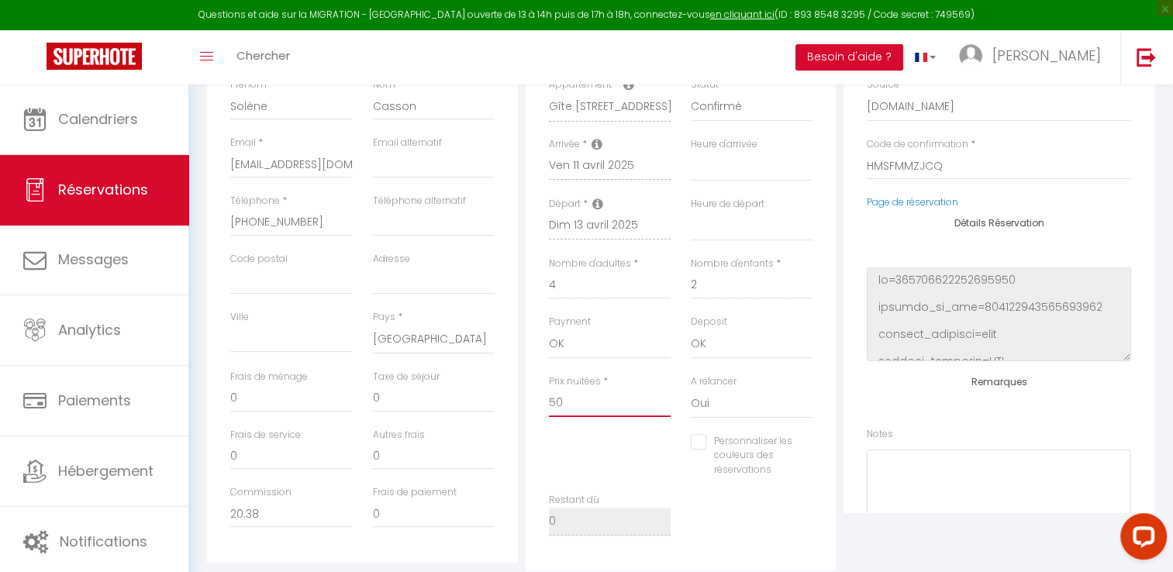
checkbox input "false"
type input "5"
select select
checkbox input "false"
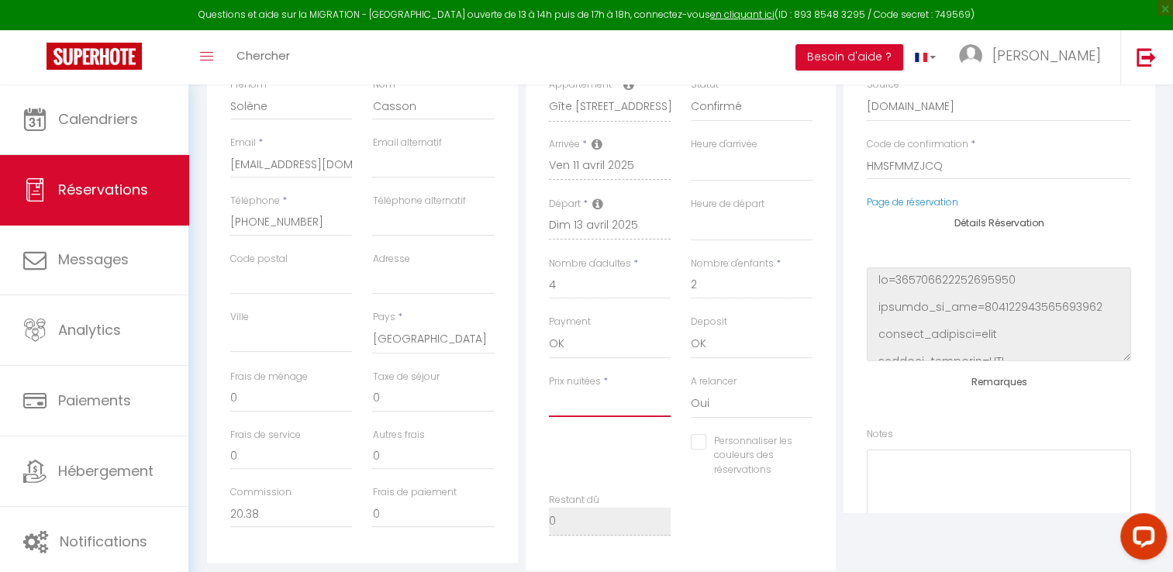
select select
checkbox input "false"
type input "4"
select select
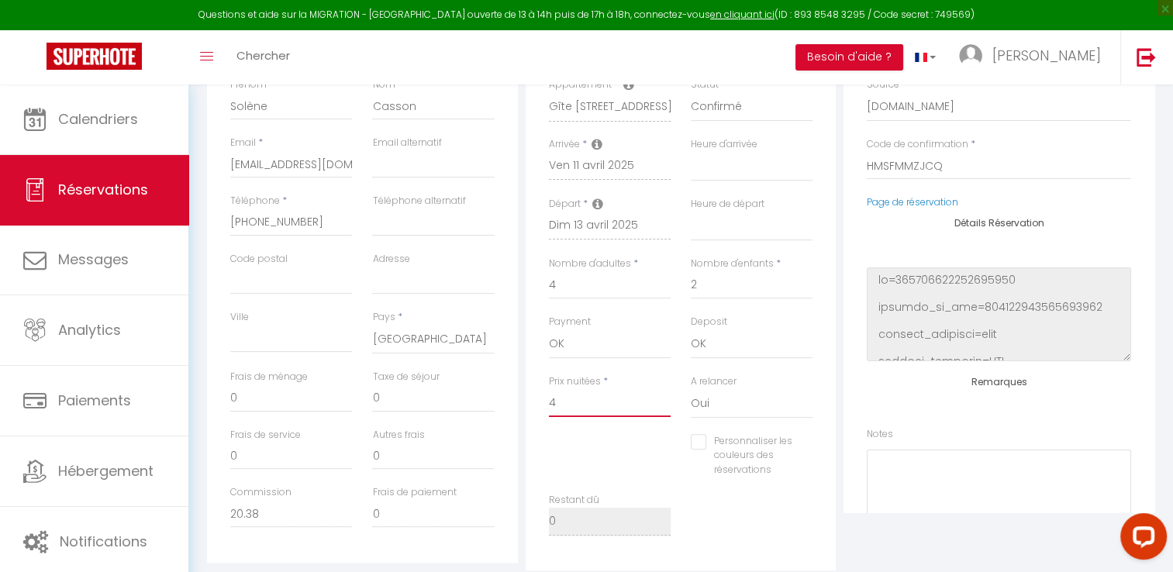
select select
checkbox input "false"
type input "49"
select select
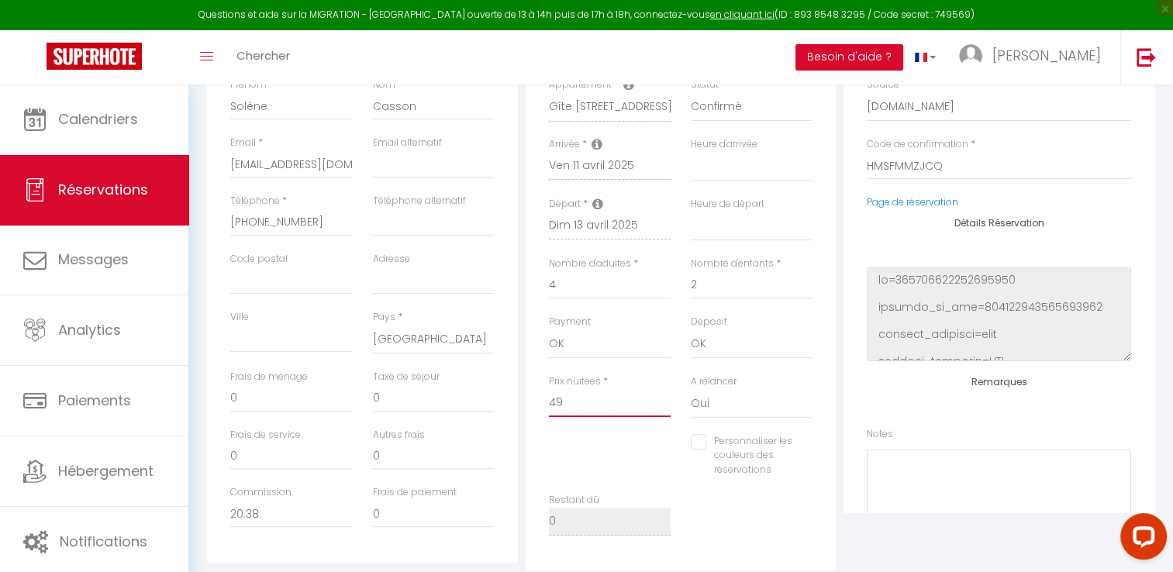
checkbox input "false"
type input "492"
select select
checkbox input "false"
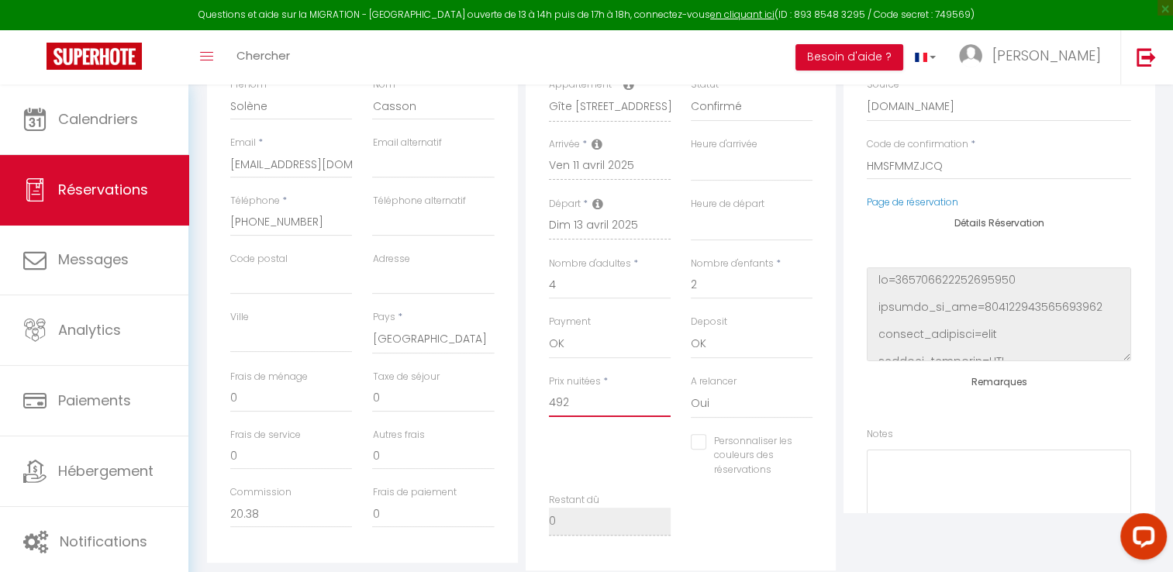
type input "492."
select select
checkbox input "false"
type input "492.9"
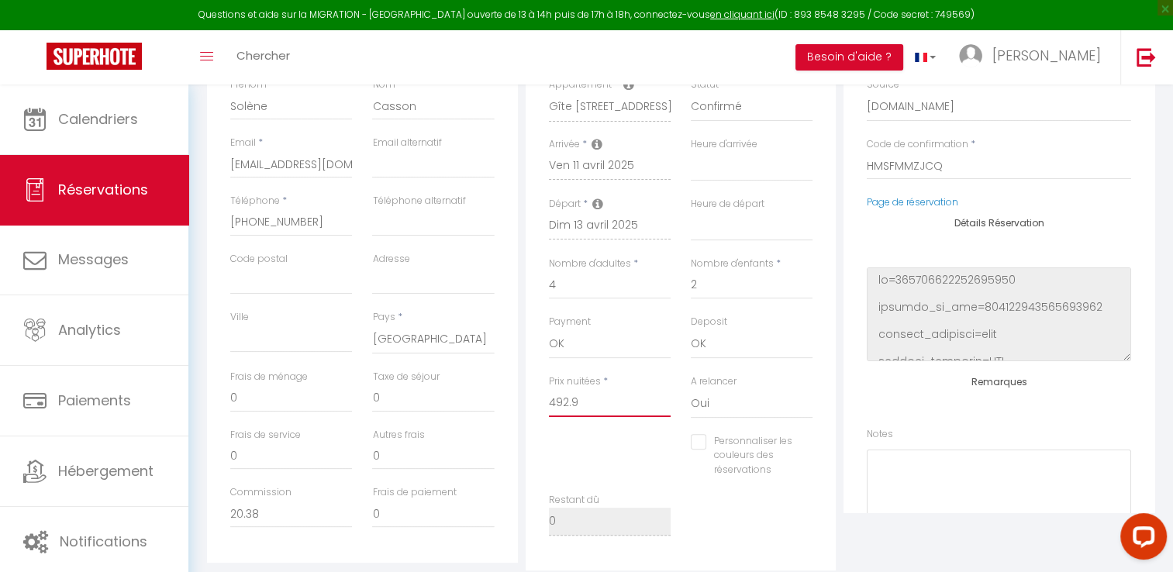
select select
checkbox input "false"
type input "492.9"
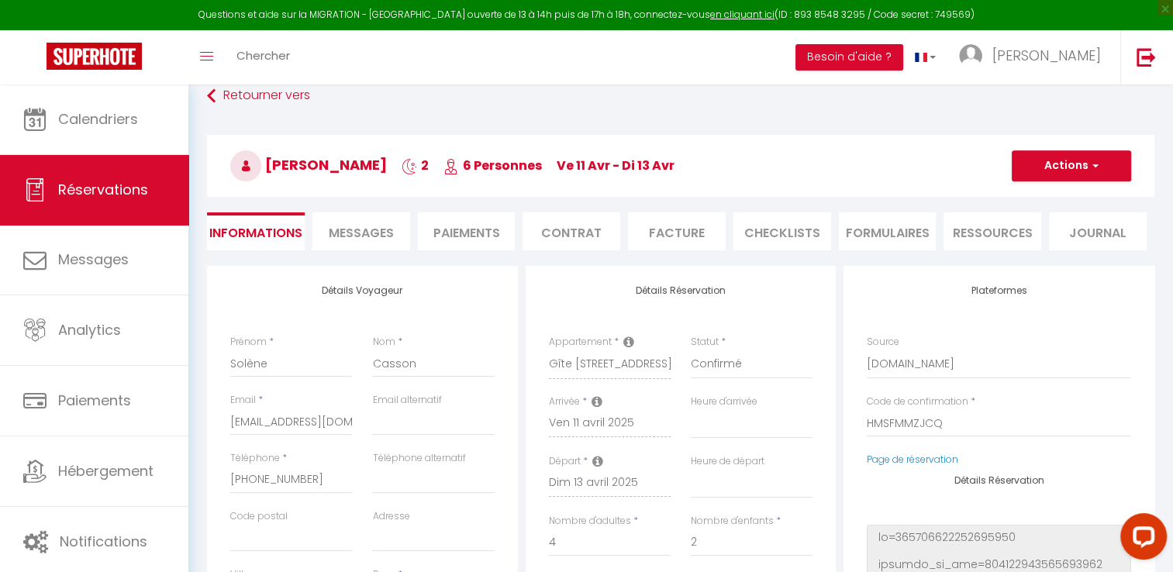
scroll to position [83, 0]
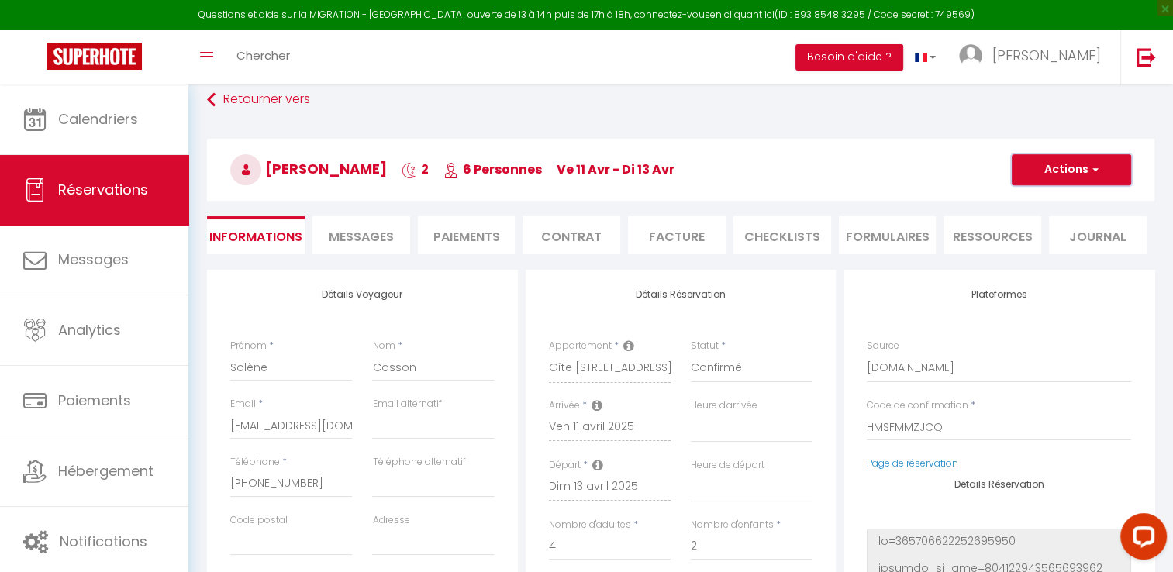
click at [1101, 167] on button "Actions" at bounding box center [1071, 169] width 119 height 31
click at [1043, 198] on link "Enregistrer" at bounding box center [1056, 204] width 122 height 20
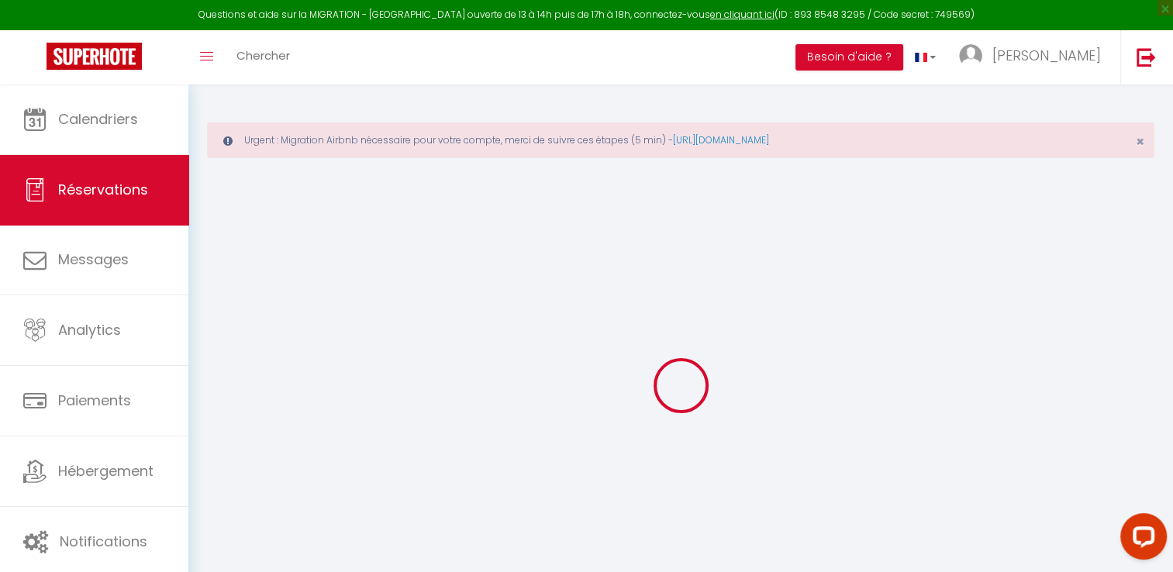
select select "not_cancelled"
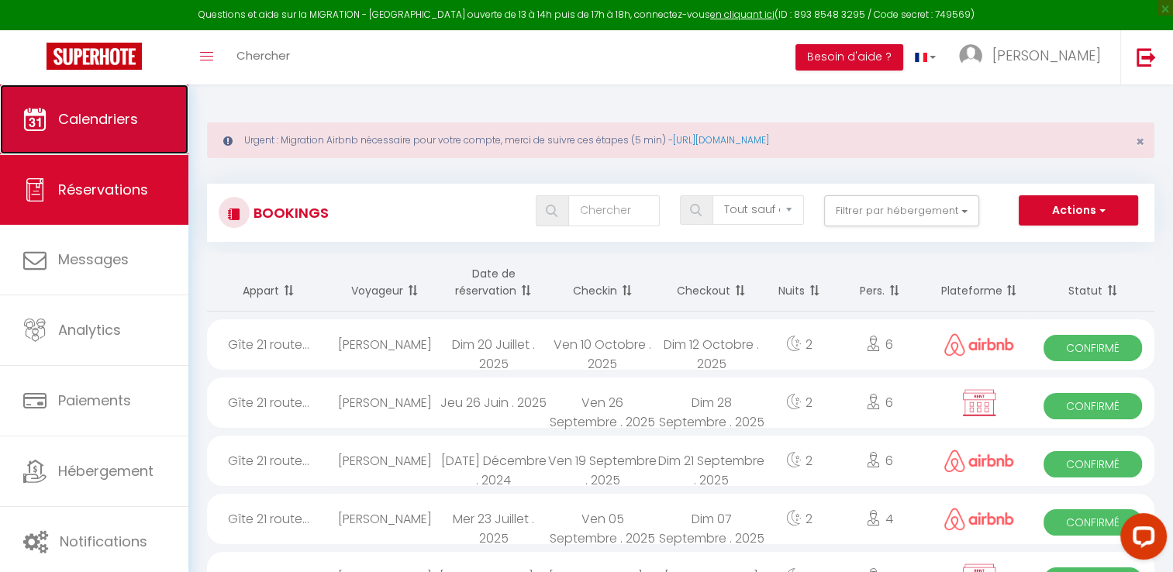
click at [111, 120] on span "Calendriers" at bounding box center [98, 118] width 80 height 19
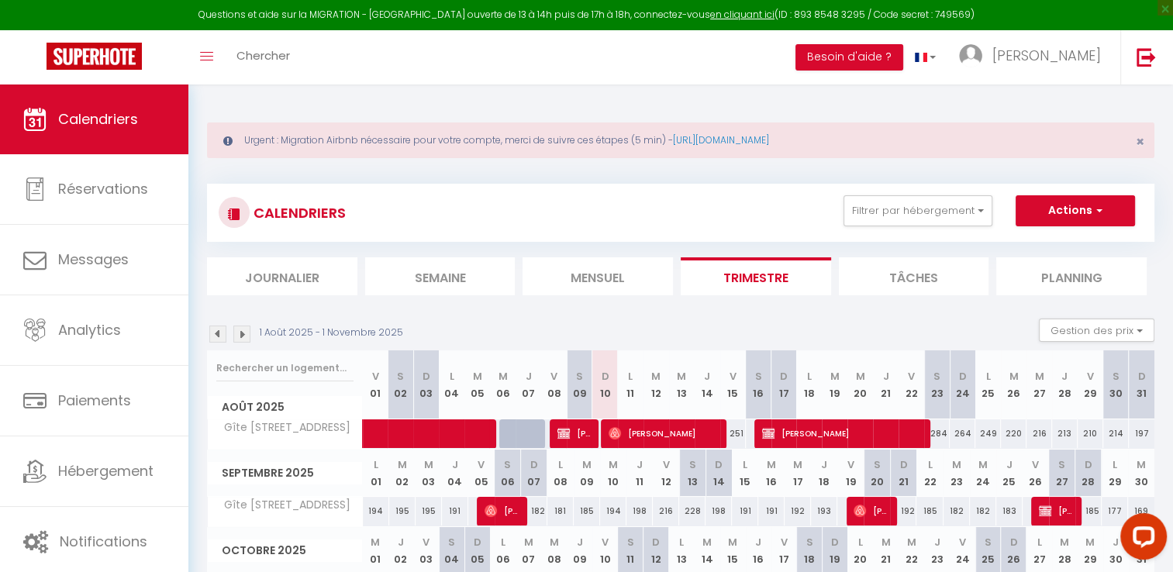
click at [222, 332] on img at bounding box center [217, 334] width 17 height 17
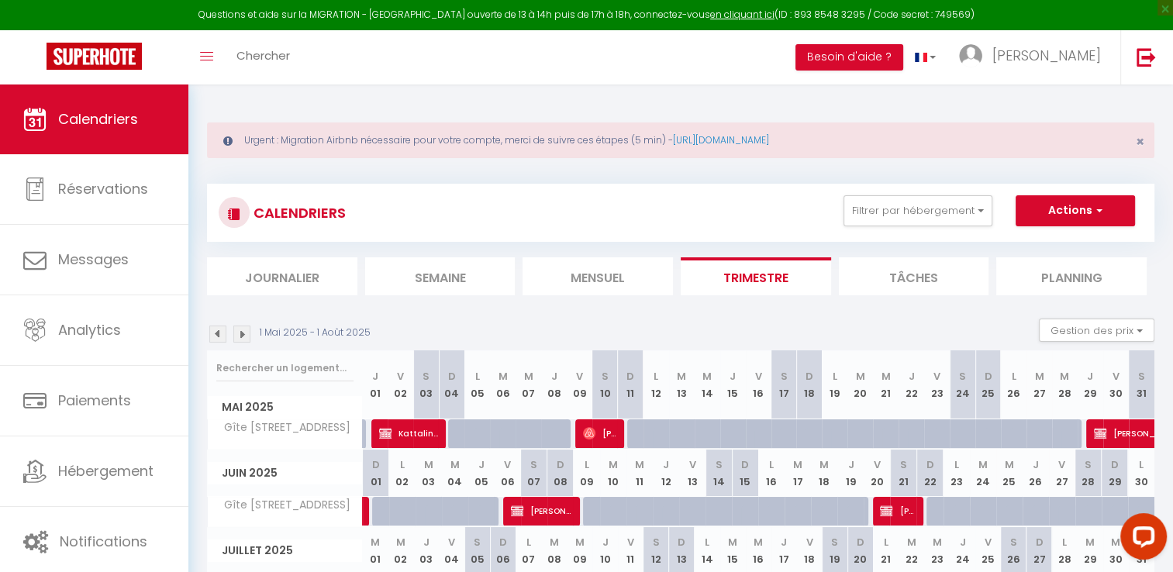
click at [222, 332] on img at bounding box center [217, 334] width 17 height 17
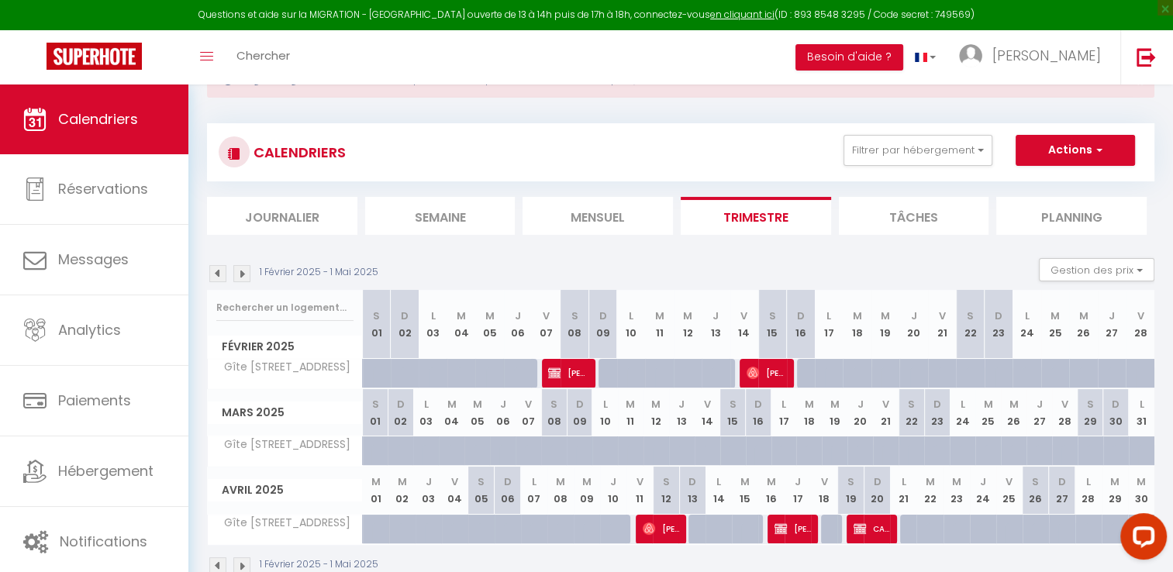
scroll to position [67, 0]
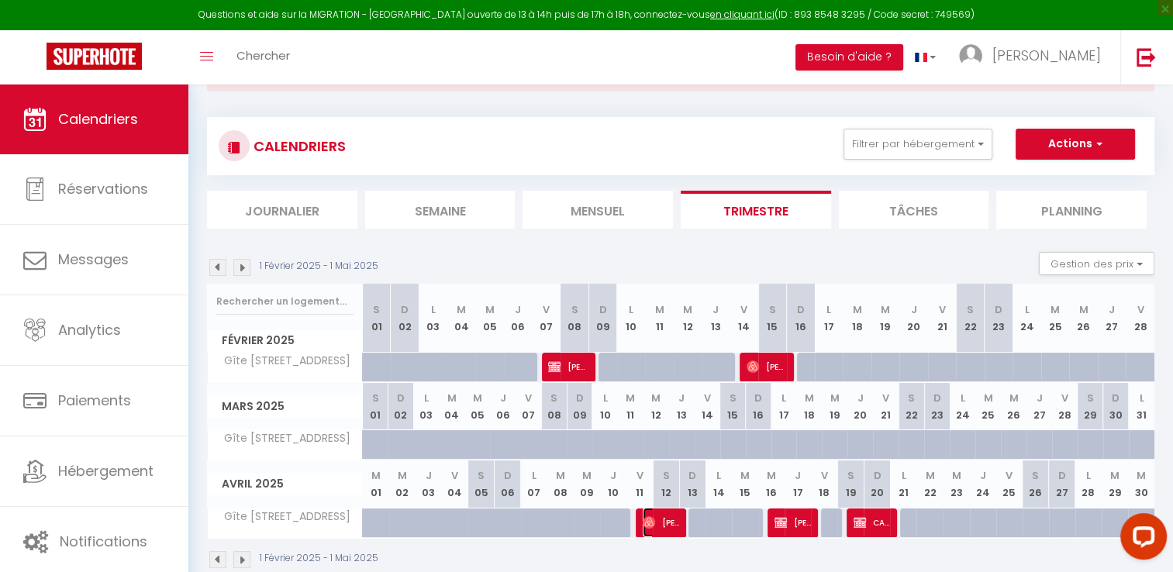
click at [667, 522] on span "[PERSON_NAME]" at bounding box center [661, 522] width 37 height 29
select select "OK"
select select "0"
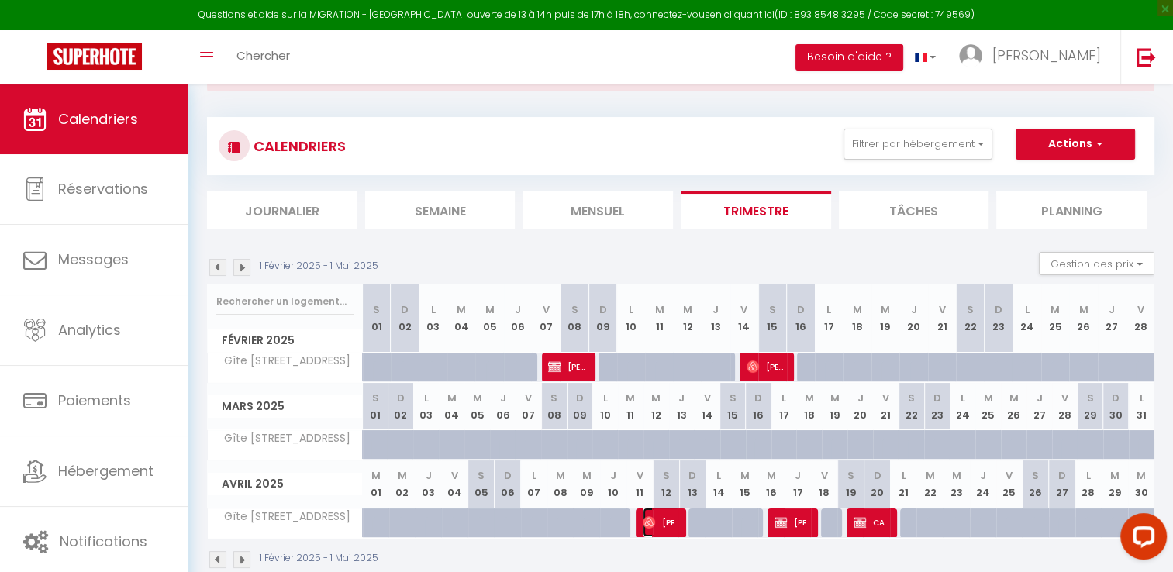
select select "1"
select select
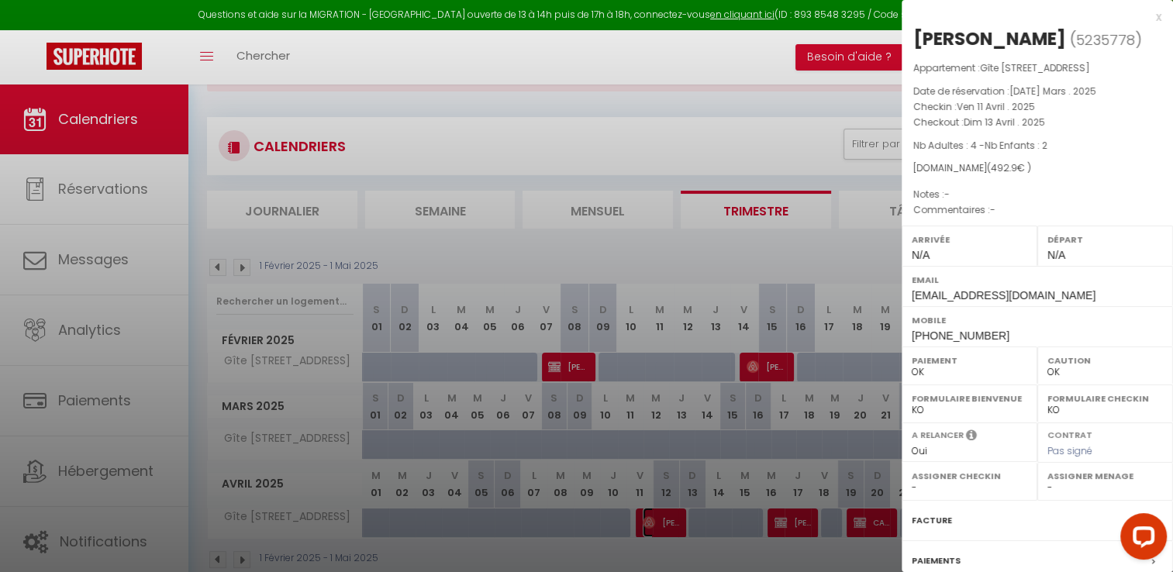
scroll to position [124, 0]
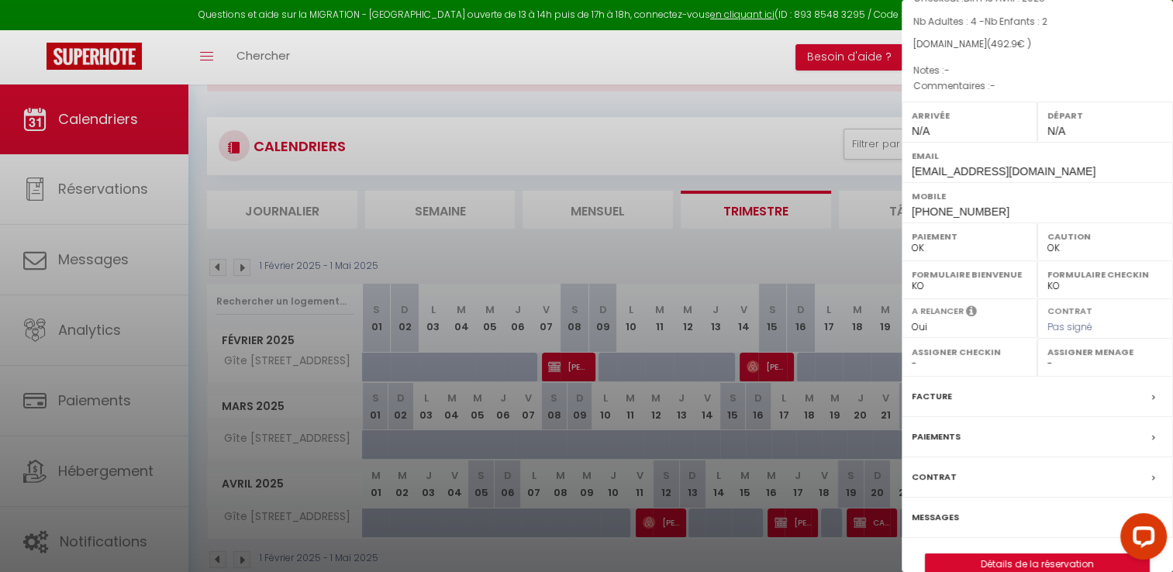
click at [940, 434] on label "Paiements" at bounding box center [936, 437] width 49 height 16
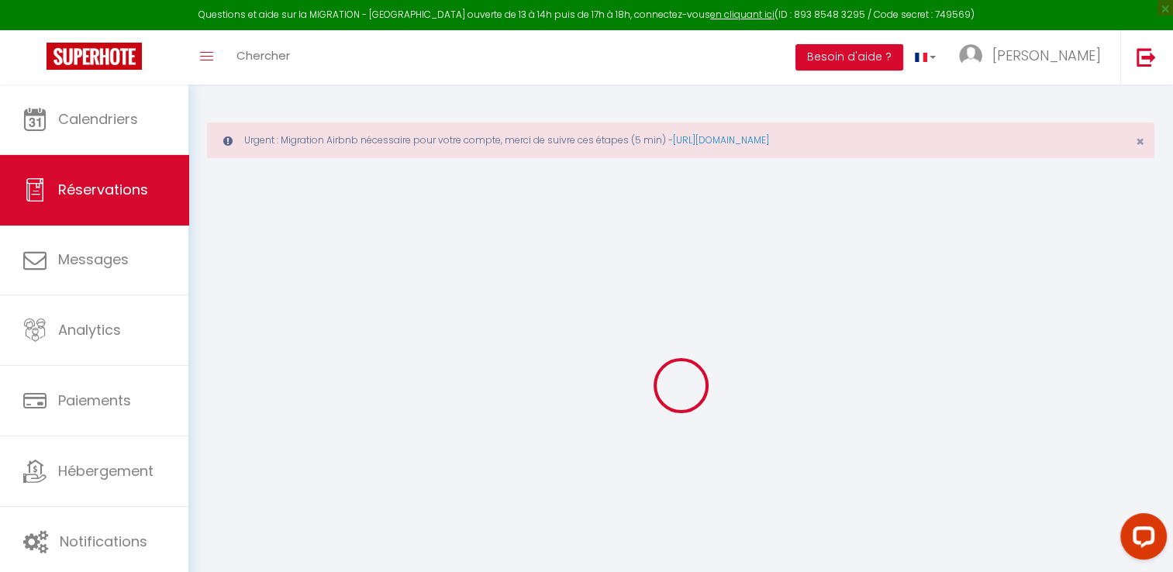
select select
checkbox input "false"
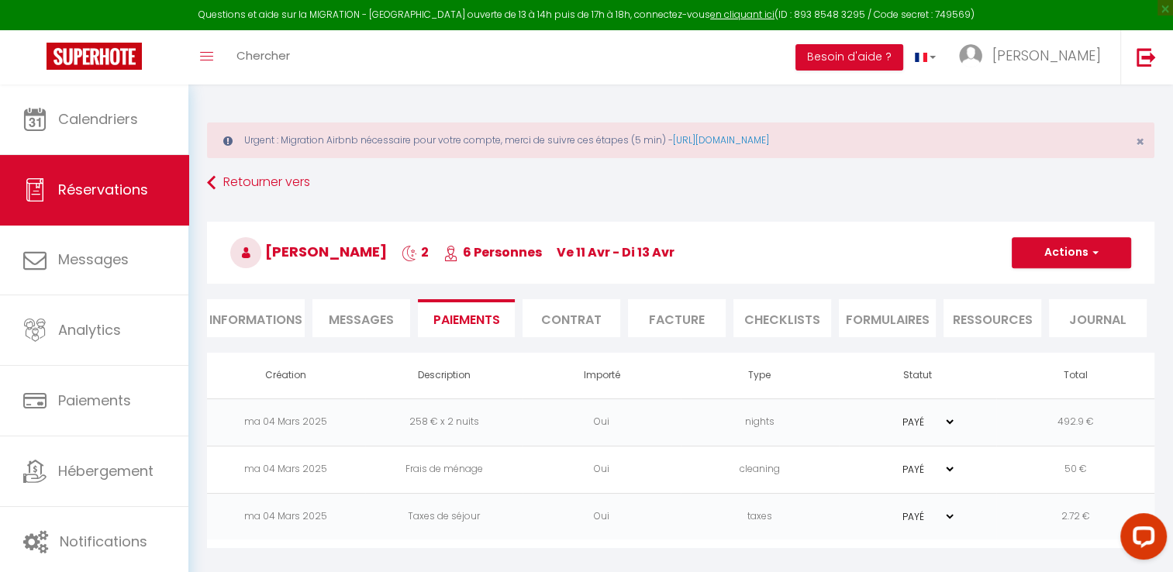
drag, startPoint x: 940, startPoint y: 434, endPoint x: 908, endPoint y: 595, distance: 164.3
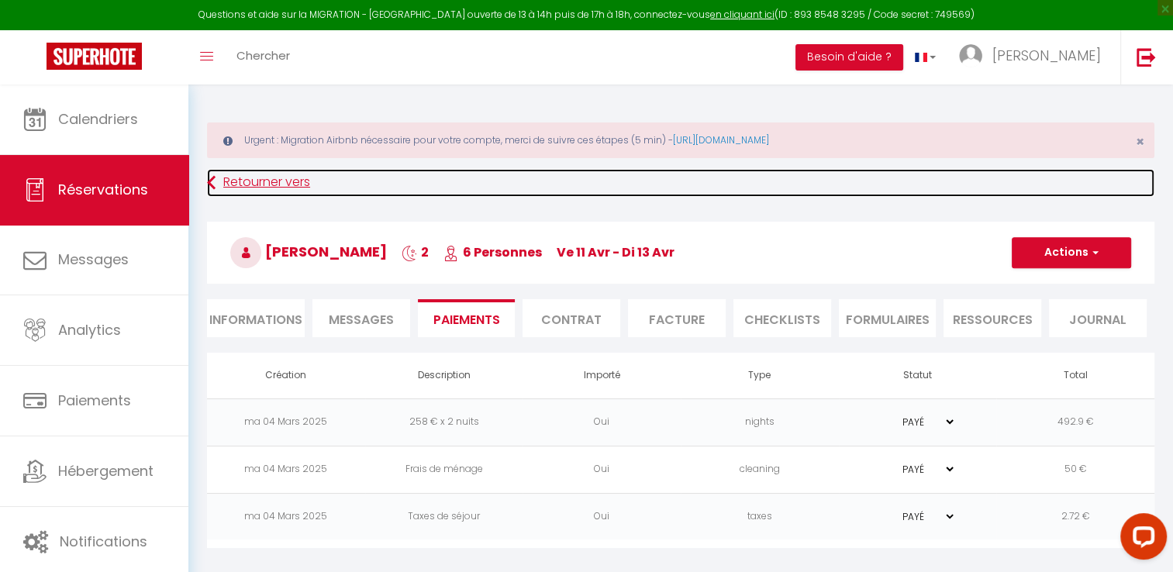
drag, startPoint x: 908, startPoint y: 595, endPoint x: 553, endPoint y: 185, distance: 541.9
click at [553, 185] on link "Retourner vers" at bounding box center [680, 183] width 947 height 28
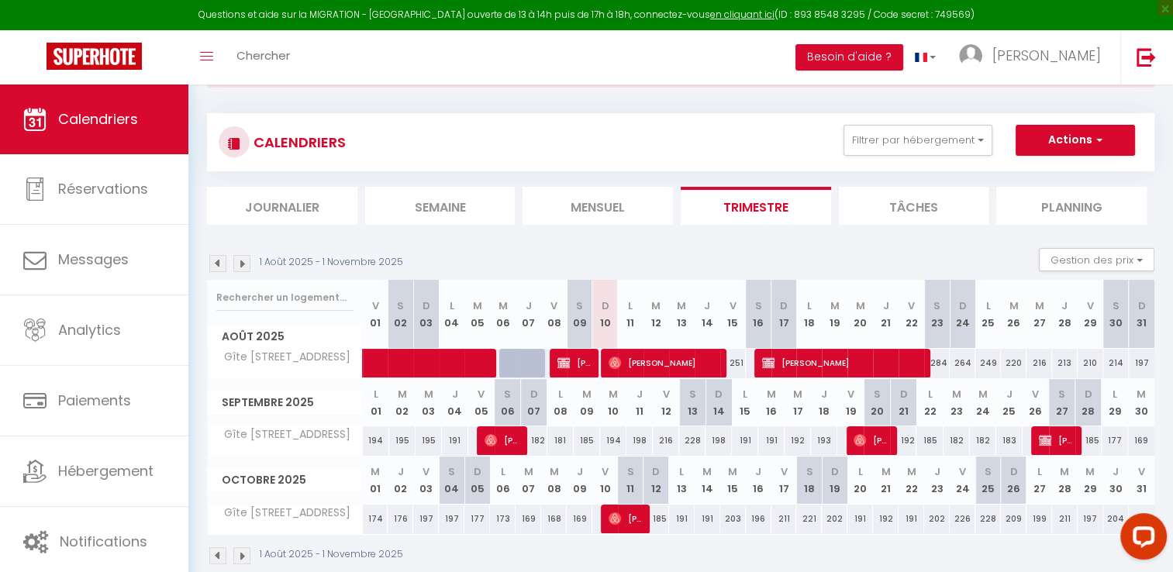
scroll to position [87, 0]
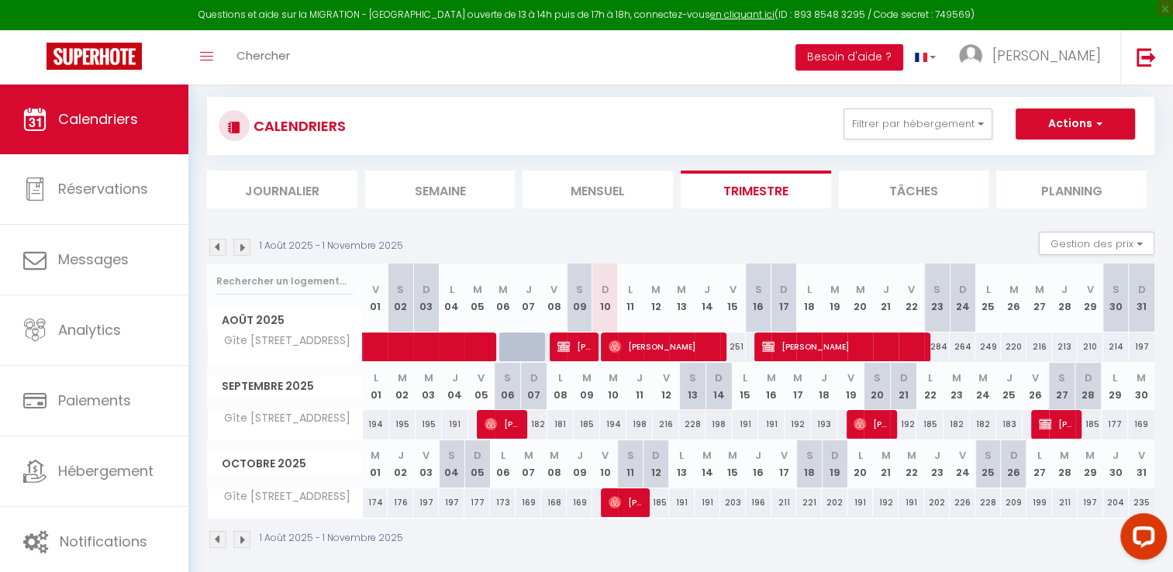
click at [214, 247] on img at bounding box center [217, 247] width 17 height 17
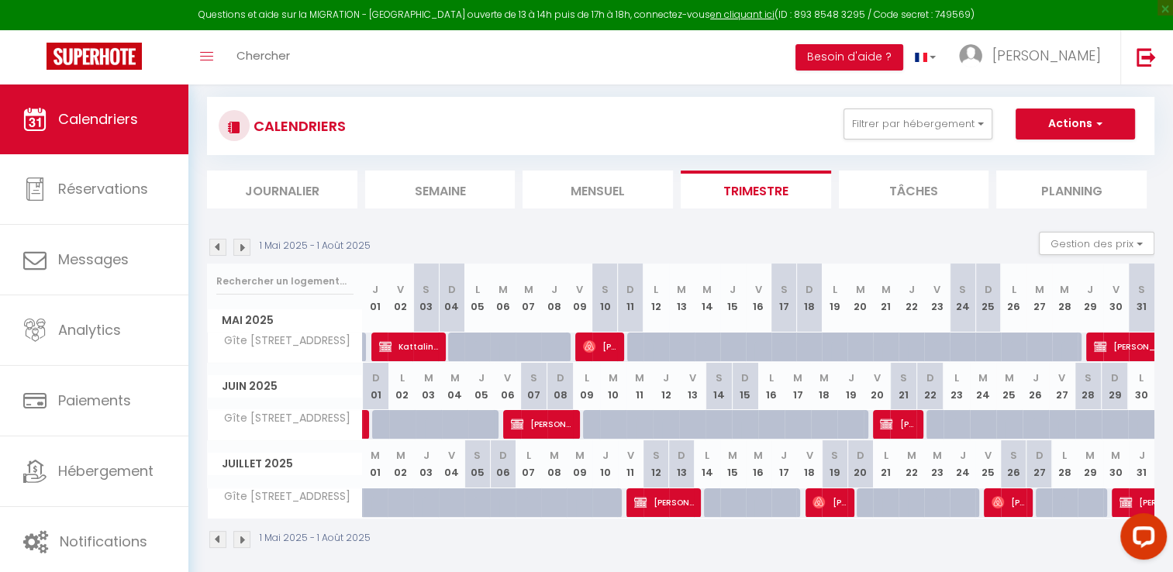
click at [214, 247] on img at bounding box center [217, 247] width 17 height 17
select select
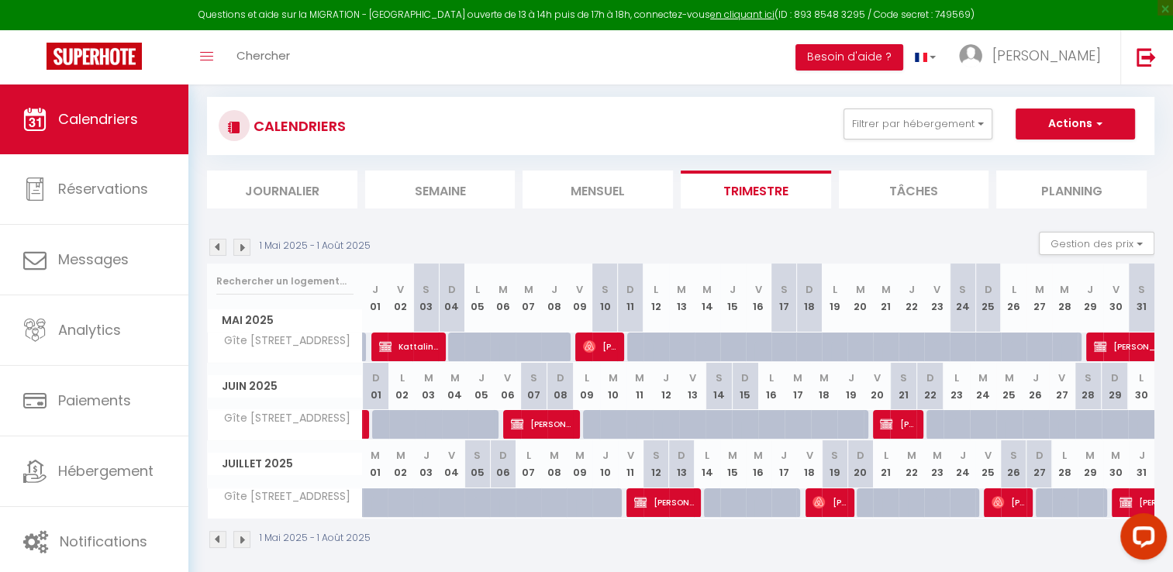
select select
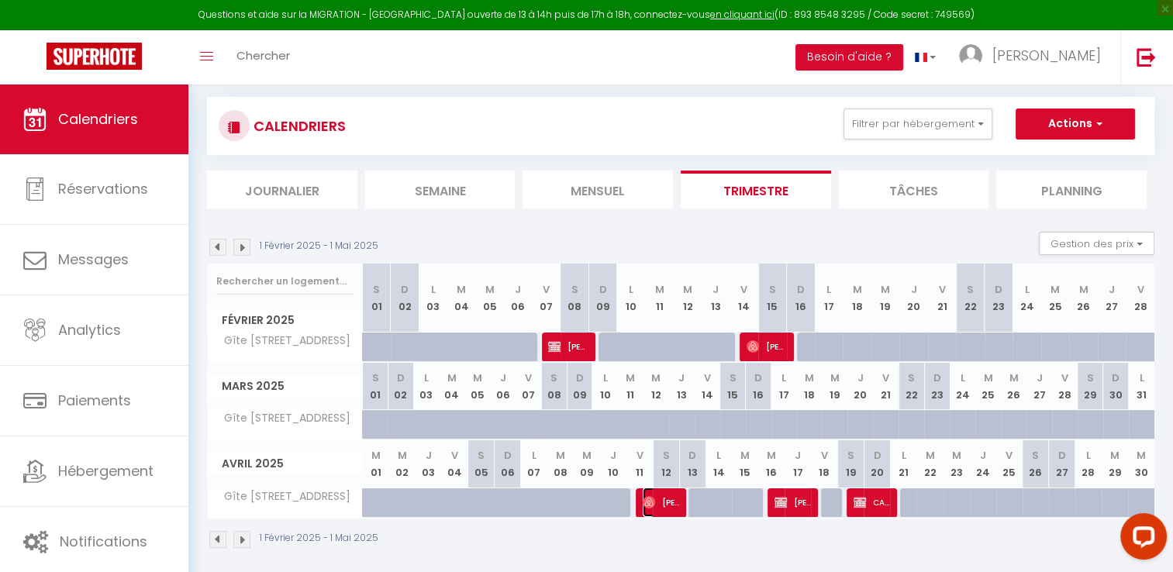
click at [666, 502] on span "[PERSON_NAME]" at bounding box center [661, 502] width 37 height 29
select select "OK"
select select "0"
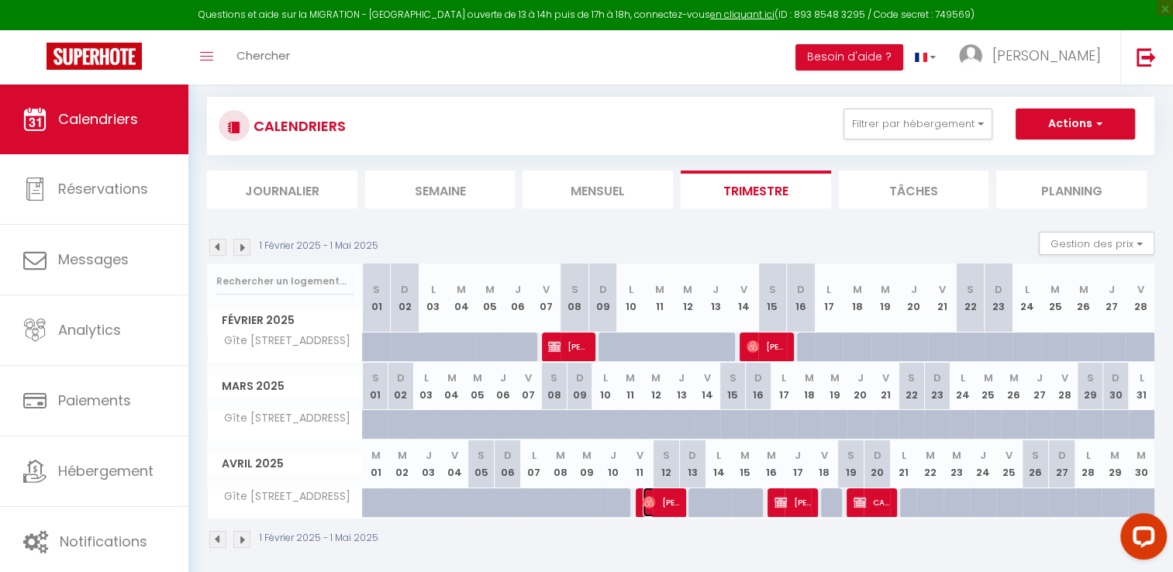
select select "1"
select select
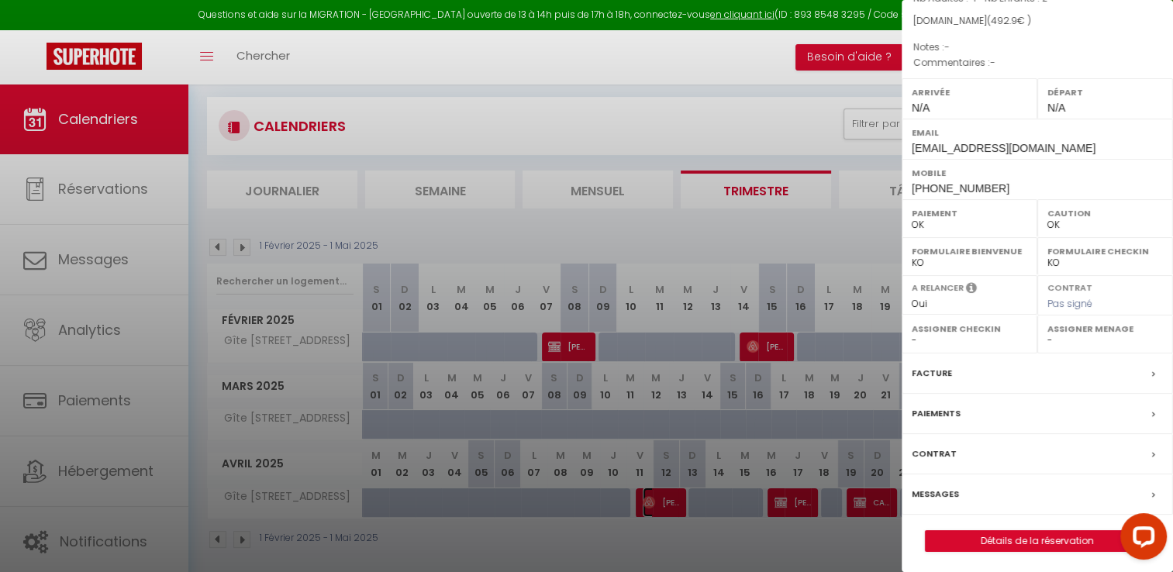
scroll to position [147, 0]
click at [937, 406] on label "Paiements" at bounding box center [936, 414] width 49 height 16
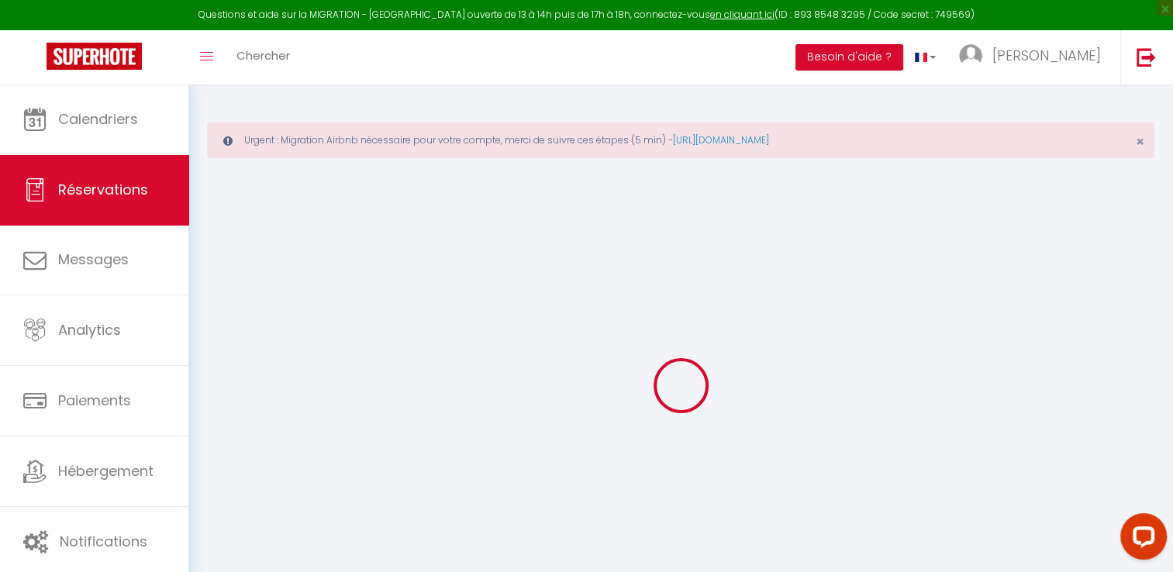
select select
checkbox input "false"
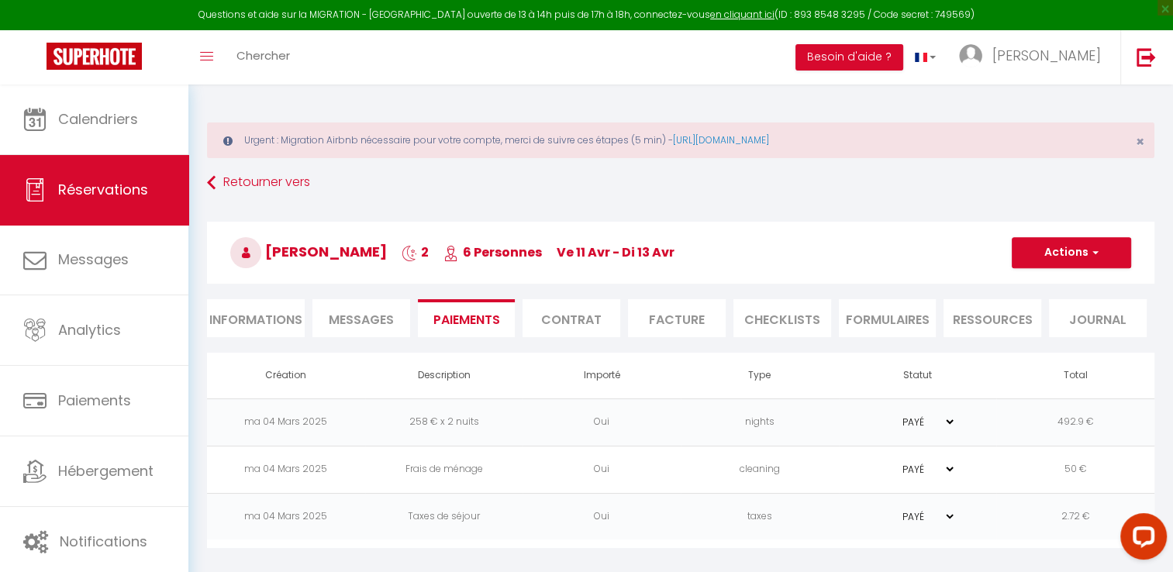
scroll to position [84, 0]
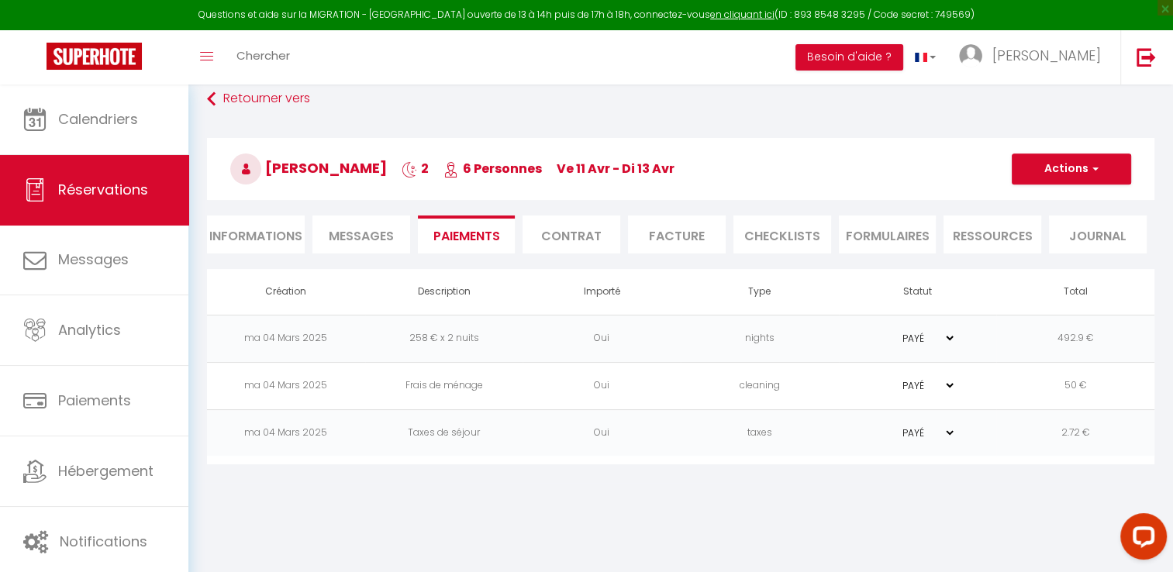
click at [670, 234] on li "Facture" at bounding box center [677, 235] width 98 height 38
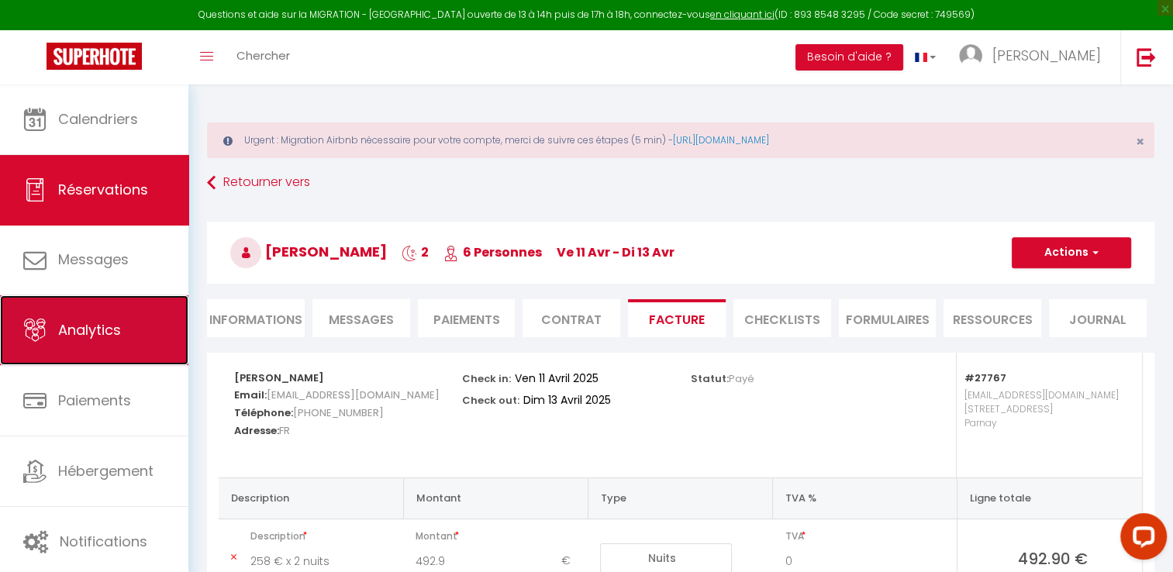
click at [114, 341] on link "Analytics" at bounding box center [94, 330] width 188 height 70
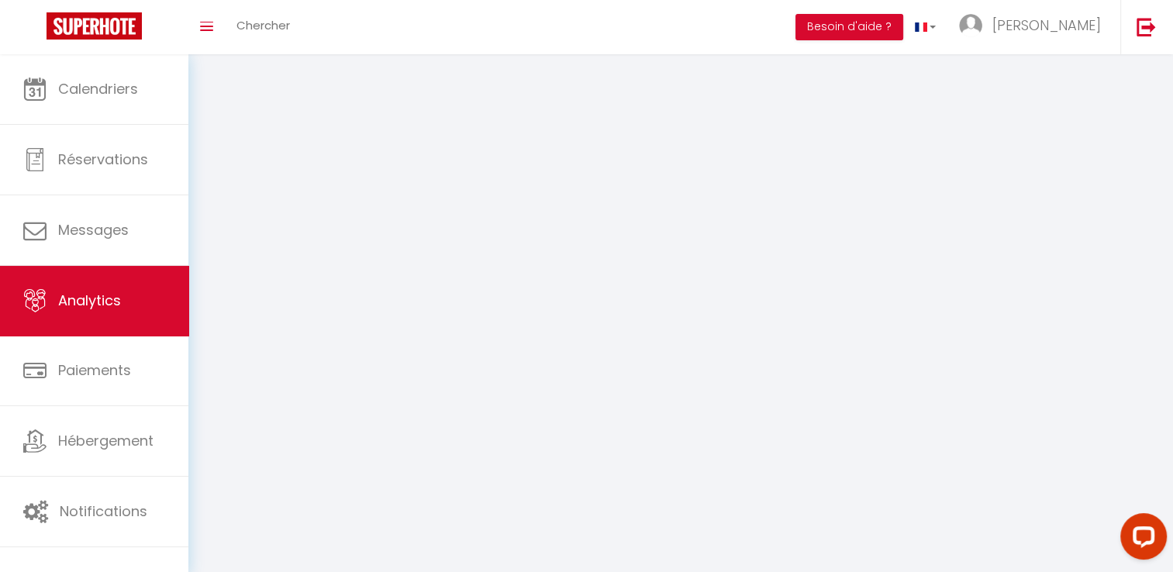
select select "2025"
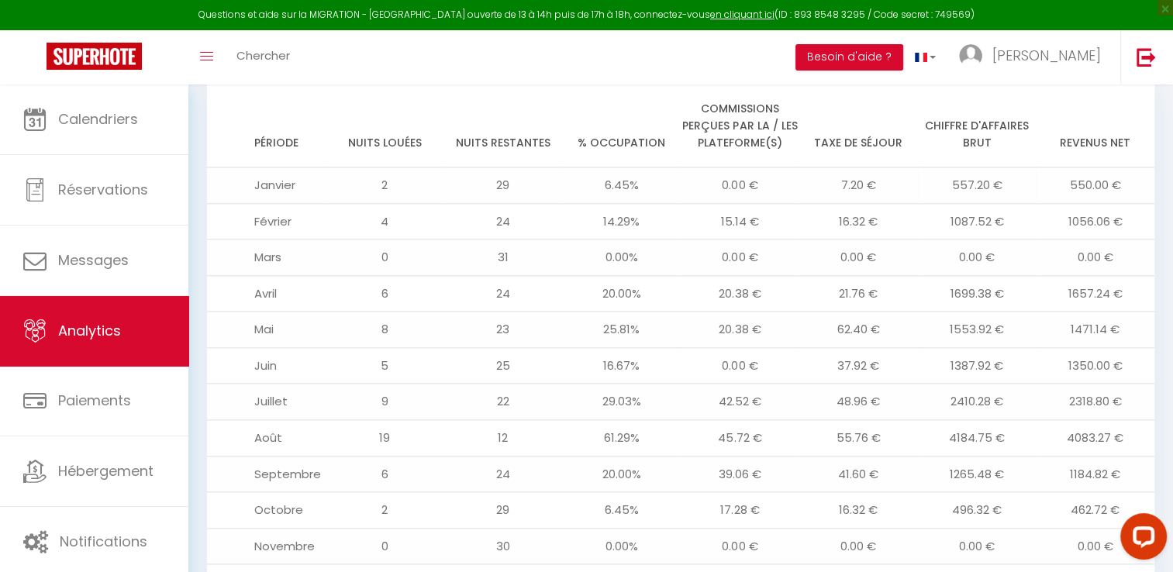
scroll to position [1747, 0]
